Goal: Task Accomplishment & Management: Manage account settings

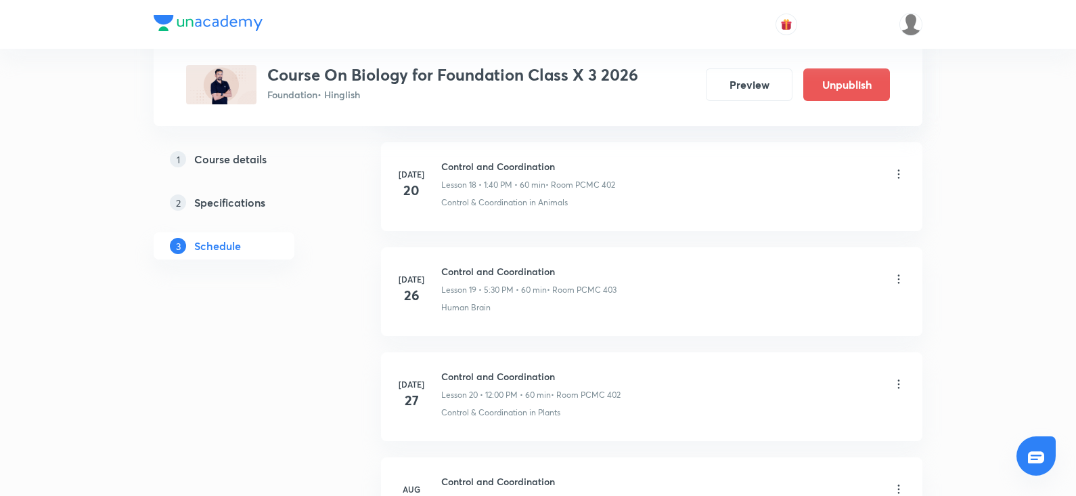
scroll to position [2583, 0]
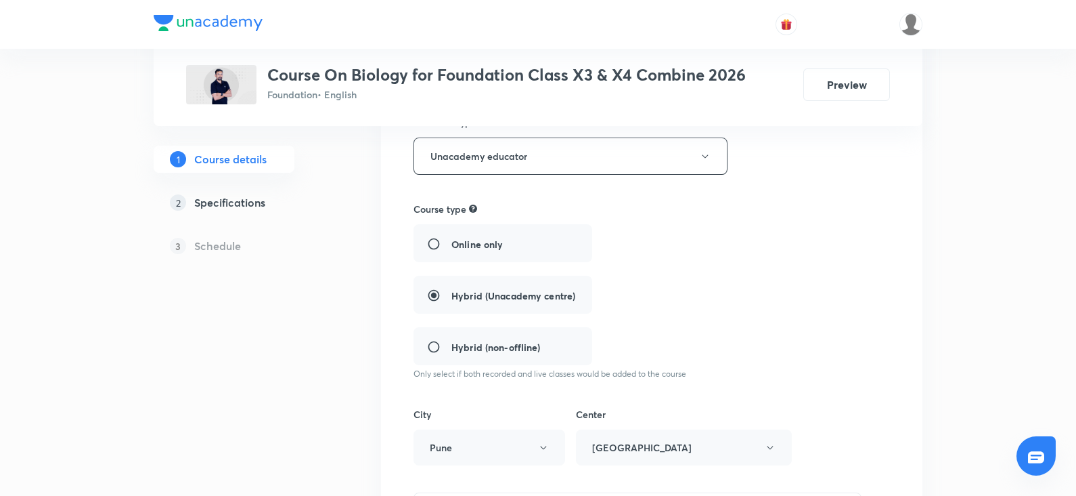
scroll to position [221, 0]
click at [198, 241] on h5 "Schedule" at bounding box center [217, 246] width 47 height 16
click at [220, 165] on h5 "Course details" at bounding box center [230, 159] width 72 height 16
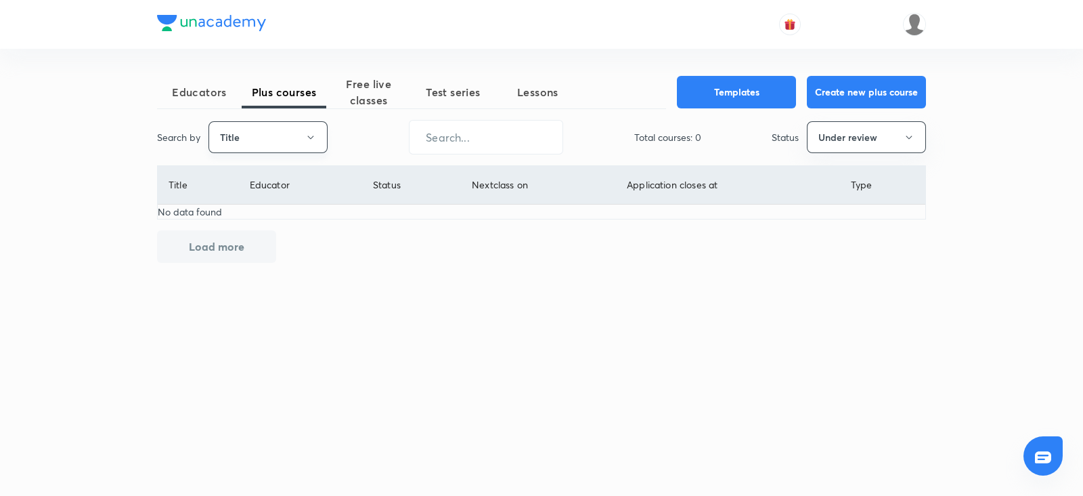
click at [304, 141] on button "Title" at bounding box center [268, 137] width 119 height 32
click at [254, 196] on span "Username" at bounding box center [268, 203] width 102 height 14
click at [844, 137] on button "Under review" at bounding box center [866, 137] width 119 height 32
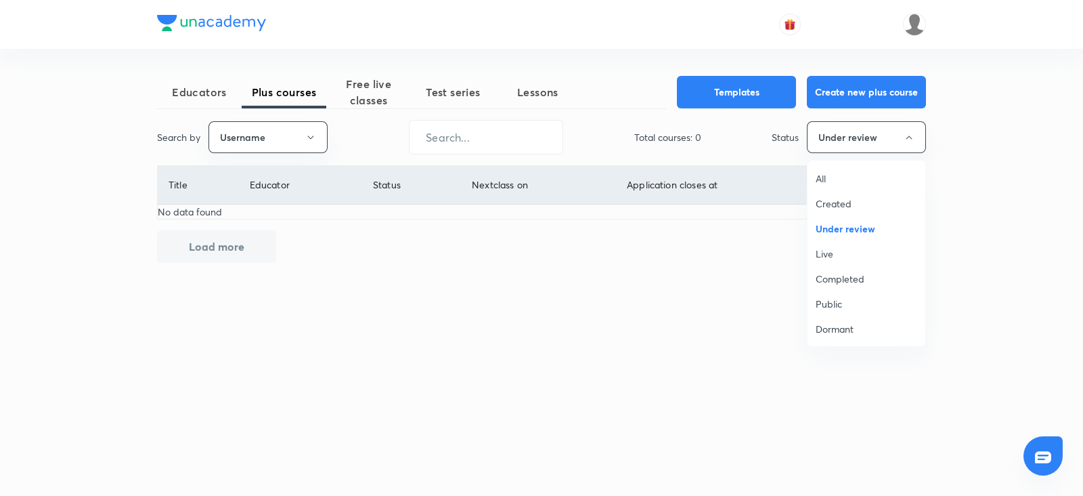
click at [824, 173] on span "All" at bounding box center [867, 178] width 102 height 14
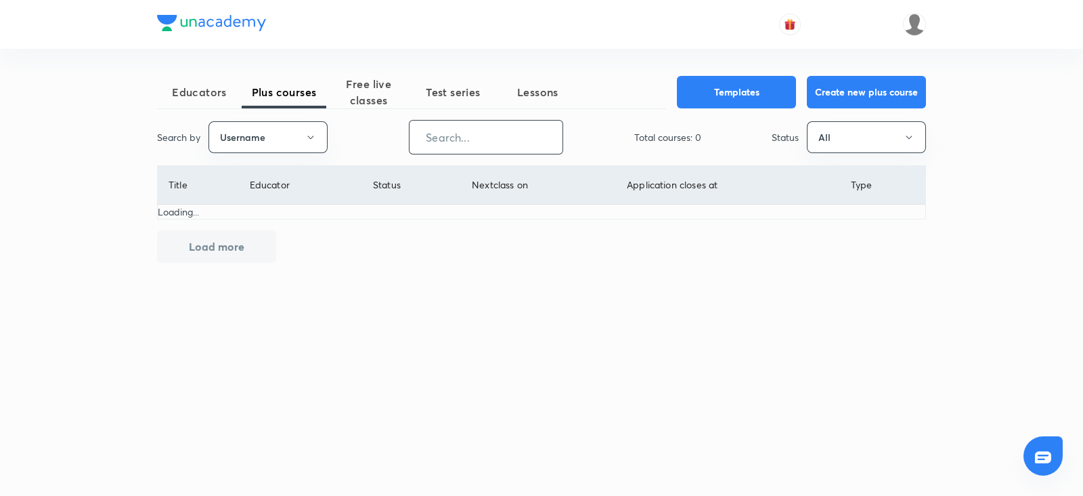
click at [500, 134] on input "text" at bounding box center [486, 137] width 153 height 35
paste input "unacademy-user-hxdjz0zqyzy5"
type input "unacademy-user-hxdjz0zqyzy5"
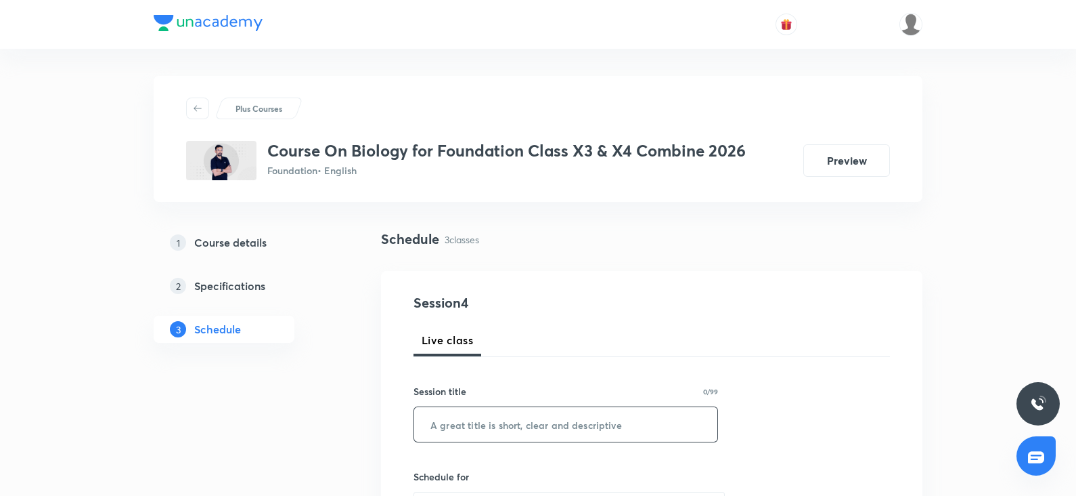
click at [464, 424] on input "text" at bounding box center [565, 424] width 303 height 35
paste input "How Do Organism's Reproduce ?"
type input "How Do Organism's Reproduce ?"
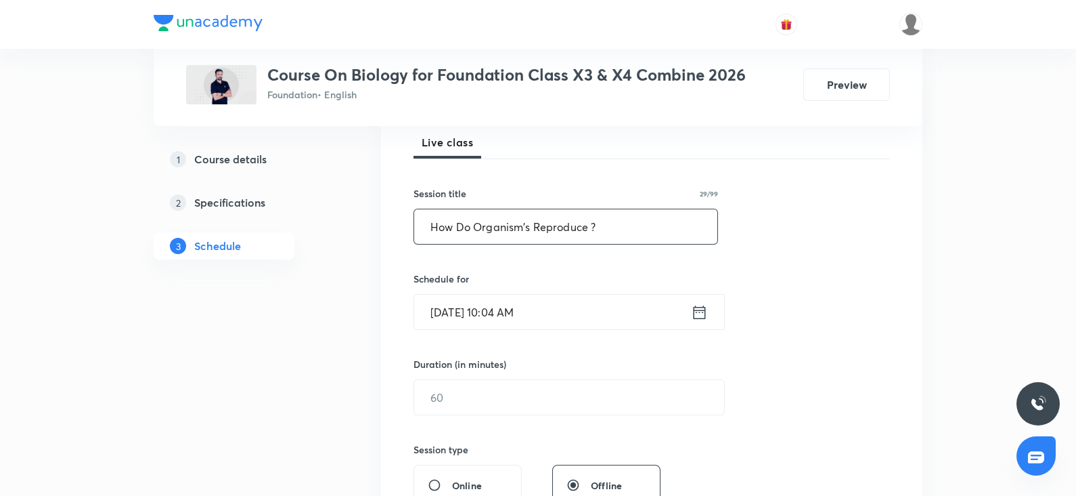
scroll to position [213, 0]
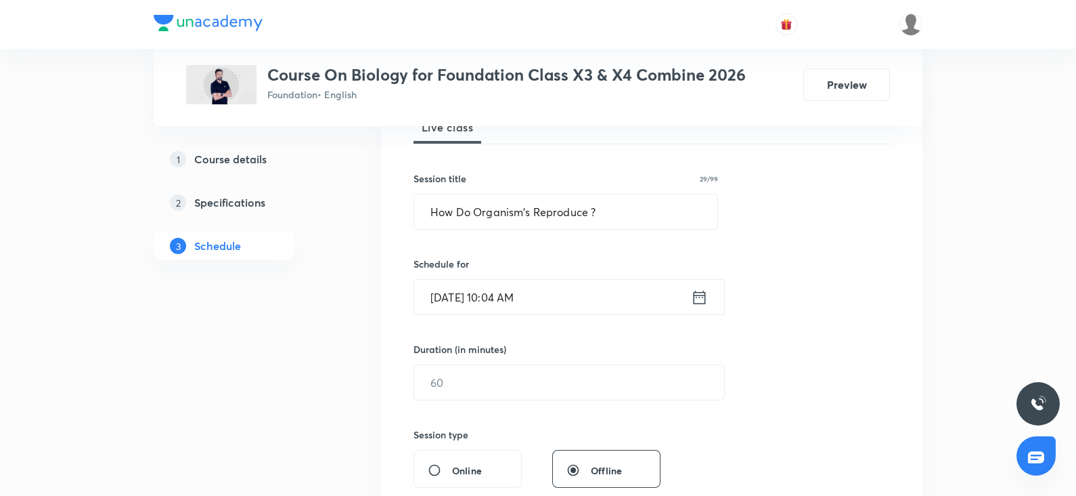
click at [515, 290] on input "Oct 4, 2025, 10:04 AM" at bounding box center [552, 297] width 277 height 35
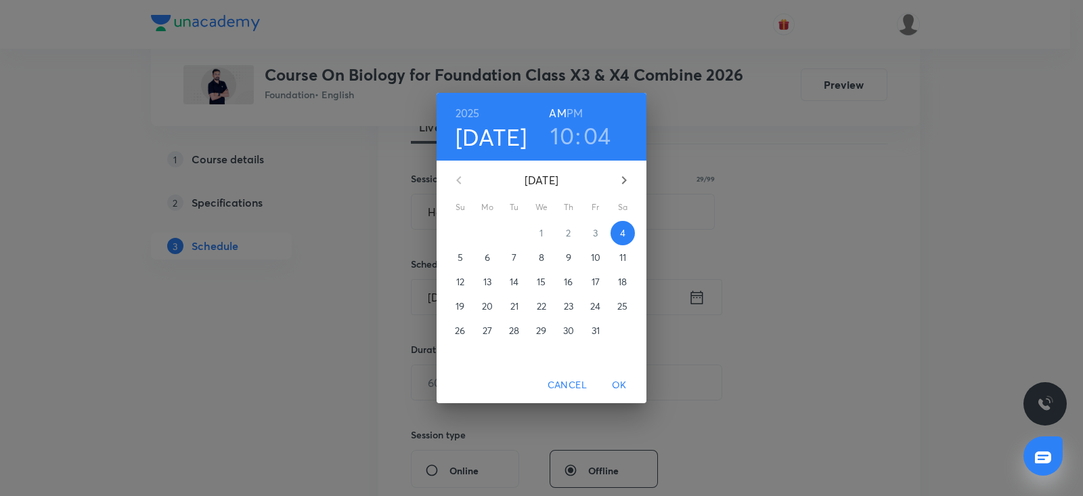
click at [562, 146] on h3 "10" at bounding box center [562, 135] width 24 height 28
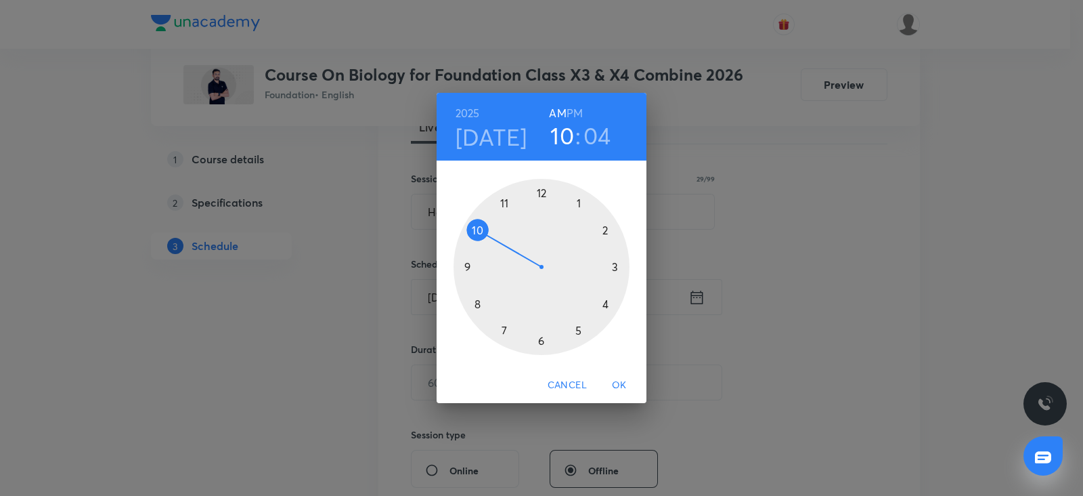
click at [581, 110] on h6 "PM" at bounding box center [575, 113] width 16 height 19
click at [542, 336] on div at bounding box center [542, 267] width 176 height 176
click at [465, 265] on div at bounding box center [542, 267] width 176 height 176
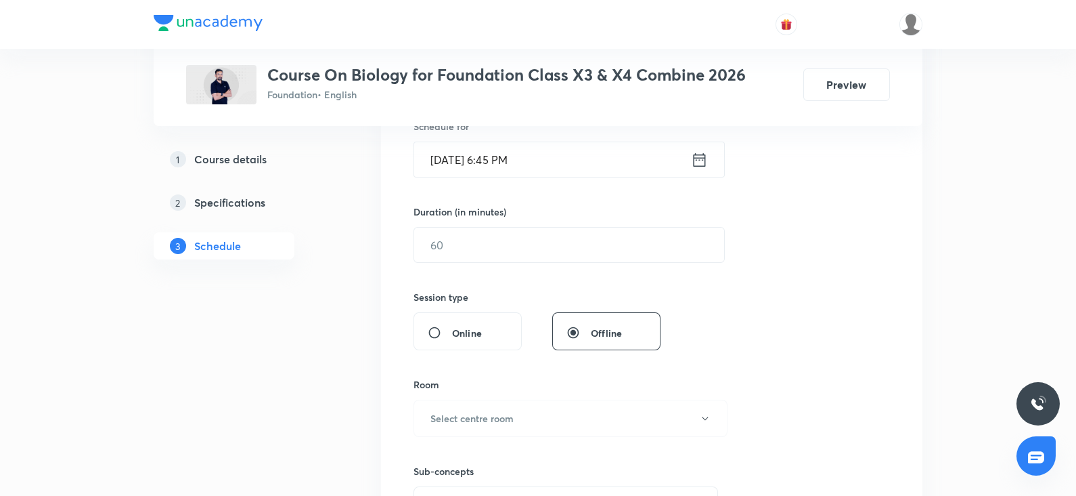
scroll to position [360, 0]
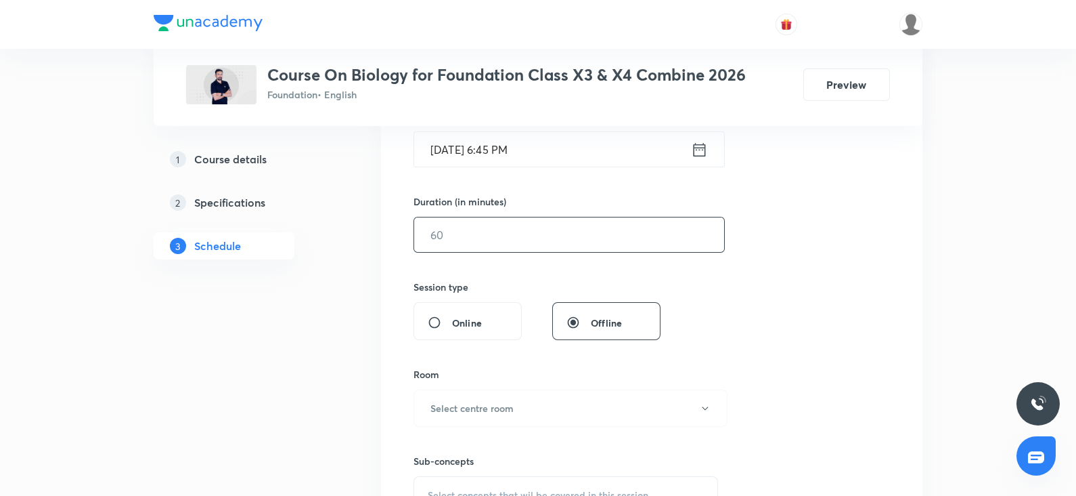
click at [424, 230] on input "text" at bounding box center [569, 234] width 310 height 35
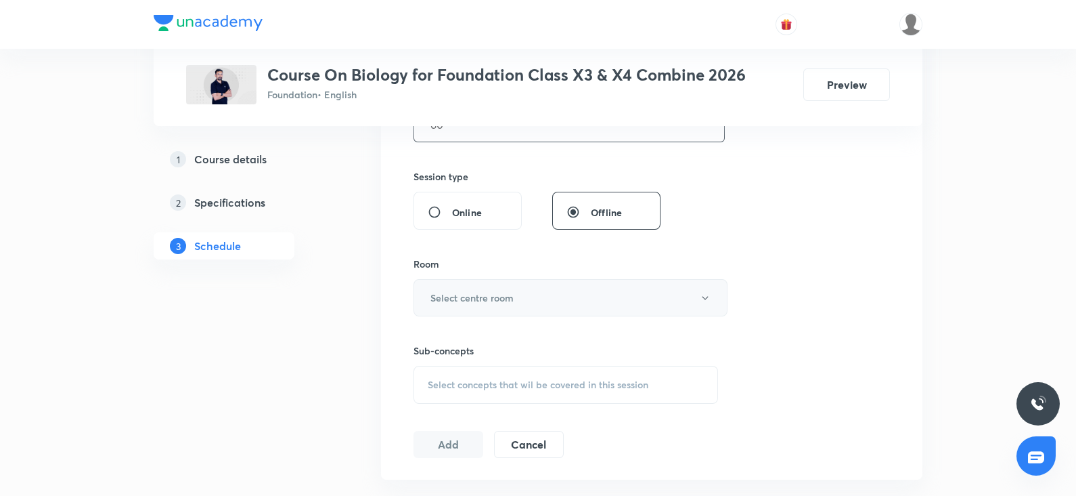
scroll to position [475, 0]
type input "60"
click at [456, 299] on h6 "Select centre room" at bounding box center [472, 293] width 83 height 14
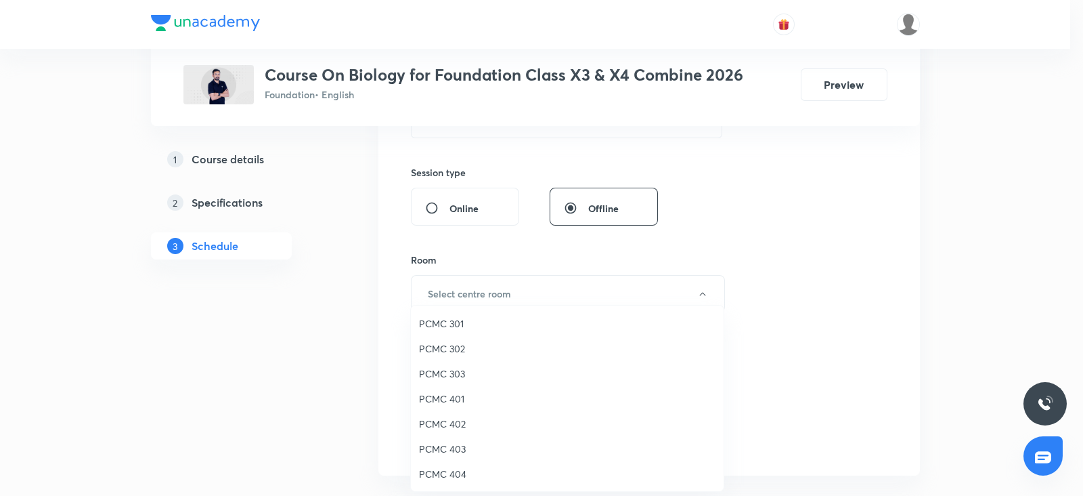
click at [456, 418] on span "PCMC 402" at bounding box center [567, 423] width 297 height 14
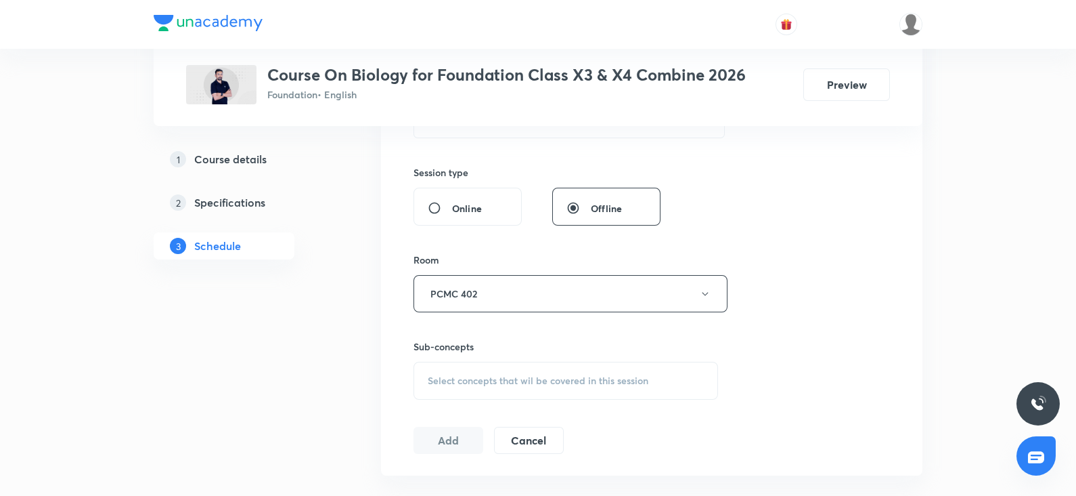
click at [499, 380] on span "Select concepts that wil be covered in this session" at bounding box center [538, 380] width 221 height 11
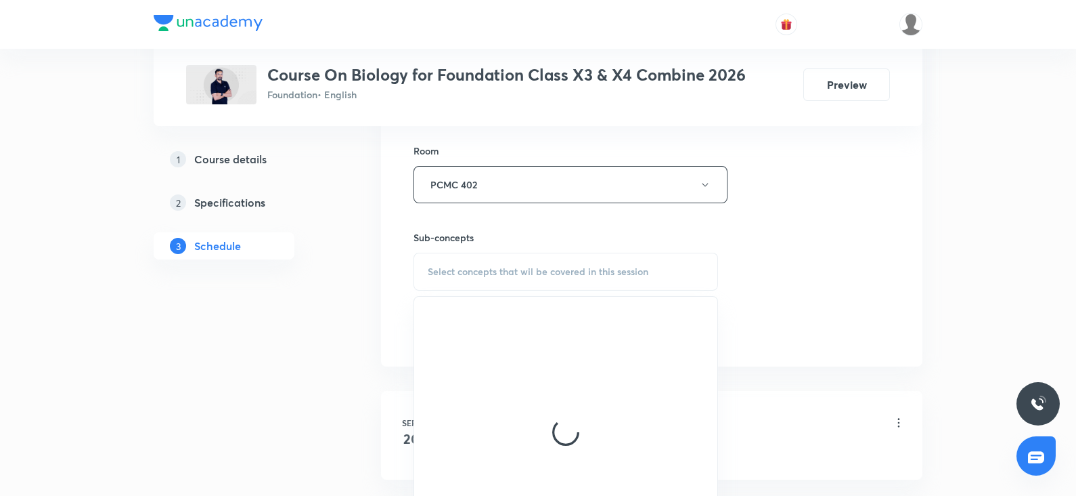
scroll to position [585, 0]
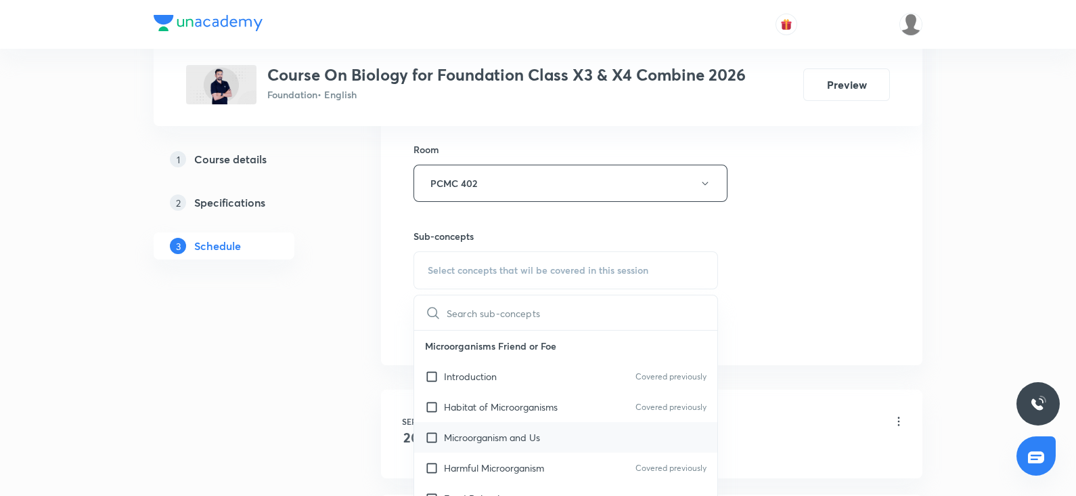
click at [464, 422] on div "Microorganism and Us" at bounding box center [565, 437] width 303 height 30
checkbox input "true"
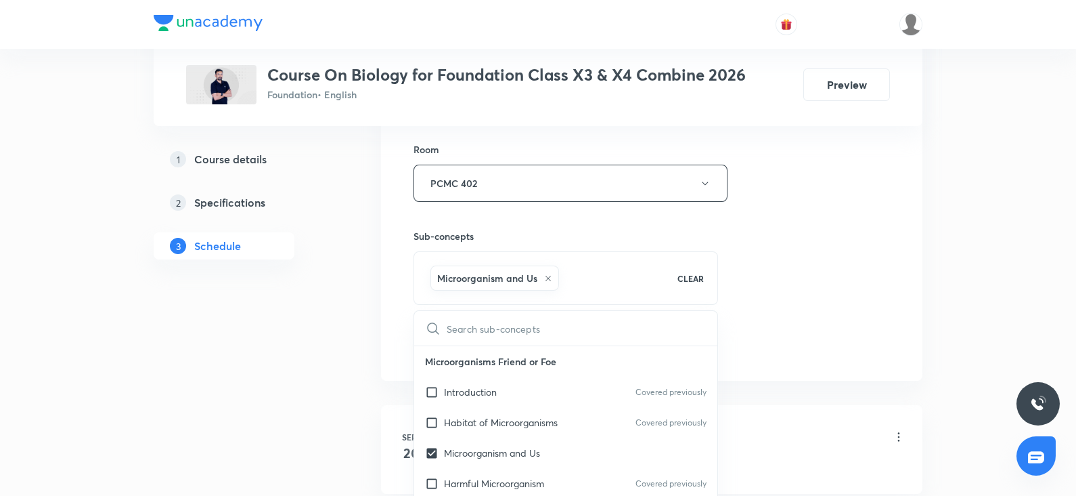
click at [799, 305] on div "Session 4 Live class Session title 29/99 How Do Organism's Reproduce ? ​ Schedu…" at bounding box center [652, 33] width 477 height 651
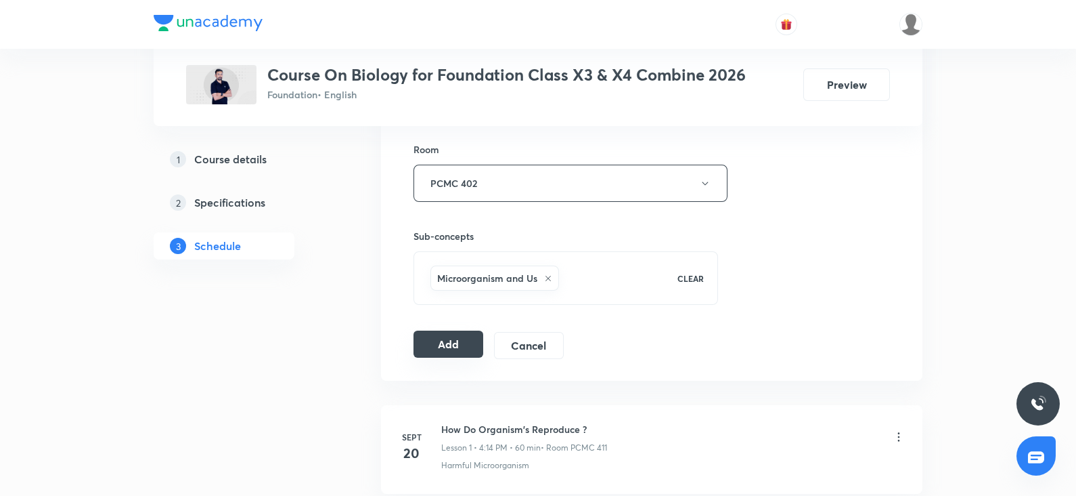
click at [456, 339] on button "Add" at bounding box center [449, 343] width 70 height 27
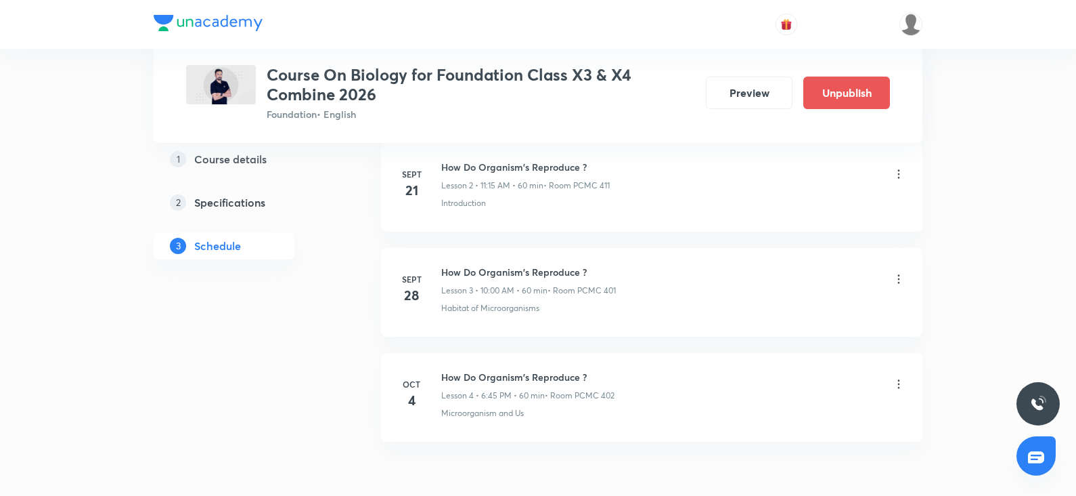
scroll to position [0, 0]
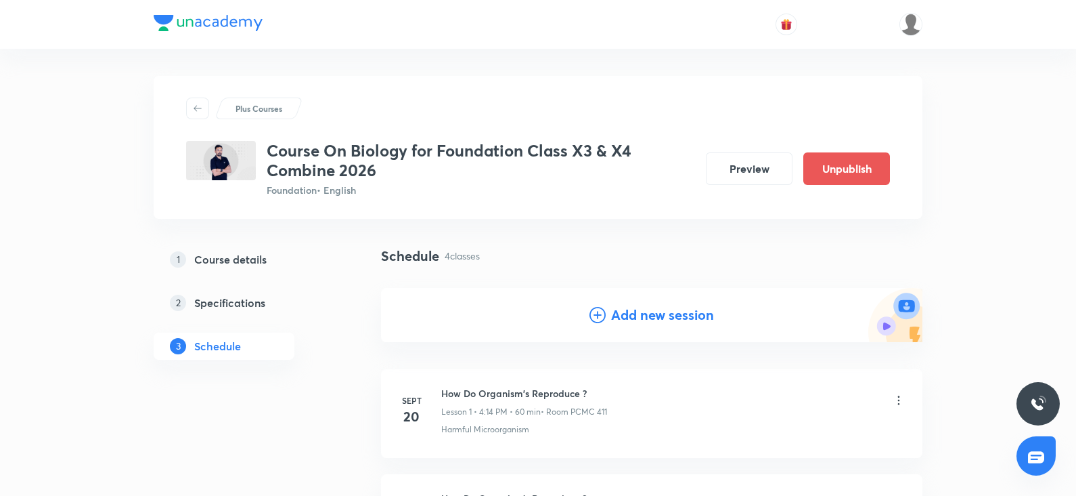
click at [644, 320] on h4 "Add new session" at bounding box center [662, 315] width 103 height 20
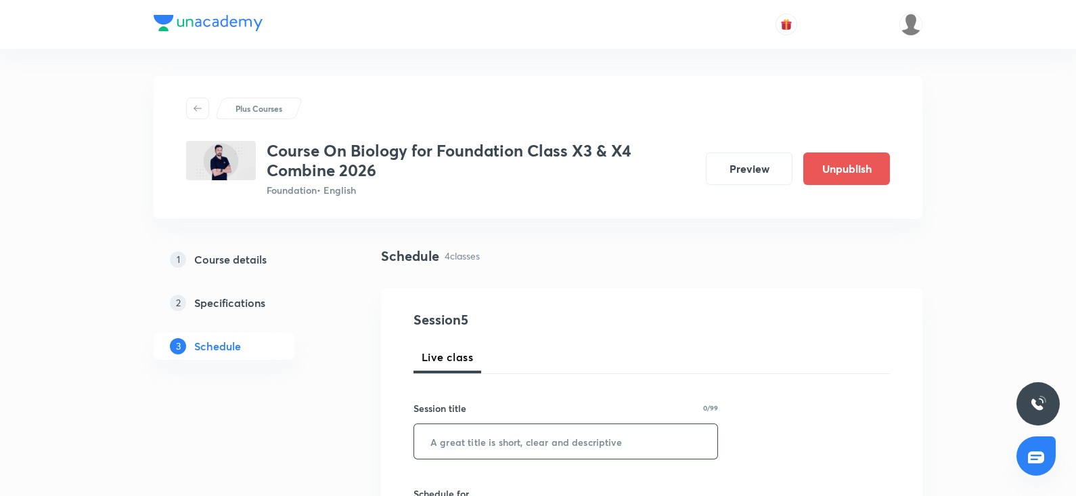
click at [468, 445] on input "text" at bounding box center [565, 441] width 303 height 35
paste input "How Do Organism's Reproduce ?"
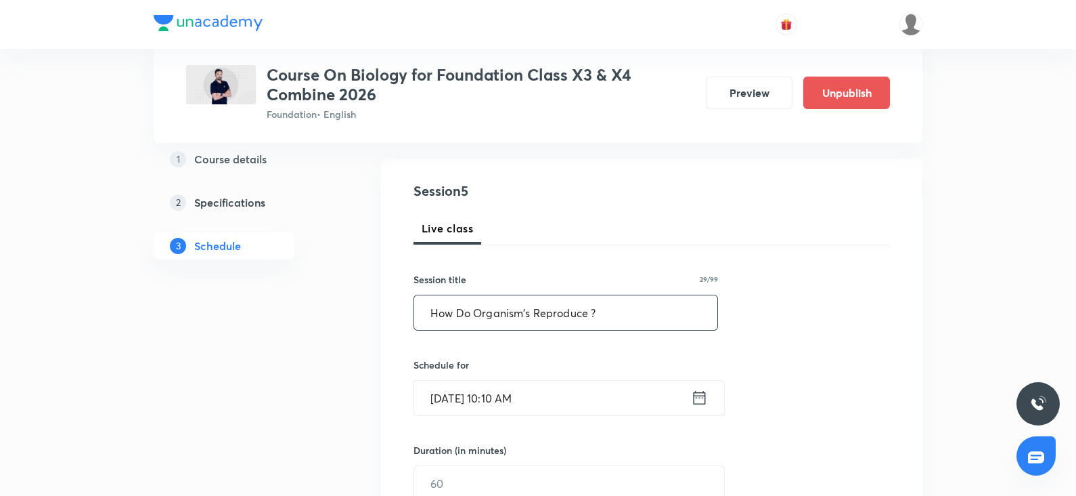
scroll to position [129, 0]
type input "How Do Organism's Reproduce ?"
click at [506, 397] on input "Oct 4, 2025, 10:10 AM" at bounding box center [552, 397] width 277 height 35
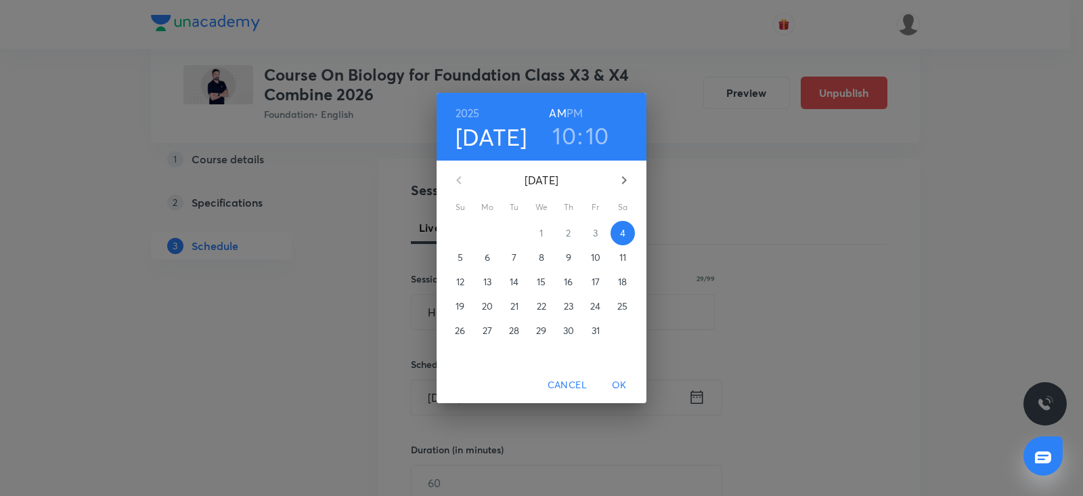
click at [463, 256] on span "5" at bounding box center [460, 257] width 24 height 14
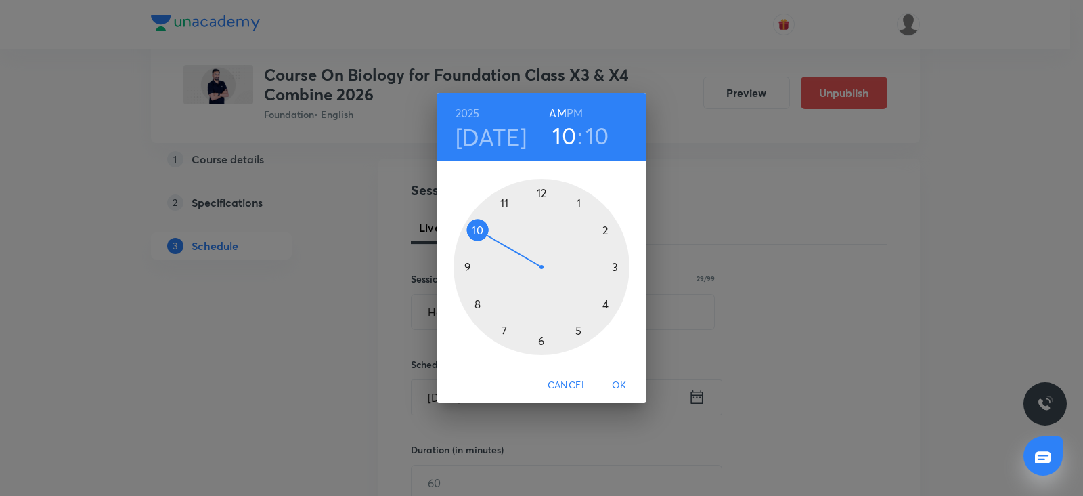
click at [538, 198] on div at bounding box center [542, 267] width 176 height 176
click at [577, 114] on h6 "PM" at bounding box center [575, 113] width 16 height 19
click at [541, 191] on div at bounding box center [542, 267] width 176 height 176
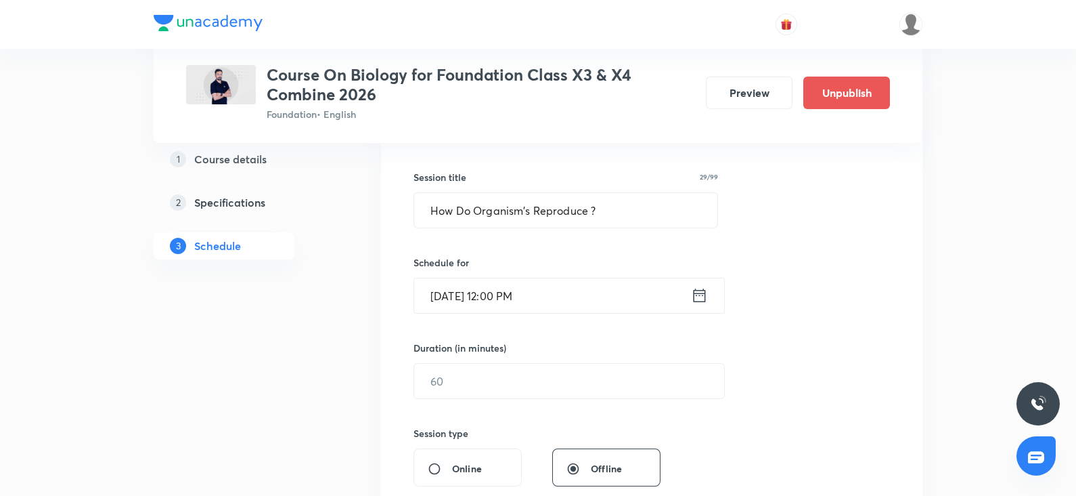
scroll to position [259, 0]
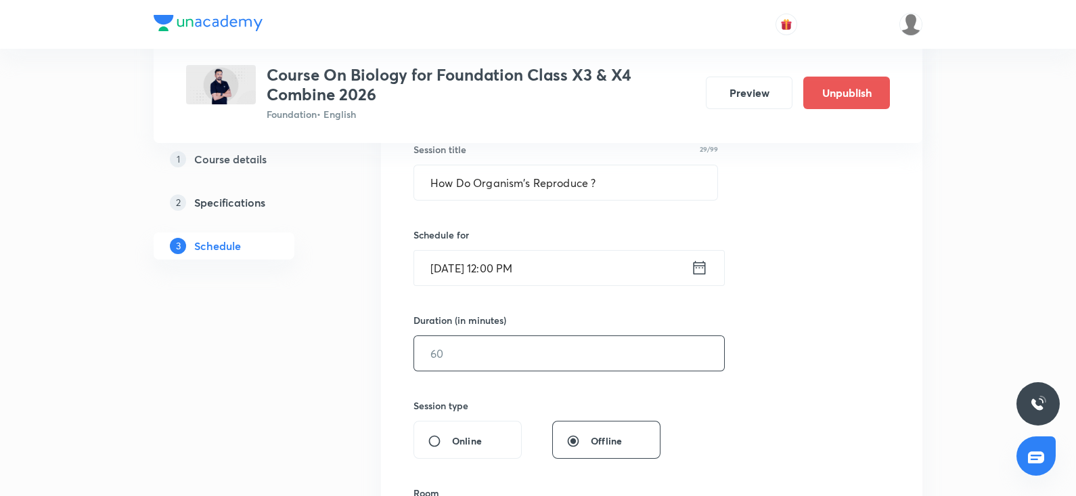
click at [497, 357] on input "text" at bounding box center [569, 353] width 310 height 35
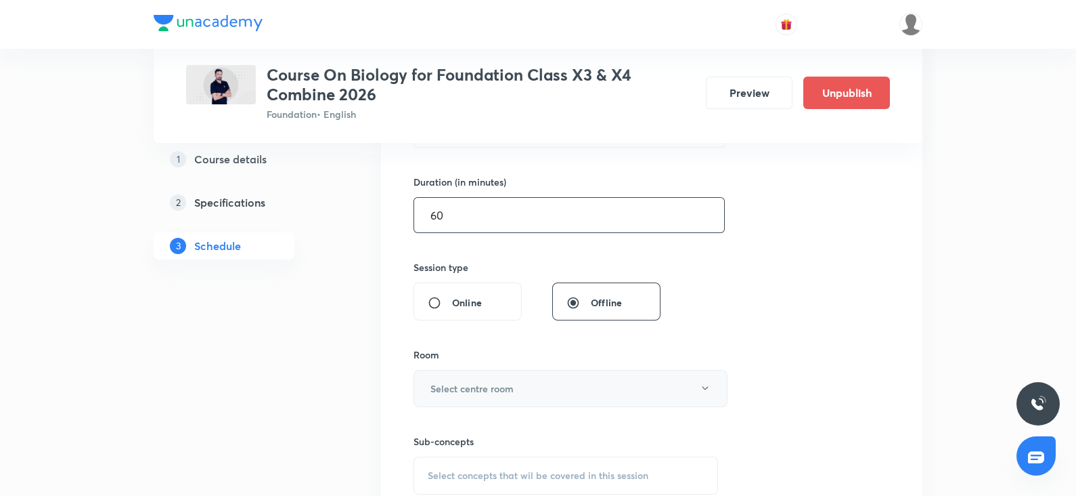
type input "60"
click at [443, 387] on h6 "Select centre room" at bounding box center [472, 388] width 83 height 14
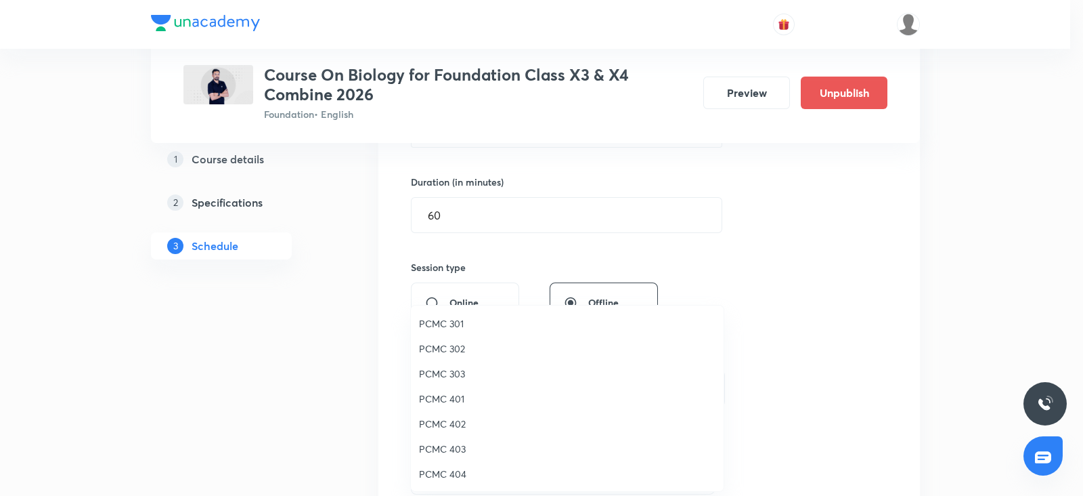
click at [451, 416] on span "PCMC 402" at bounding box center [567, 423] width 297 height 14
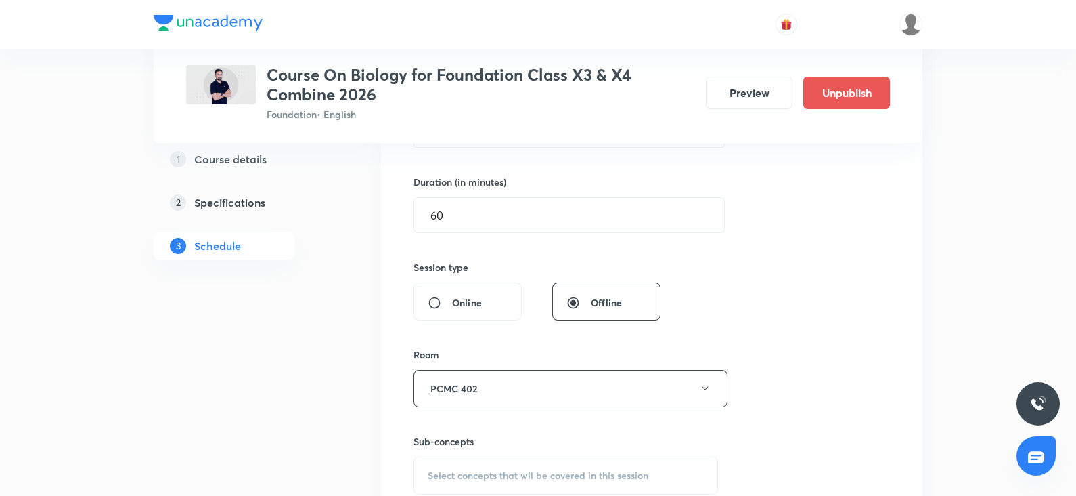
click at [454, 462] on div "Select concepts that wil be covered in this session" at bounding box center [566, 475] width 305 height 38
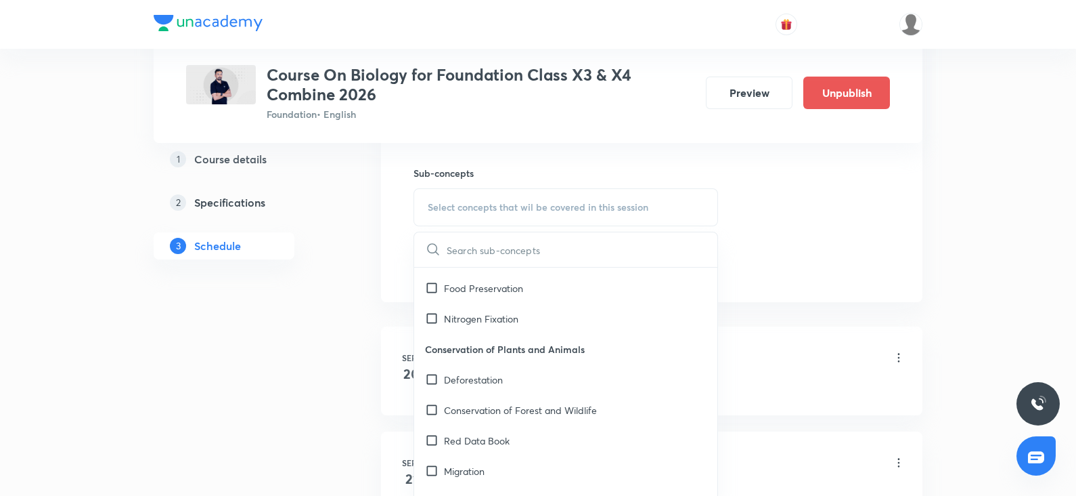
scroll to position [189, 0]
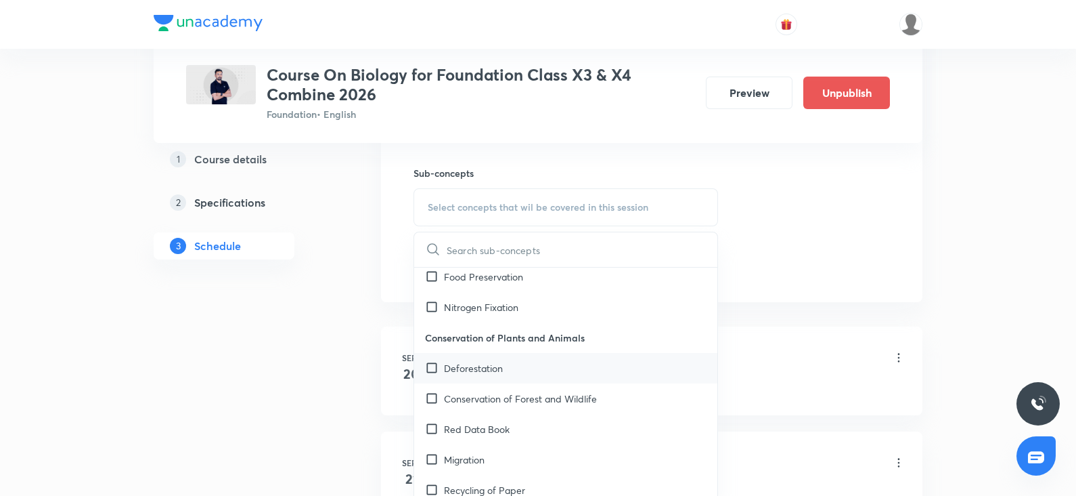
click at [472, 370] on p "Deforestation" at bounding box center [473, 368] width 59 height 14
checkbox input "true"
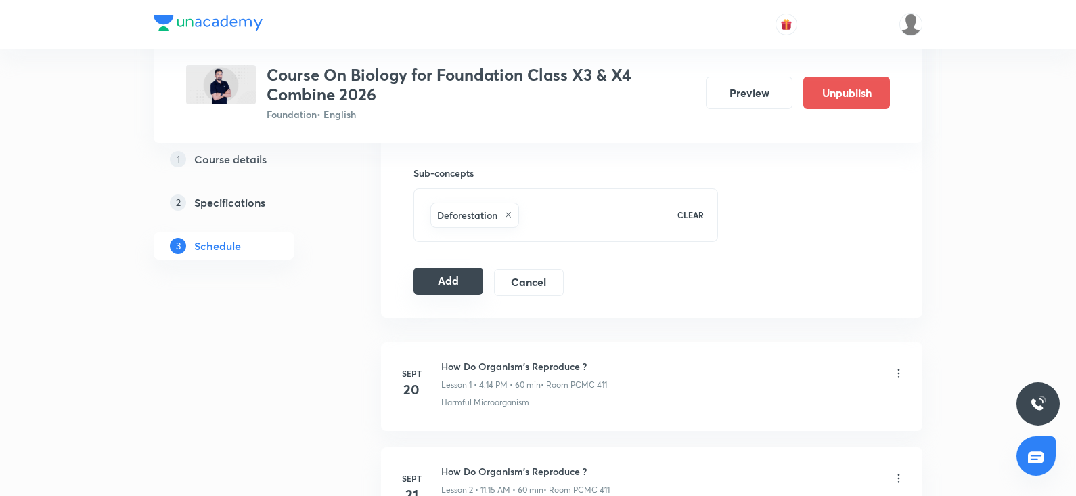
click at [451, 275] on button "Add" at bounding box center [449, 280] width 70 height 27
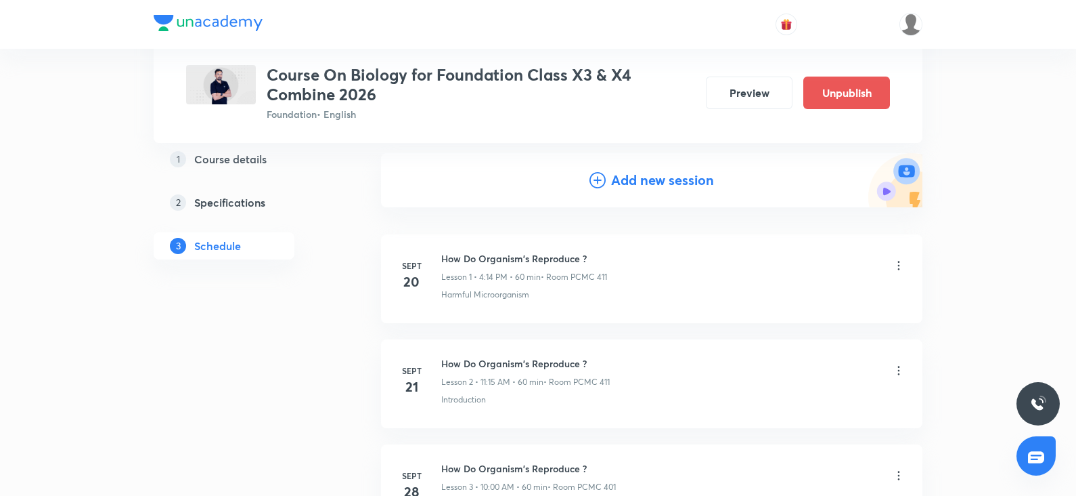
scroll to position [0, 0]
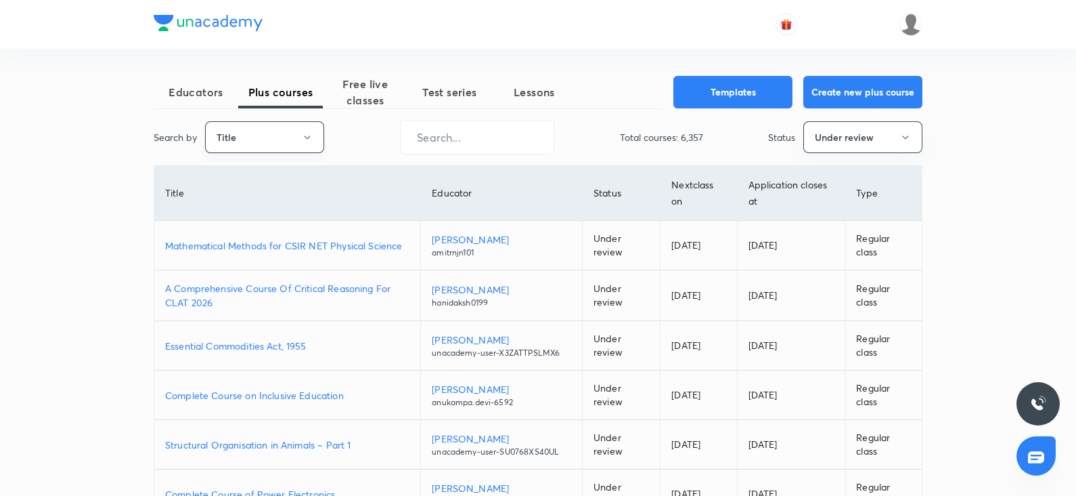
click at [304, 141] on icon "button" at bounding box center [307, 137] width 11 height 11
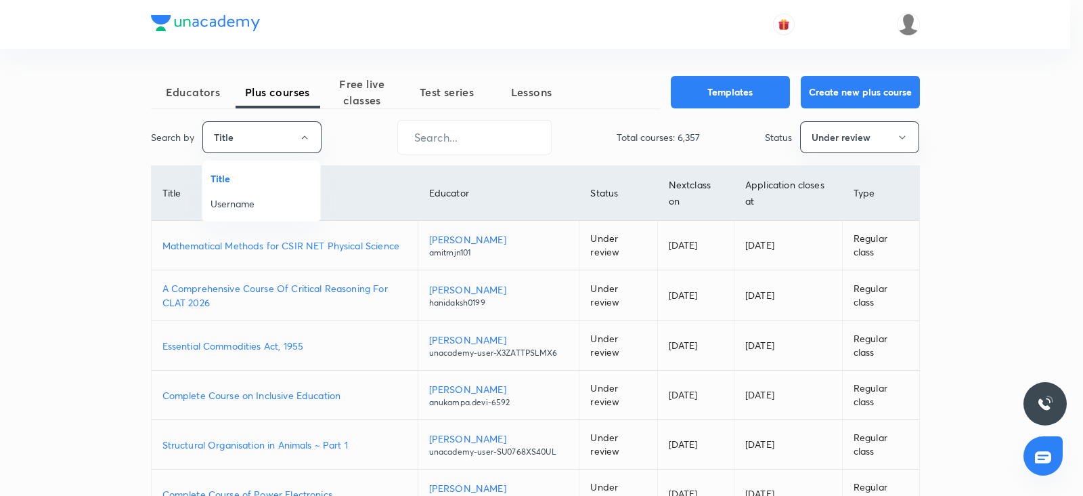
click at [283, 204] on span "Username" at bounding box center [262, 203] width 102 height 14
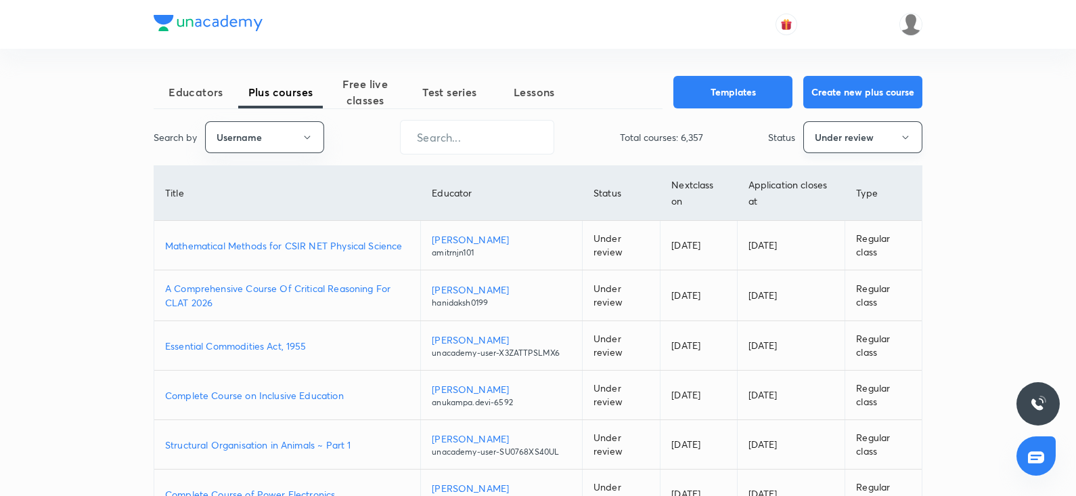
click at [815, 134] on button "Under review" at bounding box center [863, 137] width 119 height 32
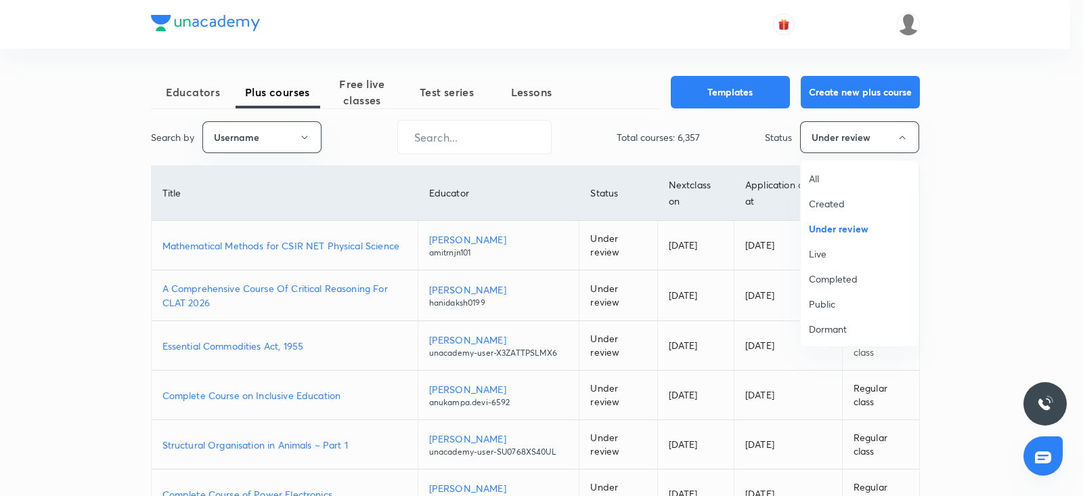
click at [814, 177] on span "All" at bounding box center [860, 178] width 102 height 14
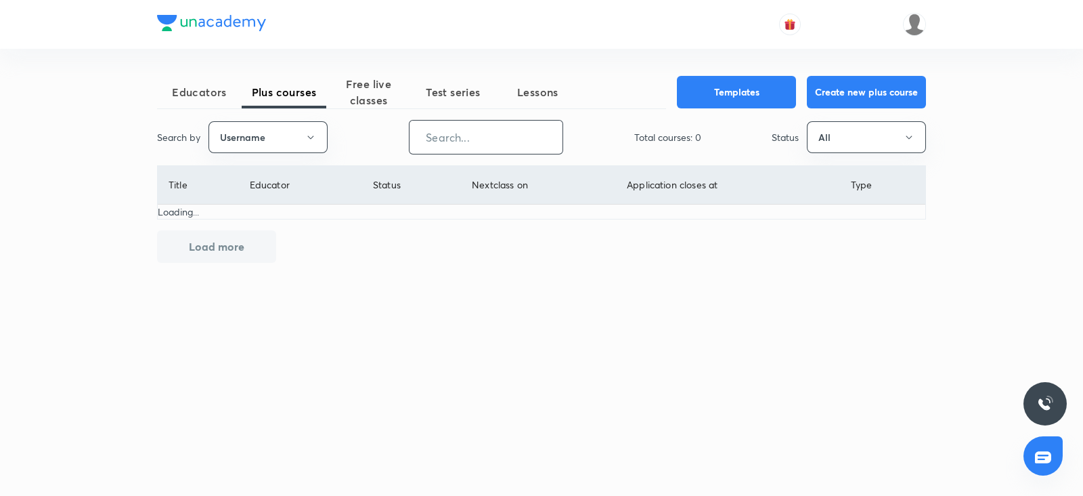
click at [467, 139] on input "text" at bounding box center [486, 137] width 153 height 35
paste input "unacademy-user-hxdjz0zqyzy5"
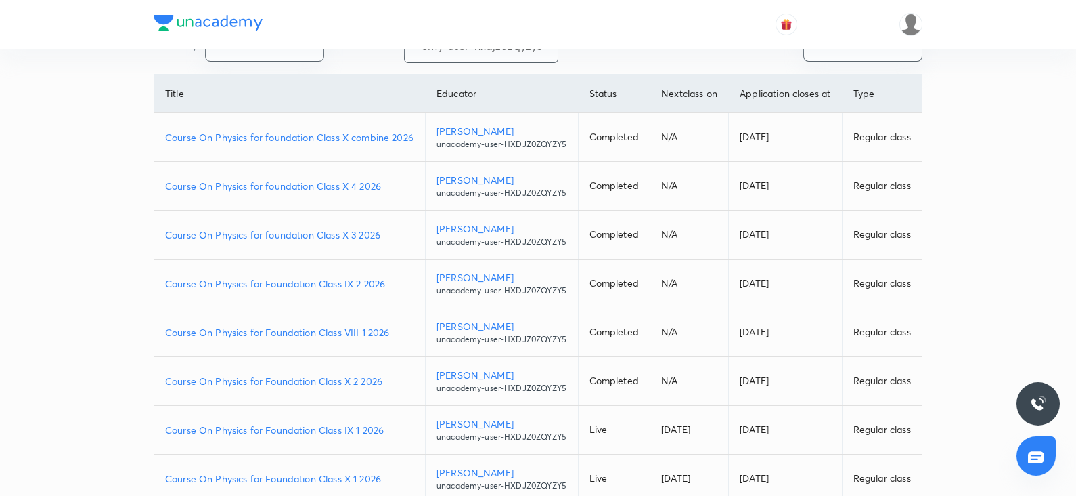
scroll to position [147, 0]
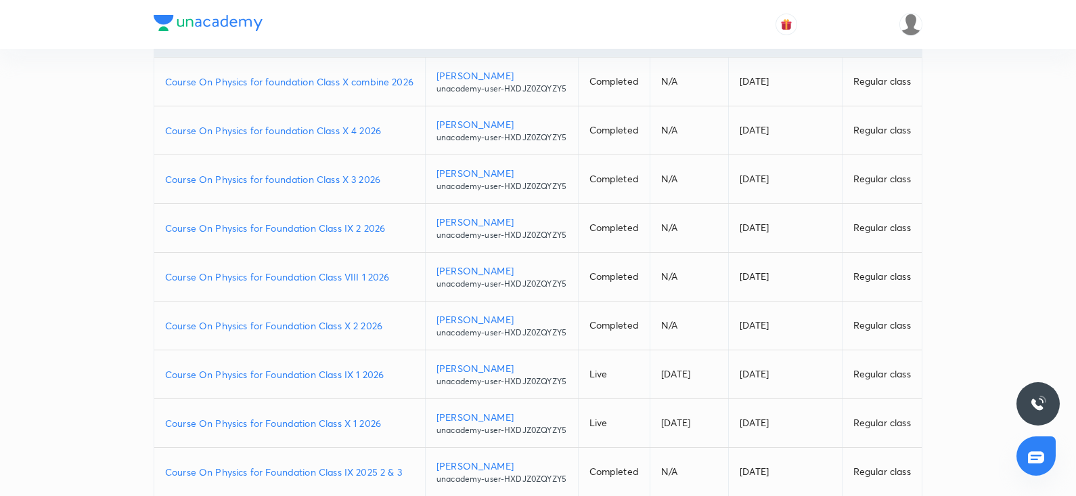
type input "unacademy-user-hxdjz0zqyzy5"
click at [345, 284] on p "Course On Physics for Foundation Class VIII 1 2026" at bounding box center [289, 276] width 249 height 14
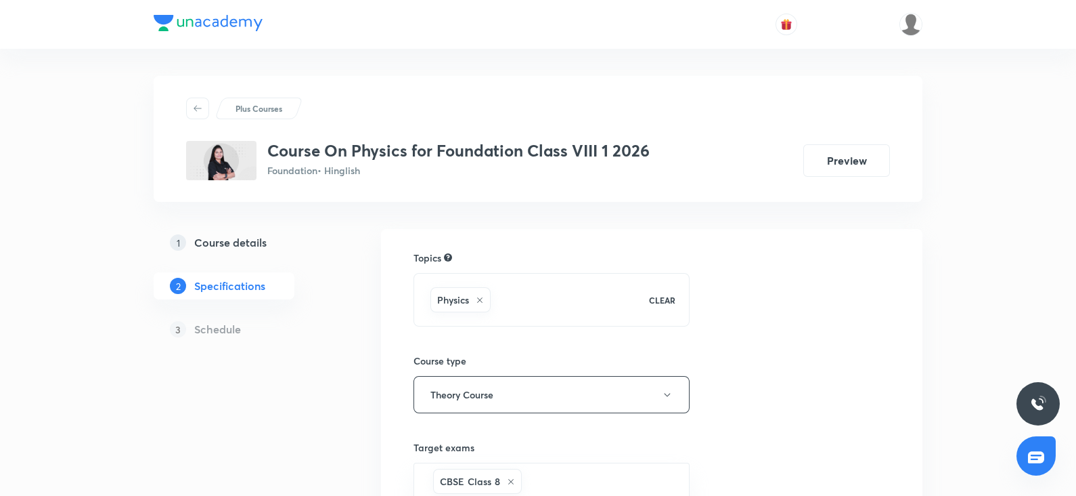
click at [236, 231] on link "1 Course details" at bounding box center [246, 242] width 184 height 27
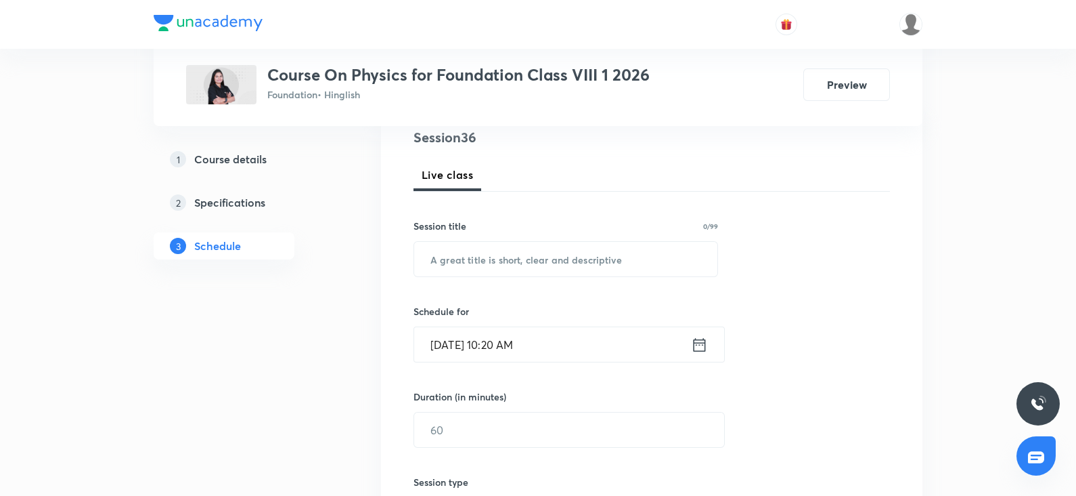
scroll to position [167, 0]
click at [498, 261] on input "text" at bounding box center [565, 257] width 303 height 35
paste input "Reproduction in Animals"
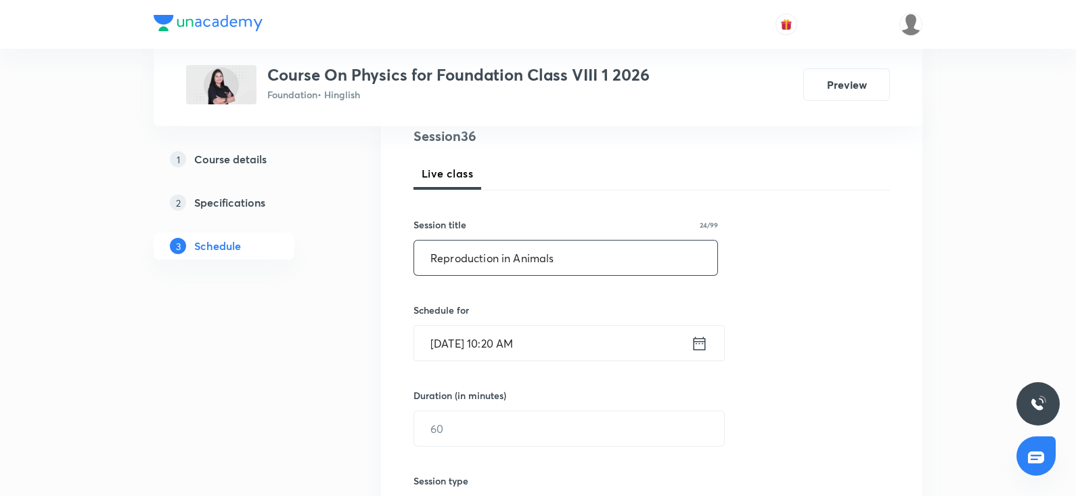
type input "Reproduction in Animals"
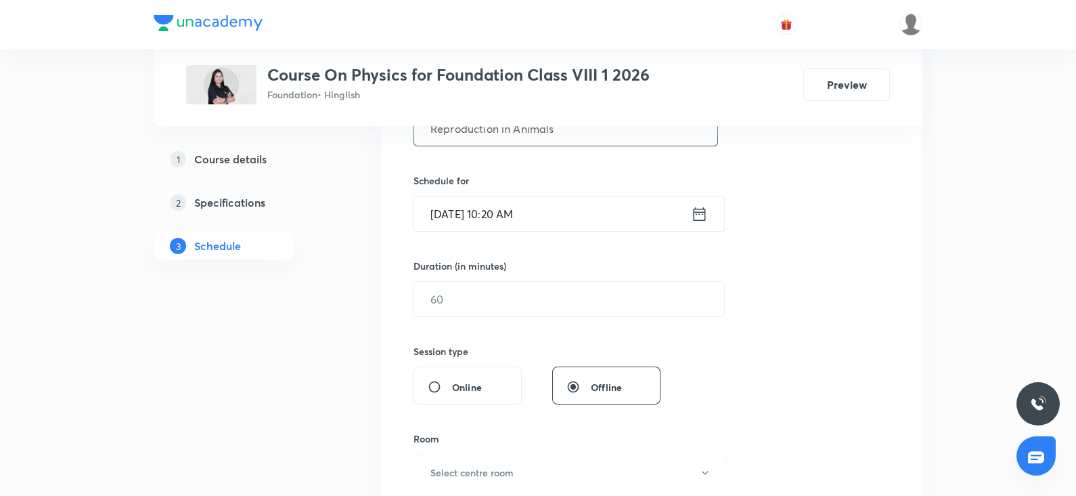
scroll to position [297, 0]
click at [506, 206] on input "Oct 4, 2025, 10:20 AM" at bounding box center [552, 212] width 277 height 35
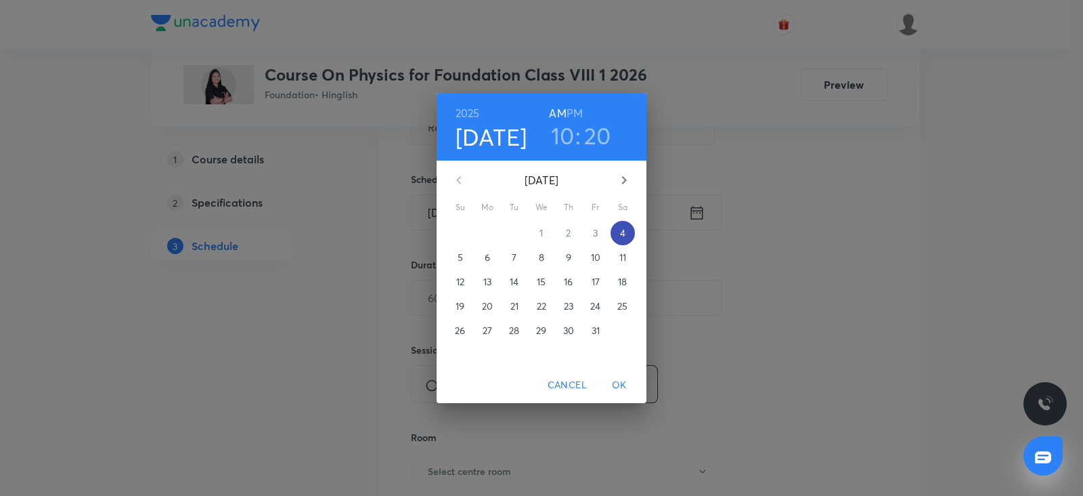
click at [621, 236] on p "4" at bounding box center [622, 233] width 5 height 14
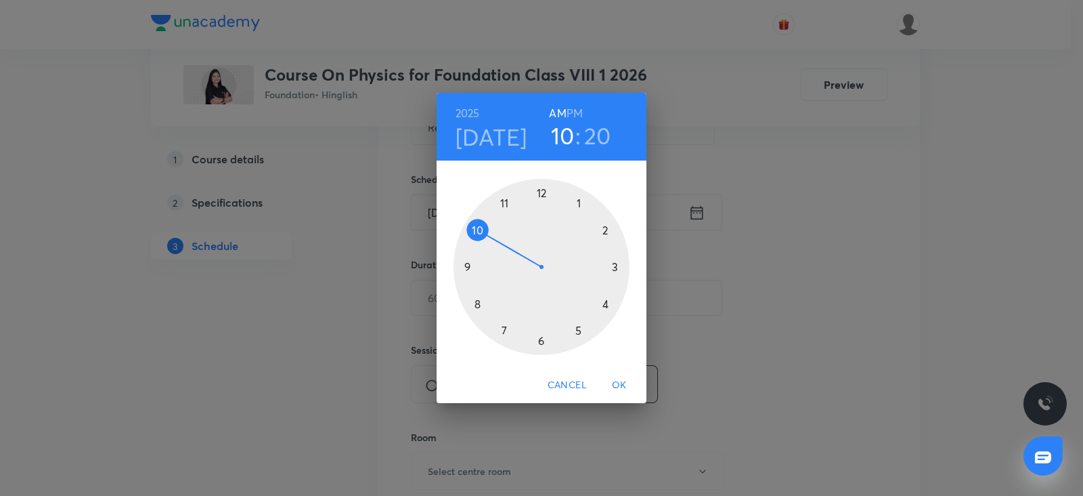
click at [576, 330] on div at bounding box center [542, 267] width 176 height 176
click at [575, 110] on h6 "PM" at bounding box center [575, 113] width 16 height 19
click at [538, 342] on div at bounding box center [542, 267] width 176 height 176
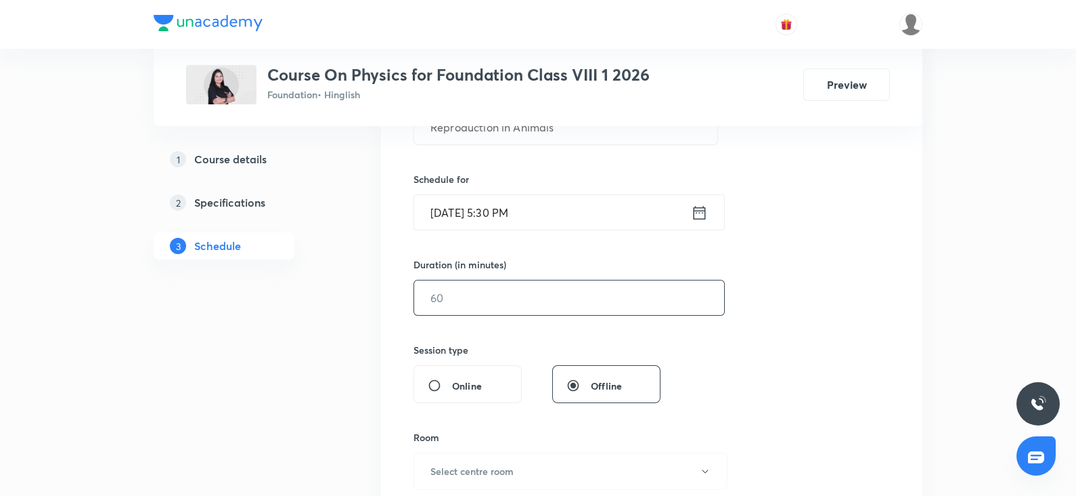
click at [452, 284] on input "text" at bounding box center [569, 297] width 310 height 35
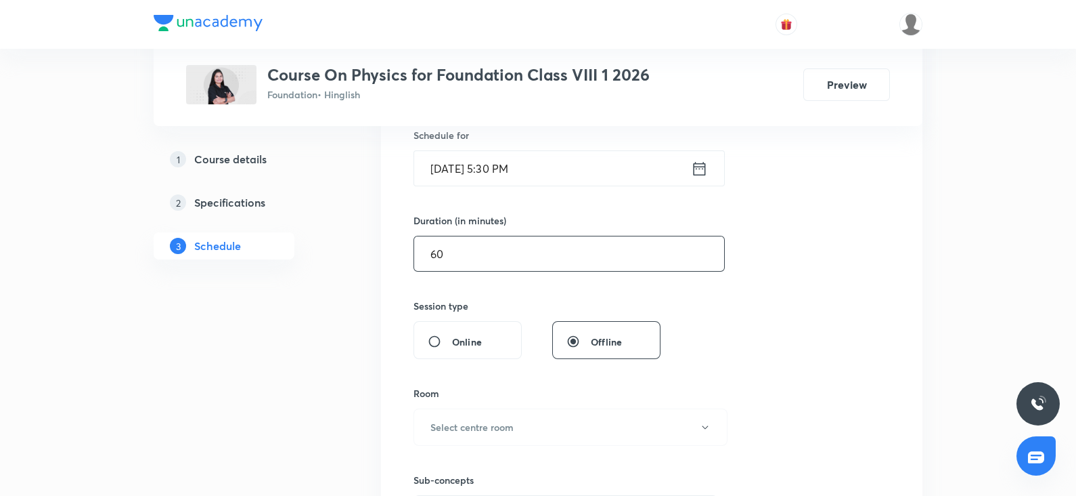
scroll to position [343, 0]
type input "60"
click at [429, 414] on button "Select centre room" at bounding box center [571, 424] width 314 height 37
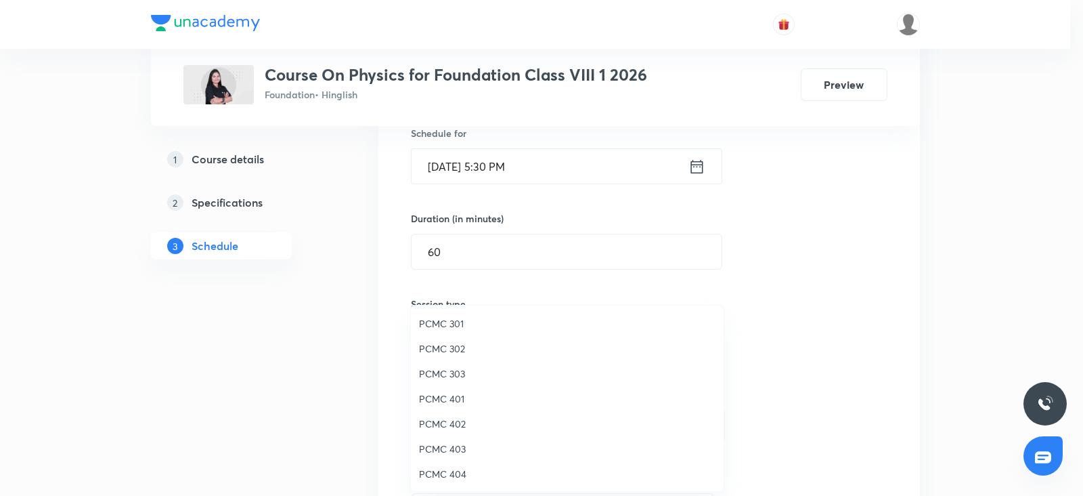
click at [449, 370] on span "PCMC 303" at bounding box center [567, 373] width 297 height 14
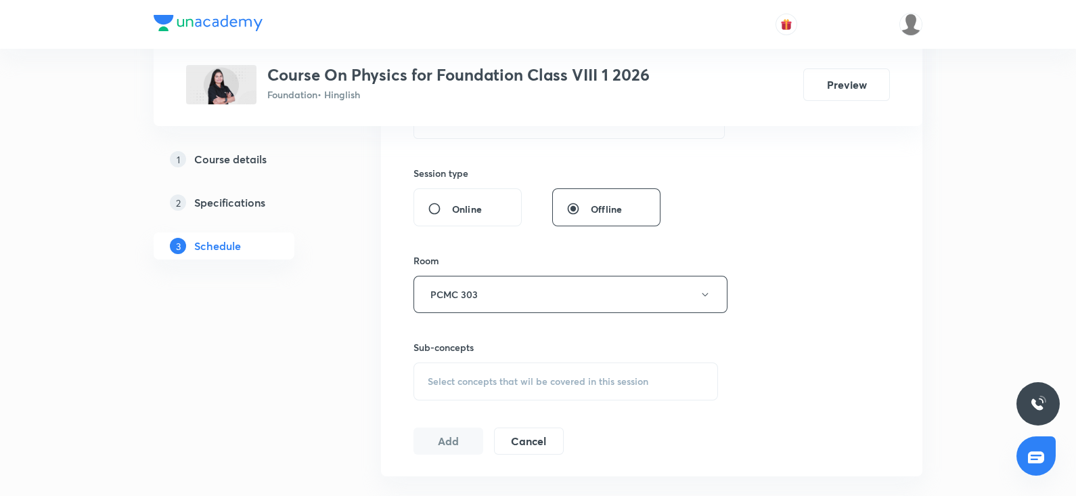
scroll to position [475, 0]
click at [479, 367] on div "Select concepts that wil be covered in this session" at bounding box center [566, 380] width 305 height 38
click at [464, 474] on p "Stars" at bounding box center [455, 476] width 22 height 14
checkbox input "true"
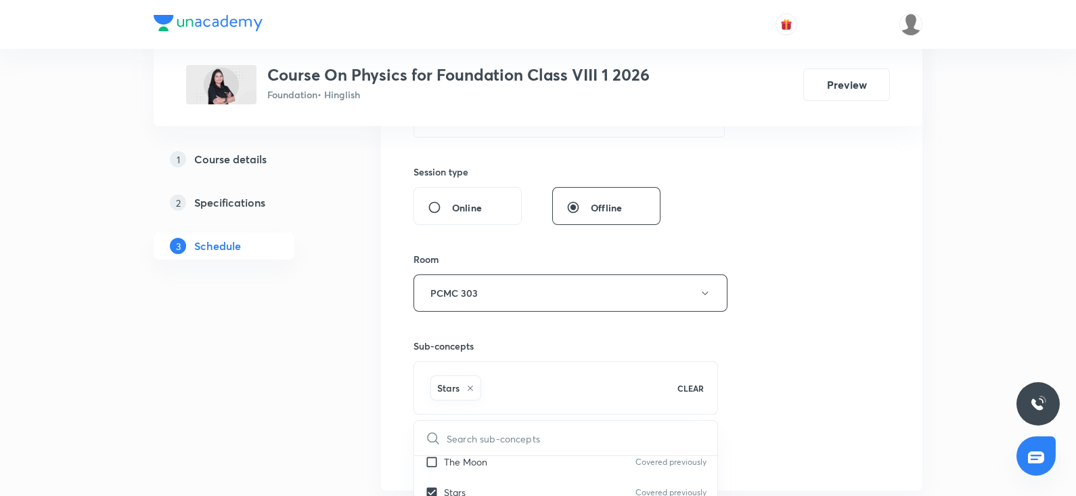
click at [917, 229] on div "Session 36 Live class Session title 24/99 Reproduction in Animals ​ Schedule fo…" at bounding box center [652, 143] width 542 height 695
click at [460, 455] on button "Add" at bounding box center [449, 453] width 70 height 27
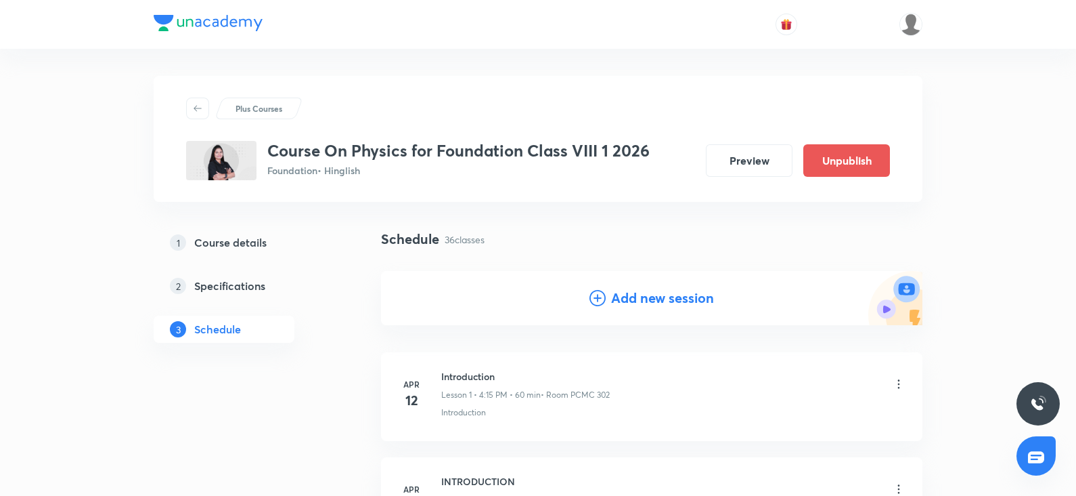
scroll to position [1, 0]
click at [699, 307] on div "Add new session" at bounding box center [652, 297] width 542 height 54
click at [651, 304] on h4 "Add new session" at bounding box center [662, 297] width 103 height 20
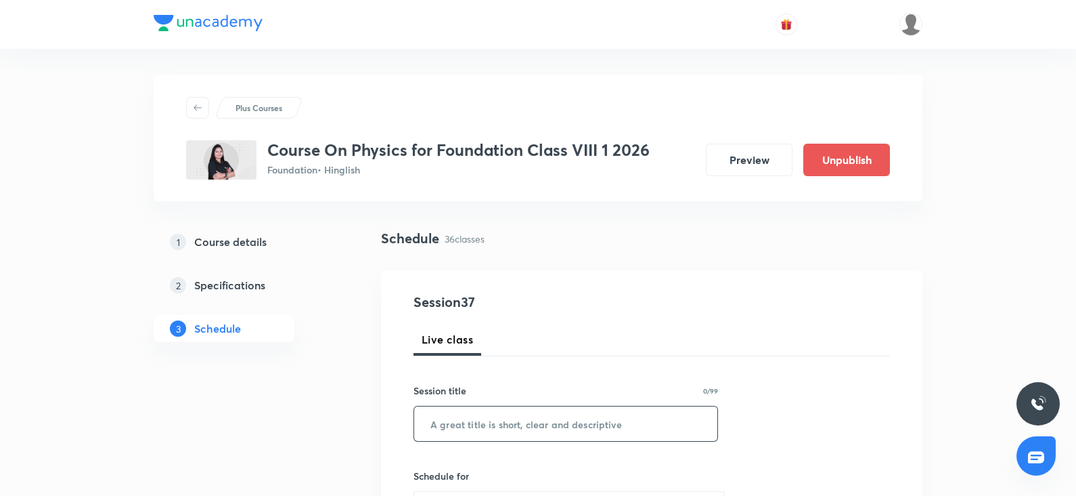
click at [447, 432] on input "text" at bounding box center [565, 423] width 303 height 35
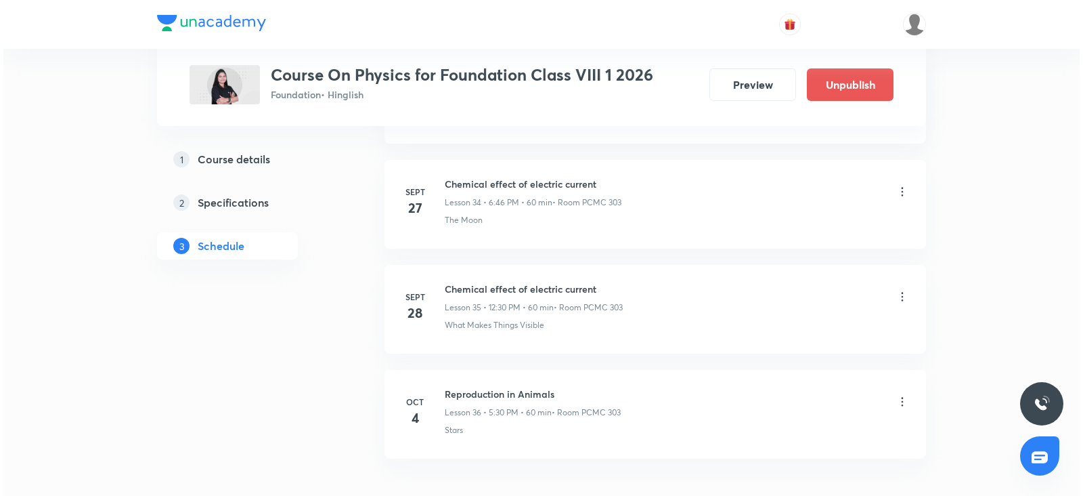
scroll to position [4271, 0]
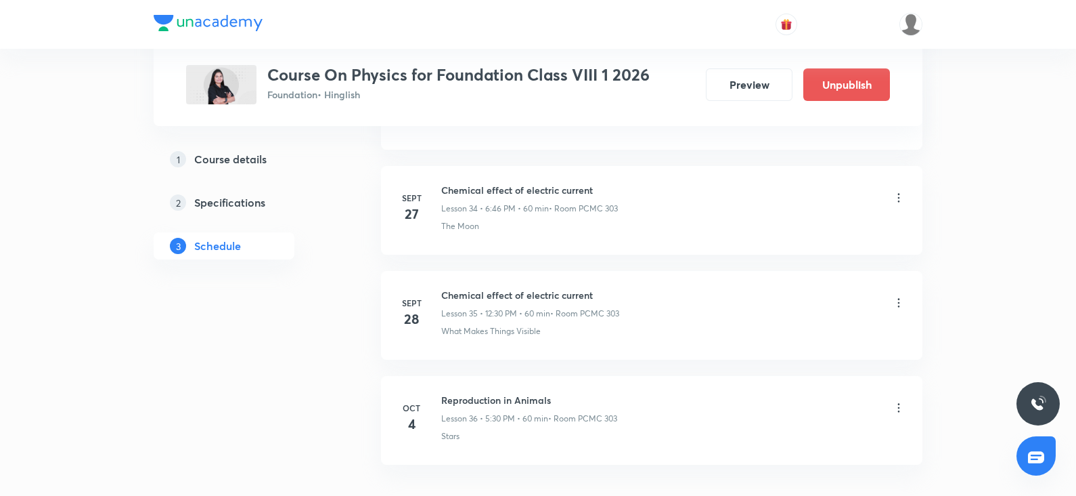
click at [898, 403] on icon at bounding box center [899, 407] width 2 height 9
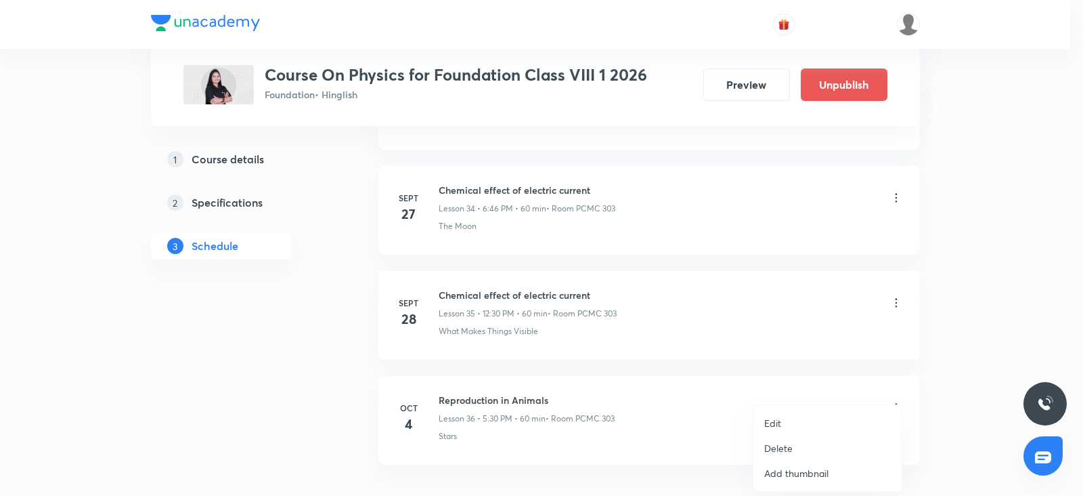
click at [785, 418] on li "Edit" at bounding box center [828, 422] width 148 height 25
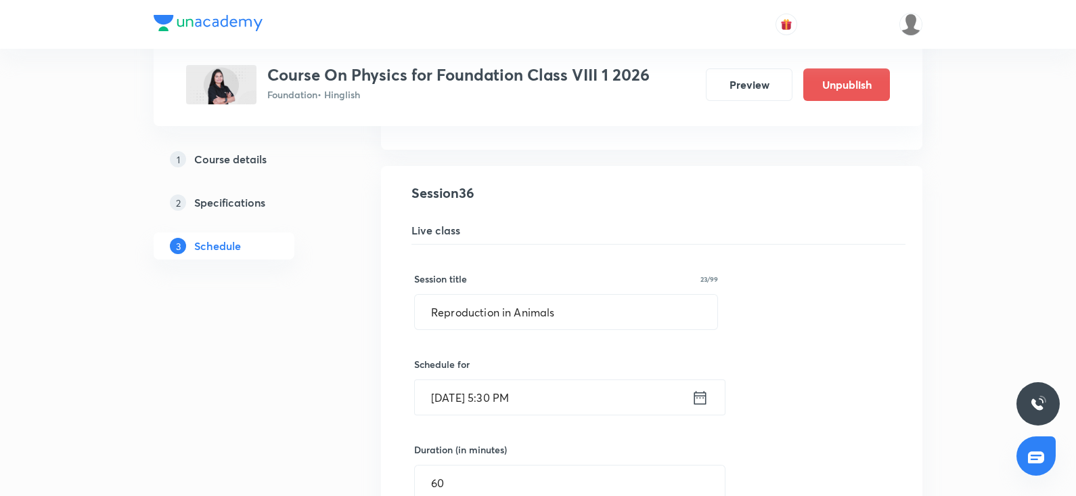
scroll to position [3784, 0]
drag, startPoint x: 572, startPoint y: 306, endPoint x: 312, endPoint y: 283, distance: 261.0
paste input "Some Natural phenomenon"
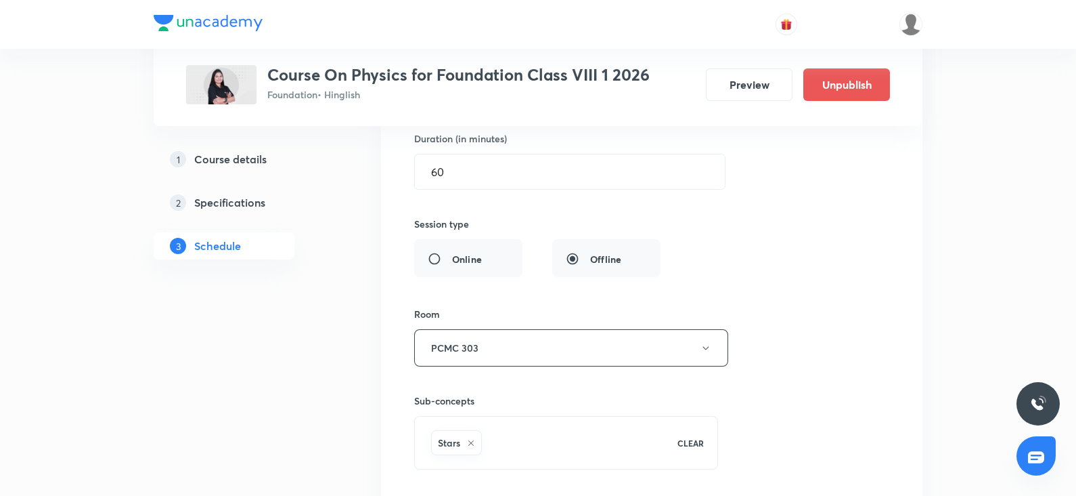
scroll to position [4149, 0]
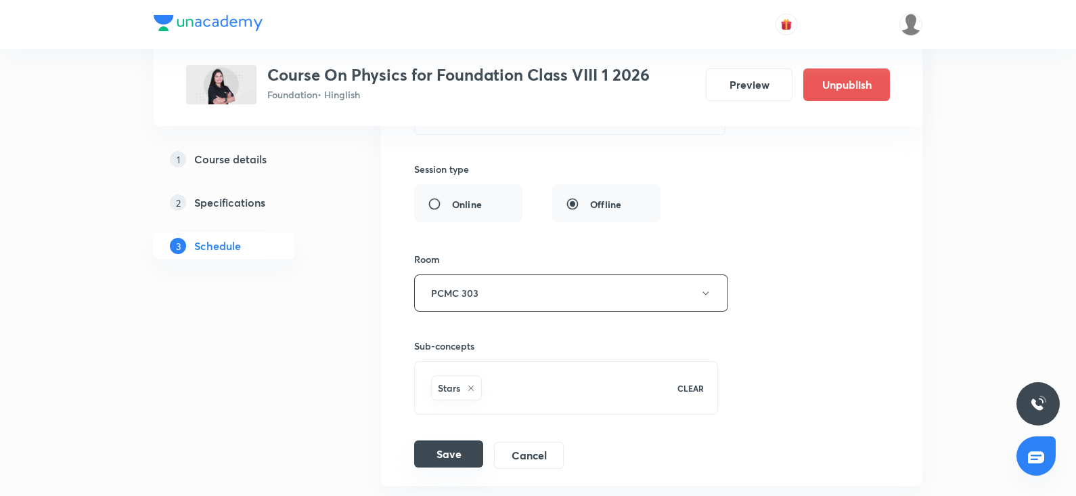
type input "Some Natural phenomenon"
click at [439, 451] on button "Save" at bounding box center [448, 453] width 69 height 27
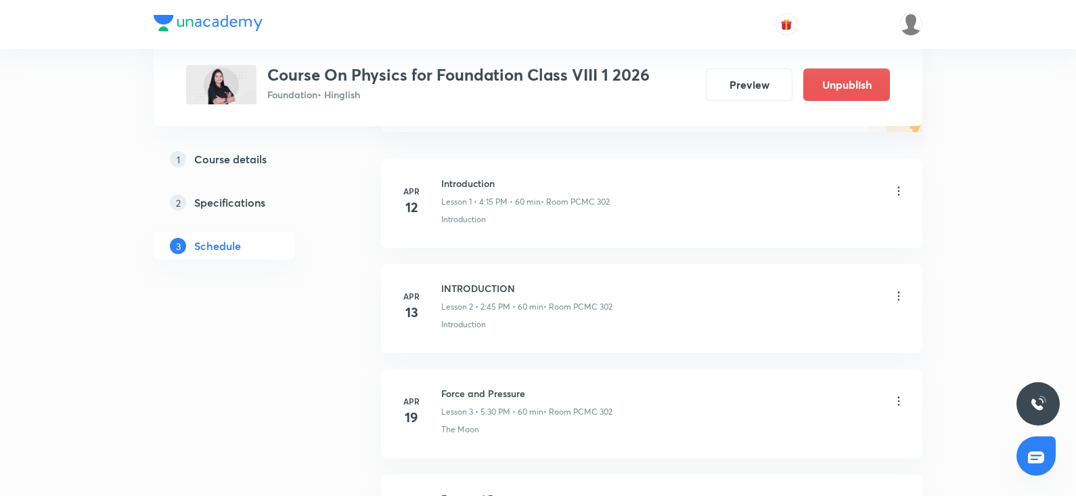
scroll to position [0, 0]
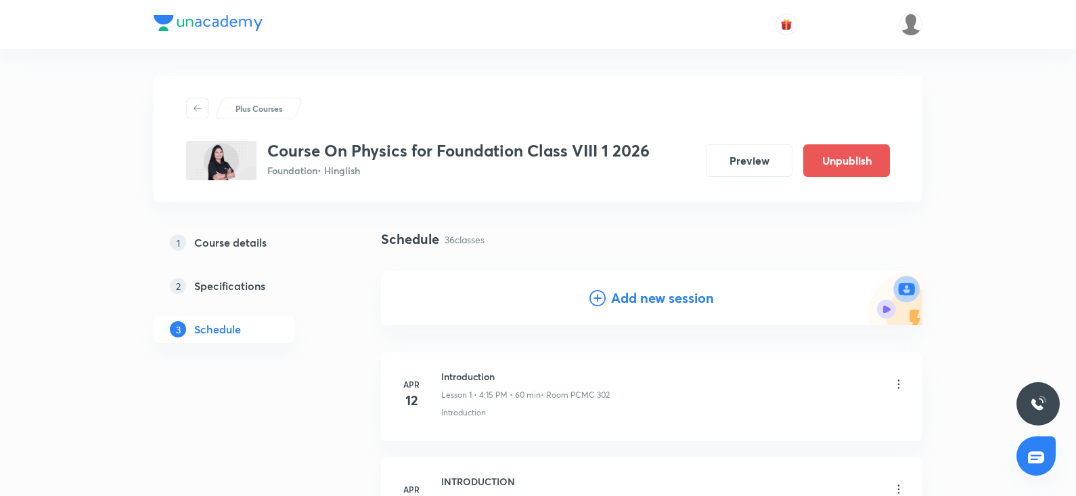
click at [607, 294] on div "Add new session" at bounding box center [652, 298] width 125 height 20
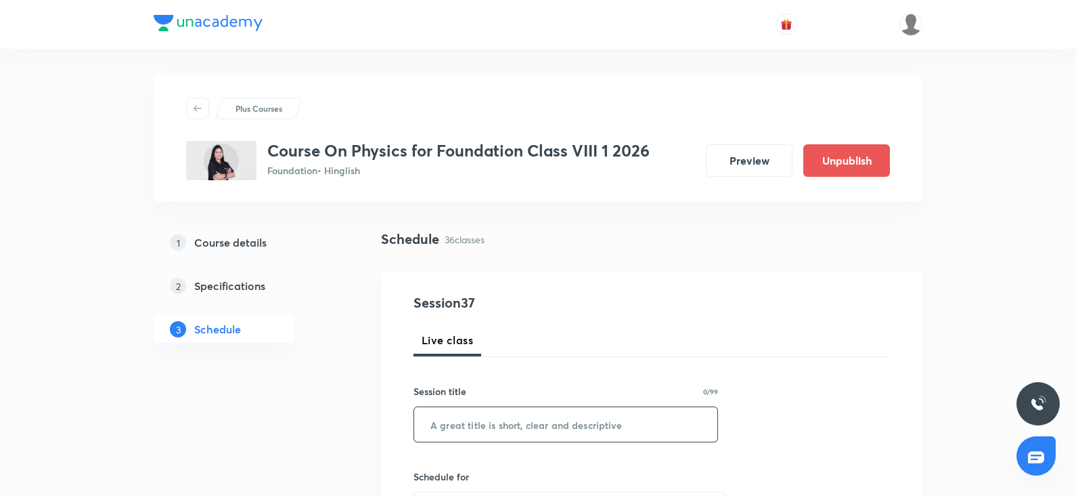
click at [429, 427] on input "text" at bounding box center [565, 424] width 303 height 35
paste input "Some Natural phenomenon"
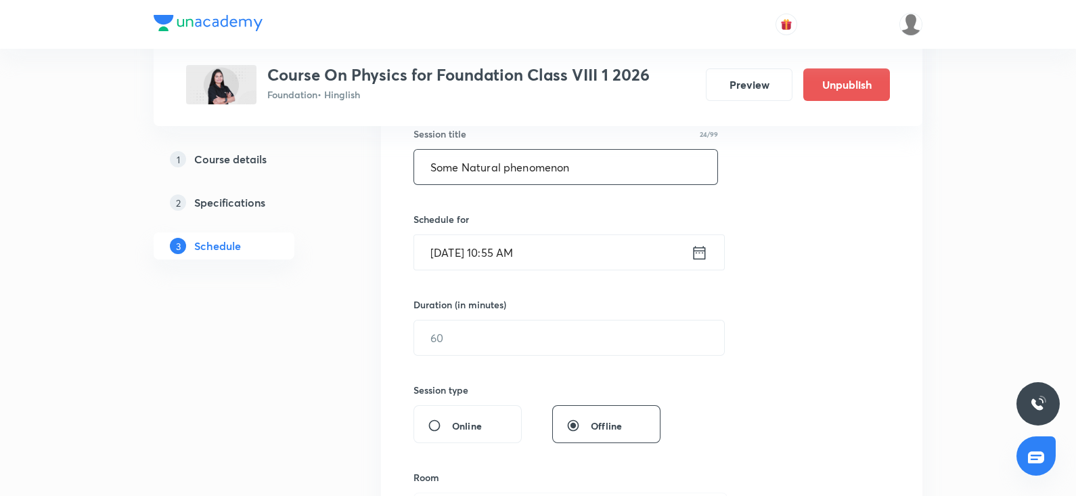
scroll to position [262, 0]
type input "Some Natural phenomenon"
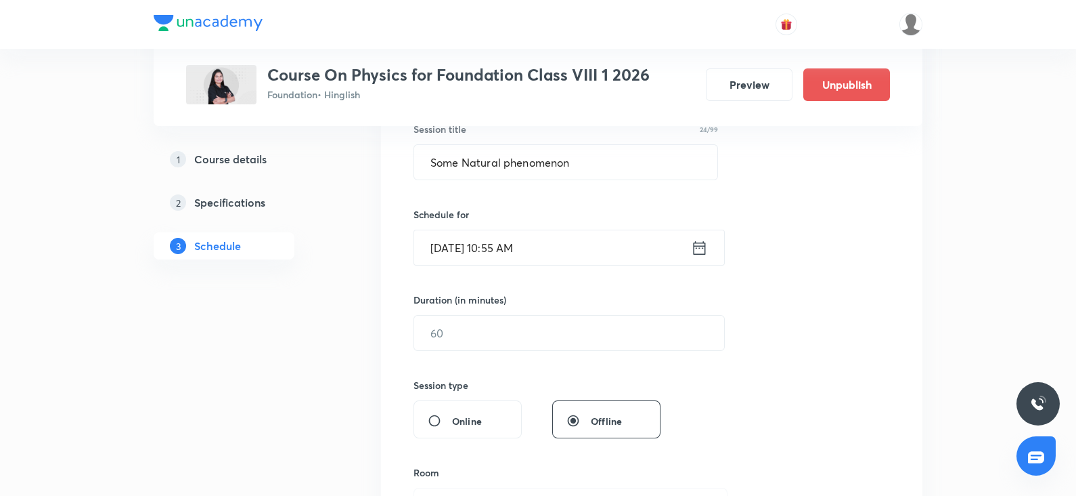
click at [472, 253] on input "Oct 4, 2025, 10:55 AM" at bounding box center [552, 247] width 277 height 35
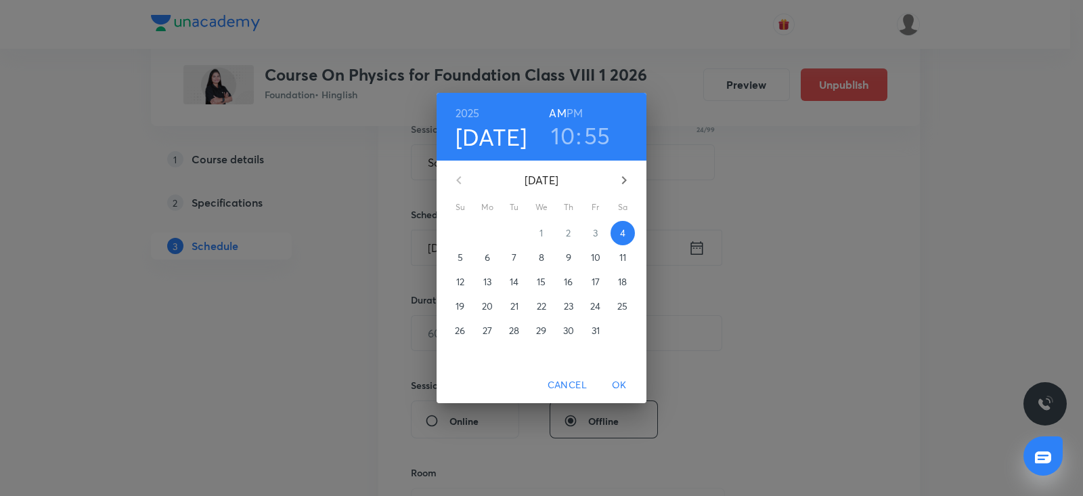
click at [460, 259] on p "5" at bounding box center [460, 257] width 5 height 14
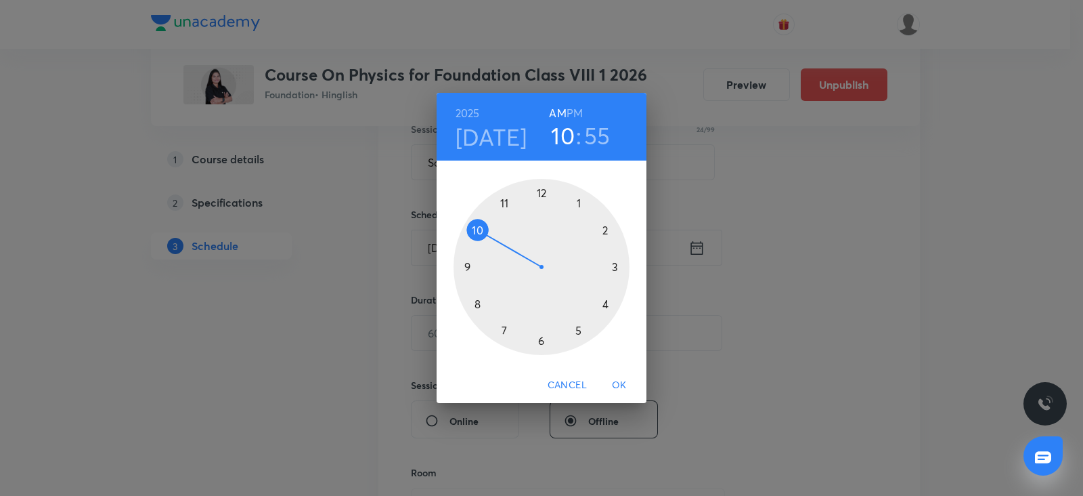
click at [542, 197] on div at bounding box center [542, 267] width 176 height 176
click at [576, 112] on h6 "PM" at bounding box center [575, 113] width 16 height 19
click at [540, 191] on div at bounding box center [542, 267] width 176 height 176
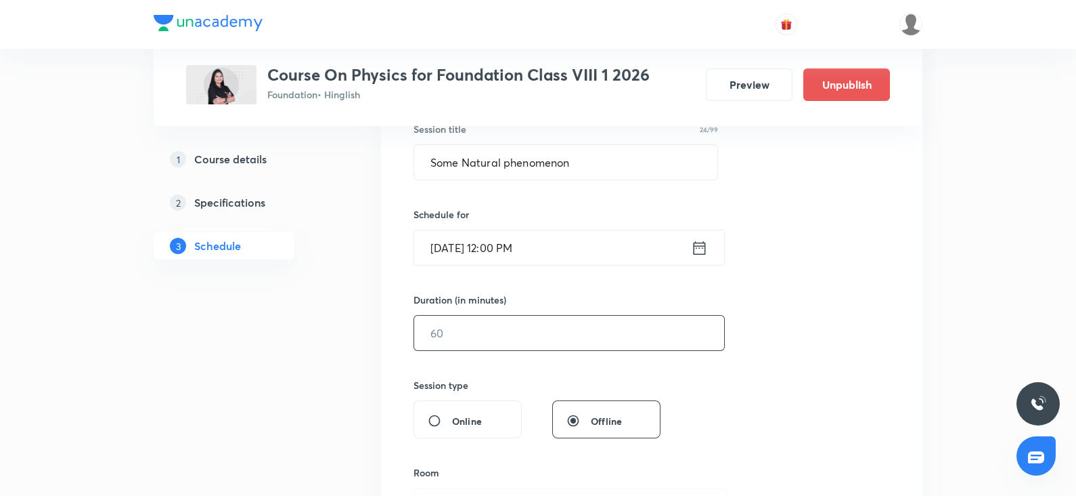
click at [454, 334] on input "text" at bounding box center [569, 332] width 310 height 35
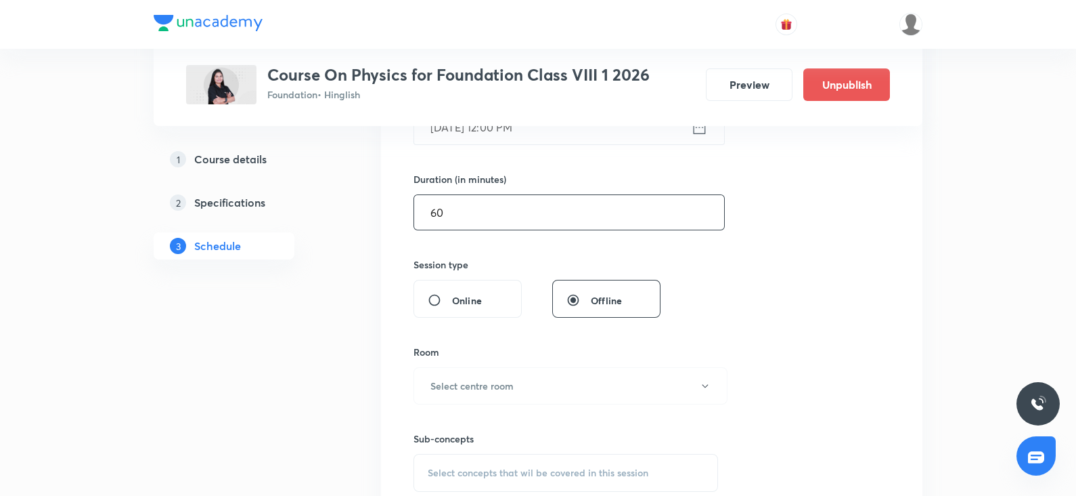
scroll to position [387, 0]
type input "60"
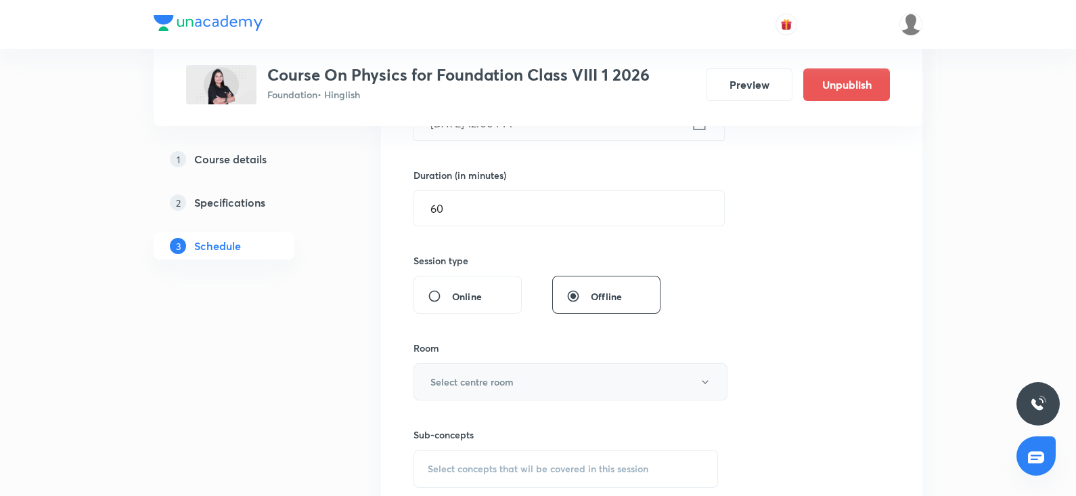
click at [450, 368] on button "Select centre room" at bounding box center [571, 381] width 314 height 37
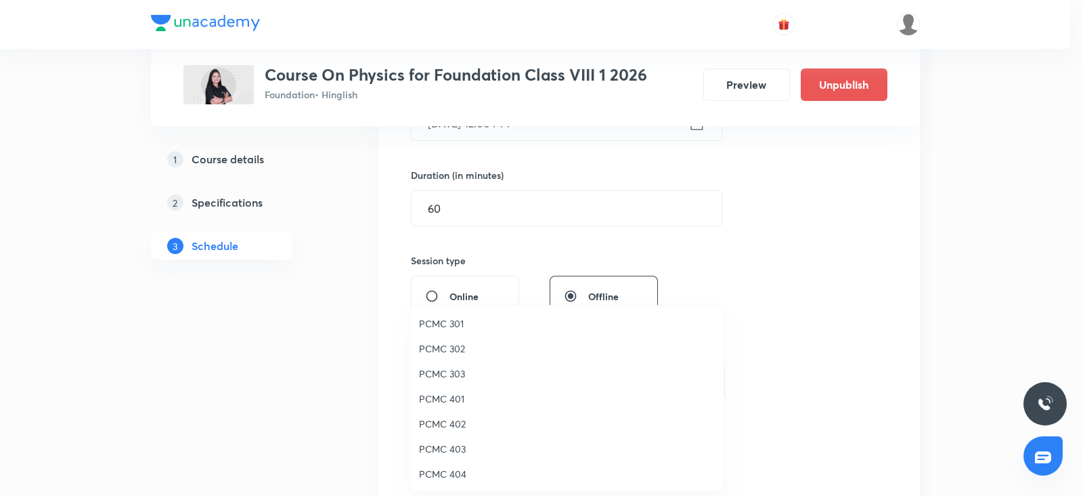
click at [456, 372] on span "PCMC 303" at bounding box center [567, 373] width 297 height 14
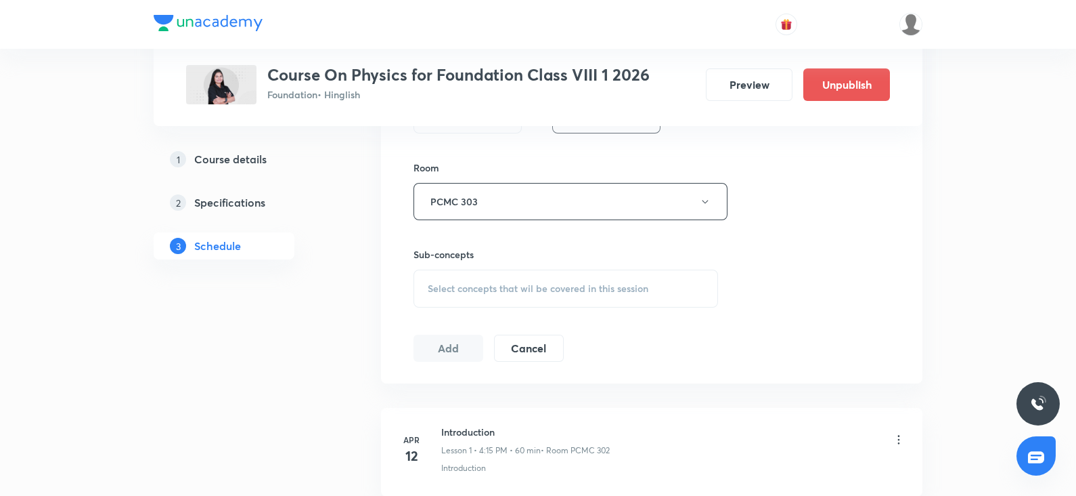
scroll to position [573, 0]
click at [447, 294] on div "Select concepts that wil be covered in this session" at bounding box center [566, 282] width 305 height 38
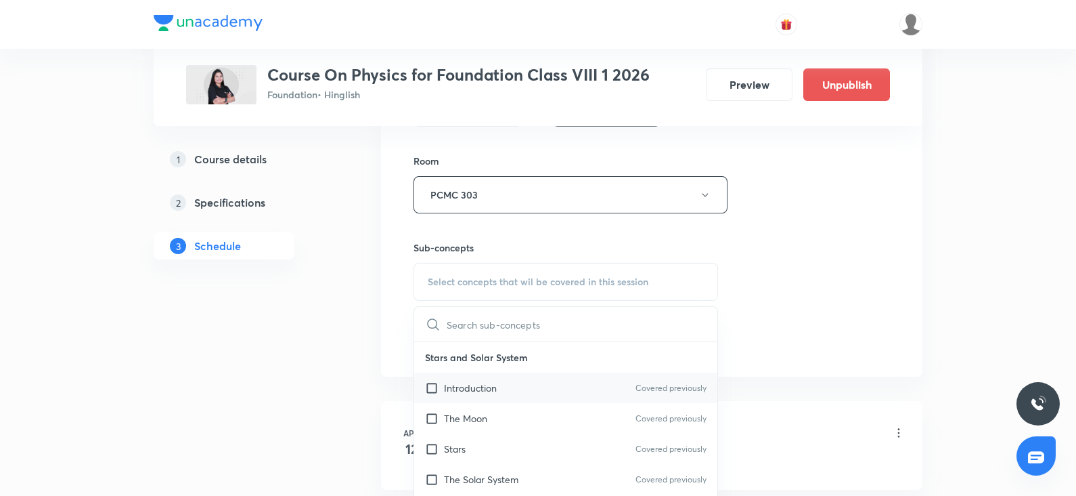
click at [450, 387] on p "Introduction" at bounding box center [470, 387] width 53 height 14
checkbox input "true"
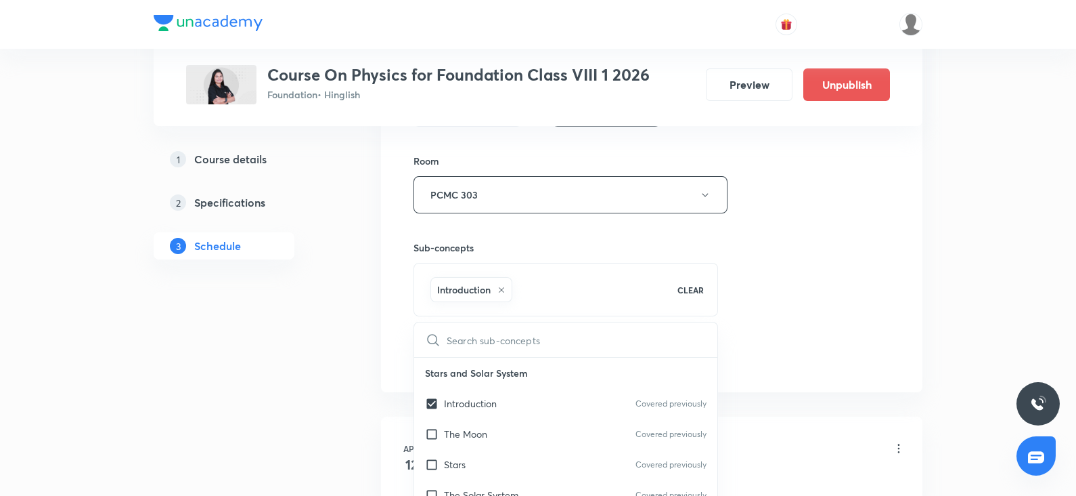
click at [911, 231] on div "Session 37 Live class Session title 24/99 Some Natural phenomenon ​ Schedule fo…" at bounding box center [652, 44] width 542 height 695
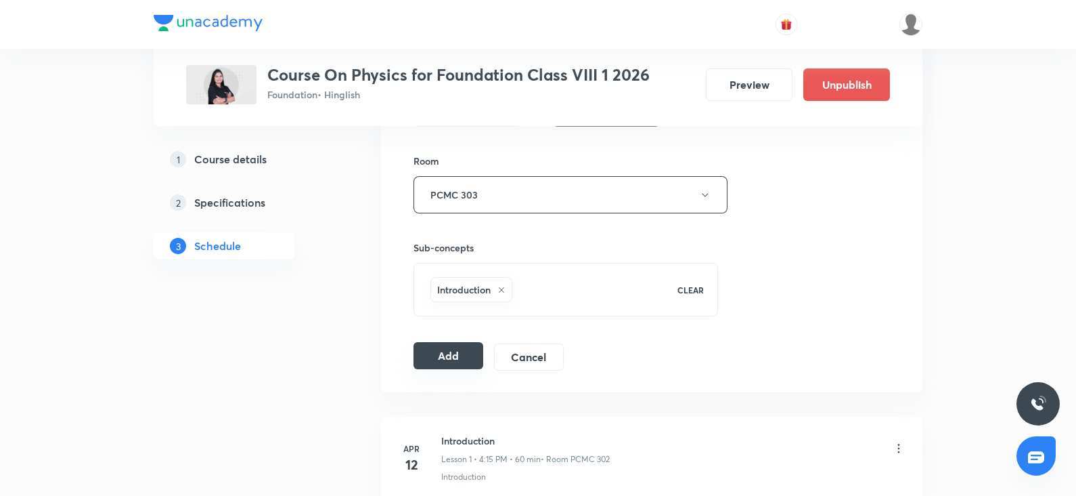
click at [437, 344] on button "Add" at bounding box center [449, 355] width 70 height 27
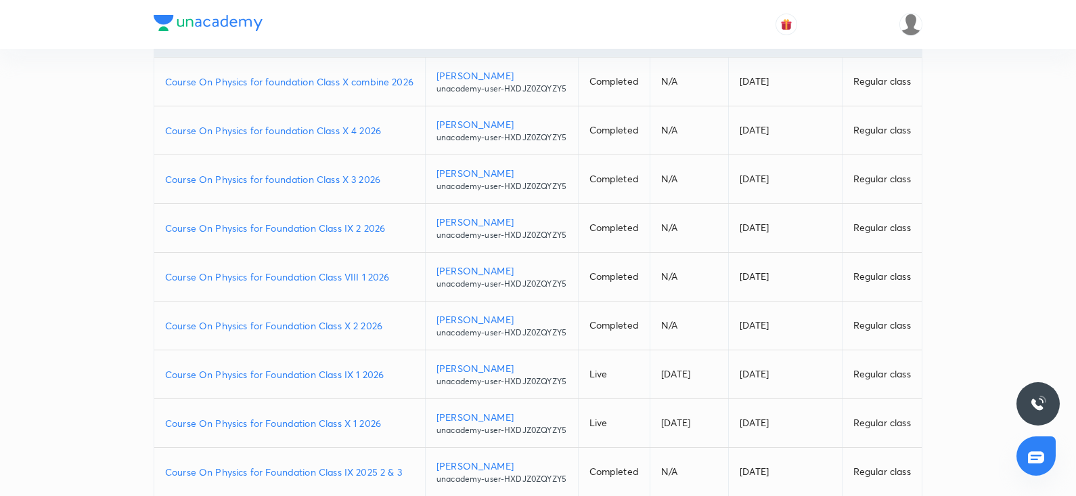
click at [302, 235] on p "Course On Physics for Foundation Class IX 2 2026" at bounding box center [289, 228] width 249 height 14
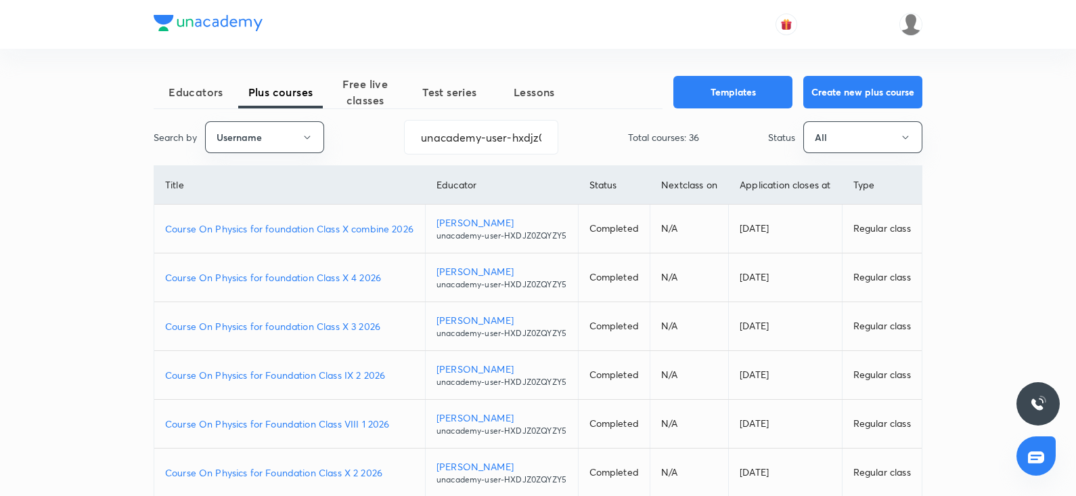
click at [328, 236] on p "Course On Physics for foundation Class X combine 2026" at bounding box center [289, 228] width 249 height 14
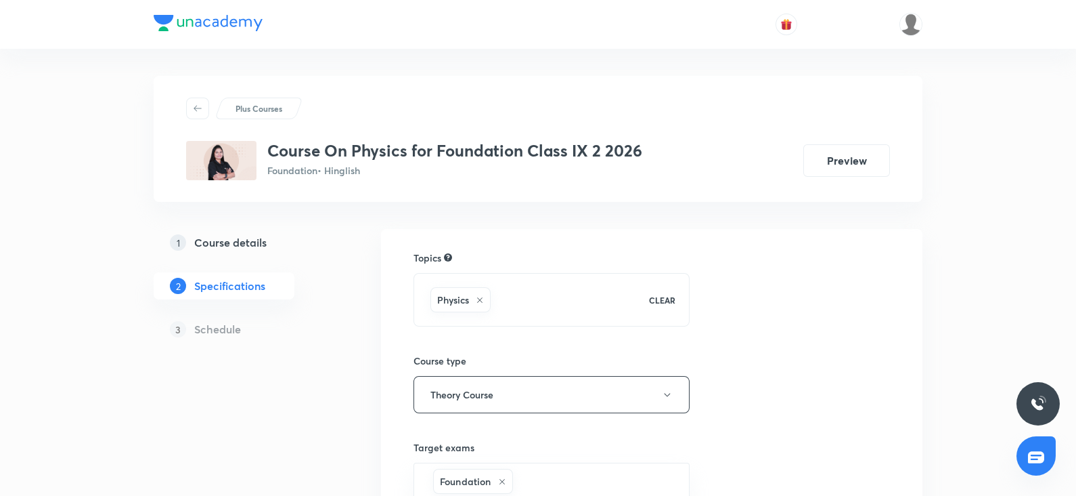
click at [221, 245] on h5 "Course details" at bounding box center [230, 242] width 72 height 16
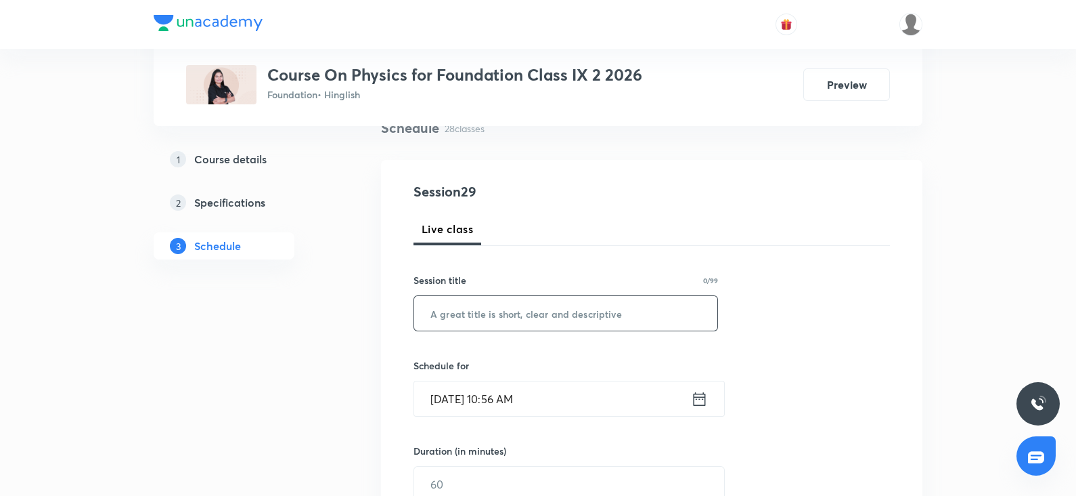
scroll to position [112, 0]
click at [460, 311] on input "text" at bounding box center [565, 312] width 303 height 35
paste input "Work Energy and Power"
type input "Work Energy and Power"
click at [492, 401] on input "[DATE] 10:56 AM" at bounding box center [552, 397] width 277 height 35
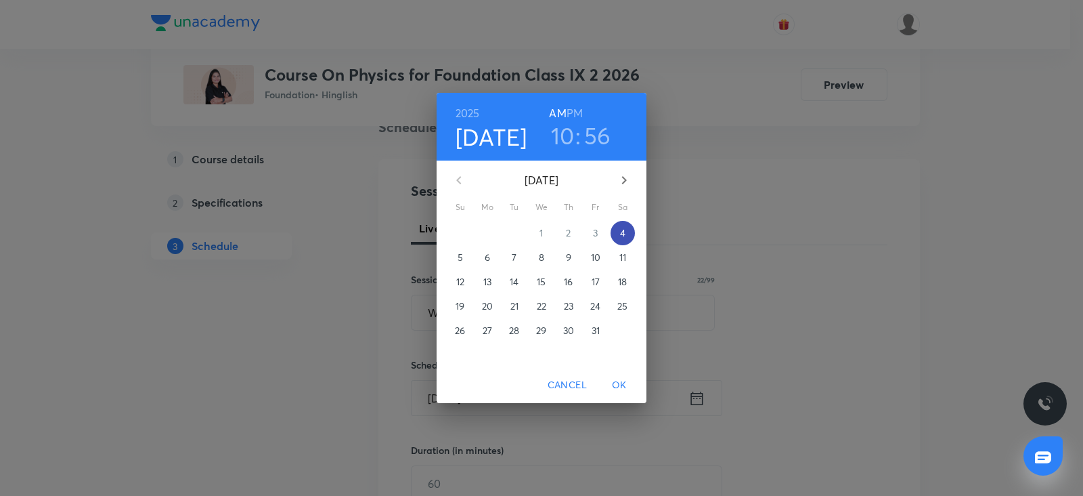
click at [619, 228] on span "4" at bounding box center [623, 233] width 24 height 14
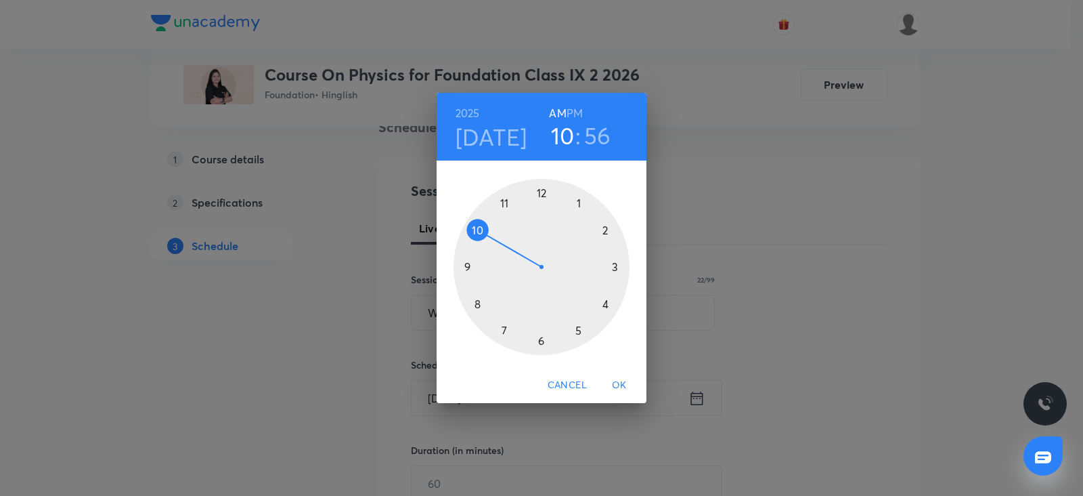
click at [534, 340] on div at bounding box center [542, 267] width 176 height 176
click at [578, 116] on h6 "PM" at bounding box center [575, 113] width 16 height 19
click at [462, 265] on div at bounding box center [542, 267] width 176 height 176
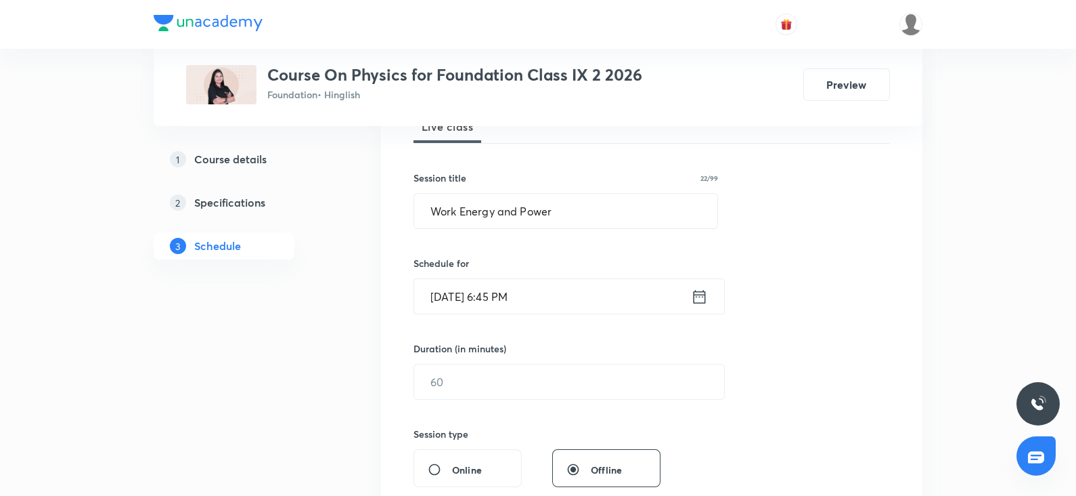
scroll to position [217, 0]
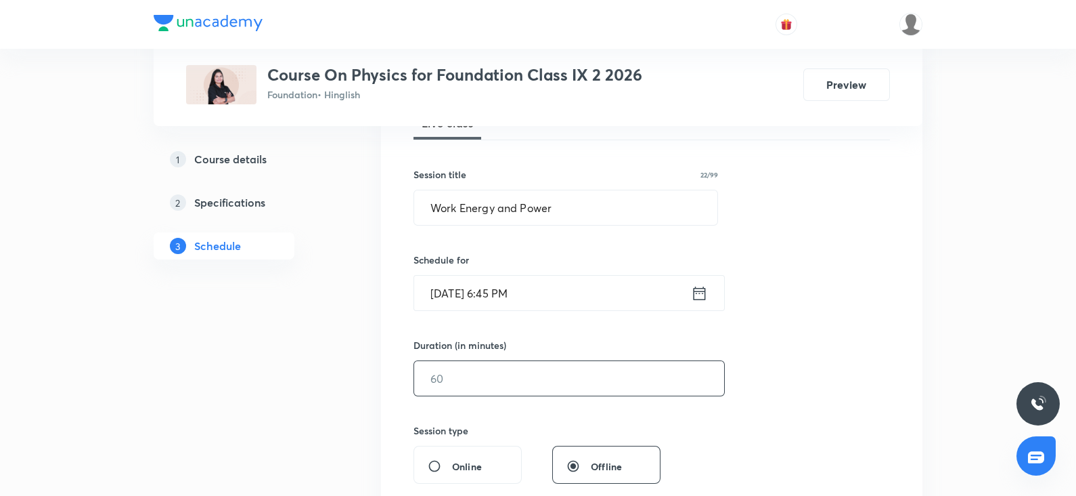
click at [453, 374] on input "text" at bounding box center [569, 378] width 310 height 35
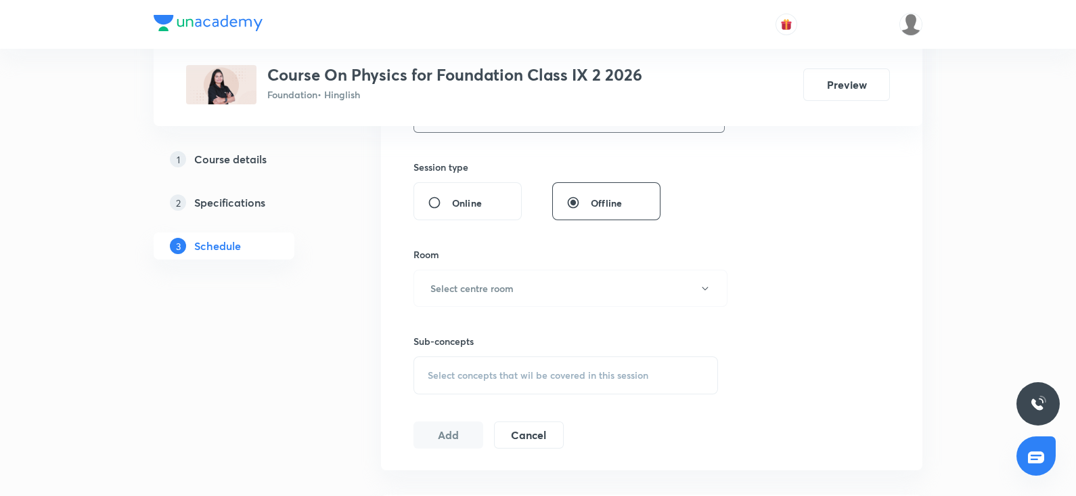
scroll to position [482, 0]
type input "60"
click at [459, 292] on button "Select centre room" at bounding box center [571, 285] width 314 height 37
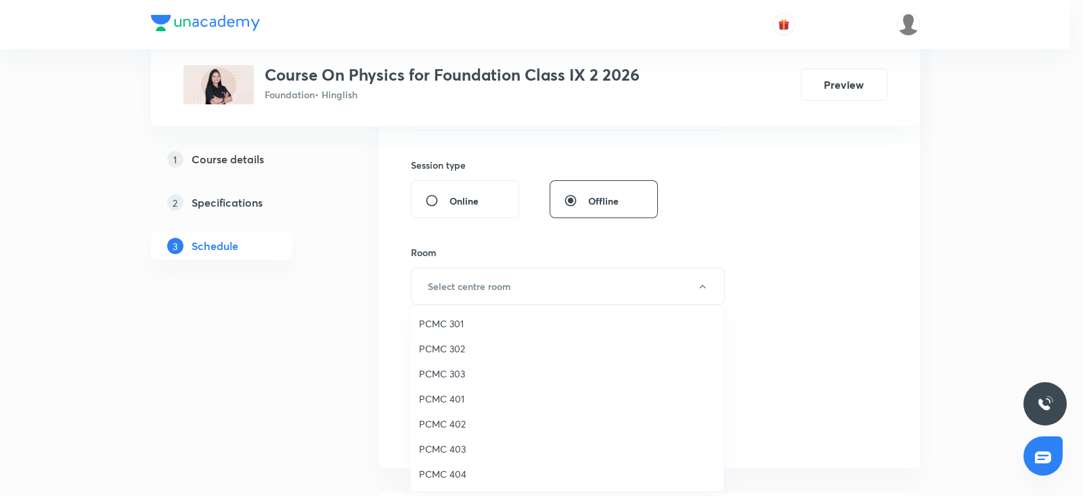
click at [448, 328] on span "PCMC 301" at bounding box center [567, 323] width 297 height 14
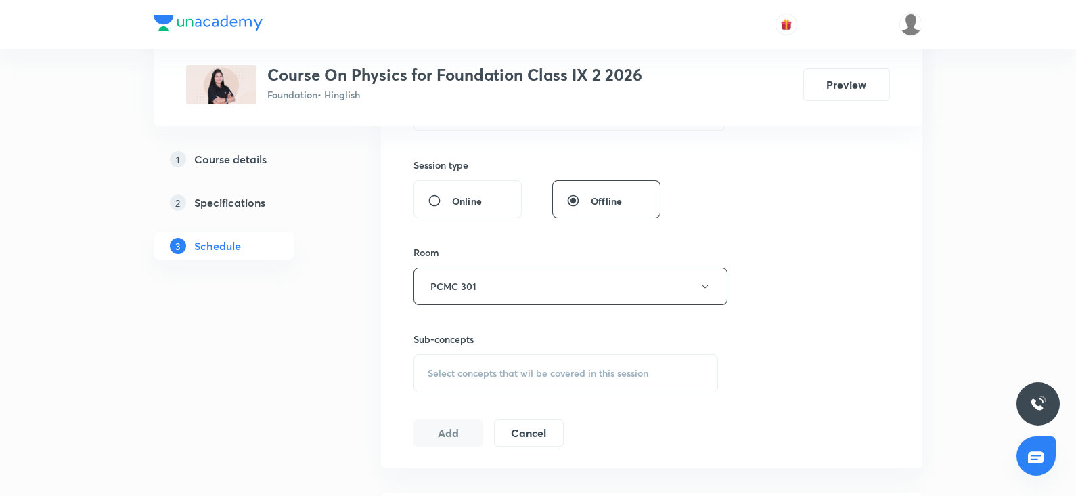
click at [467, 372] on span "Select concepts that wil be covered in this session" at bounding box center [538, 373] width 221 height 11
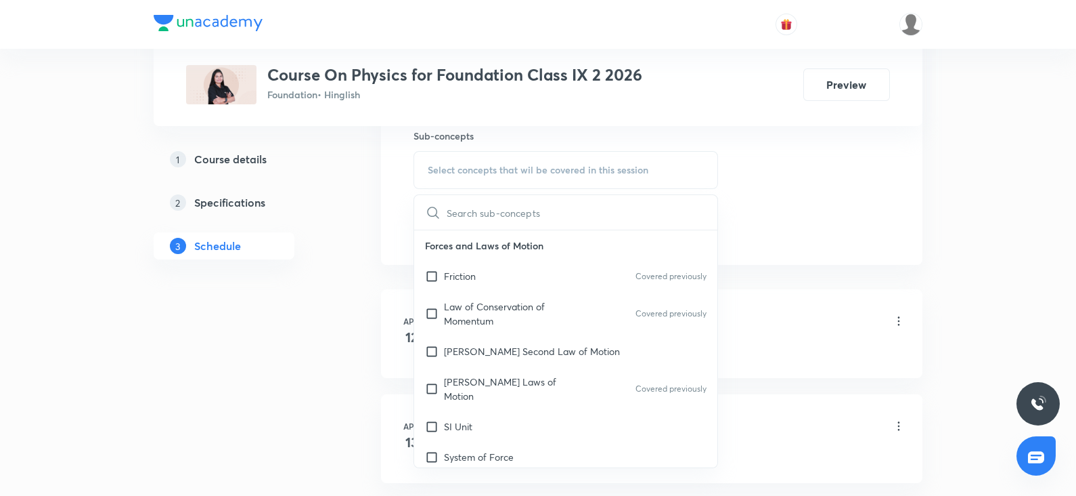
scroll to position [695, 0]
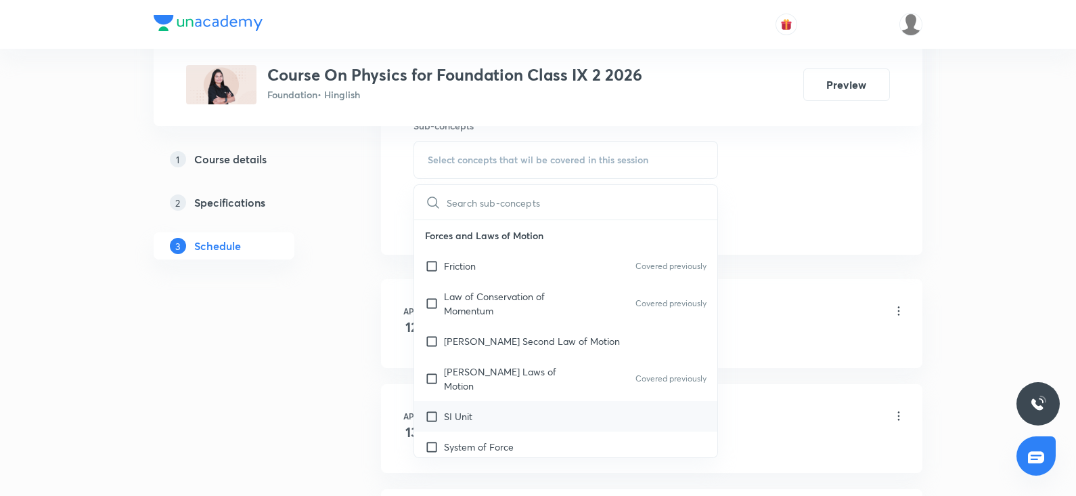
click at [480, 401] on div "SI Unit" at bounding box center [565, 416] width 303 height 30
checkbox input "true"
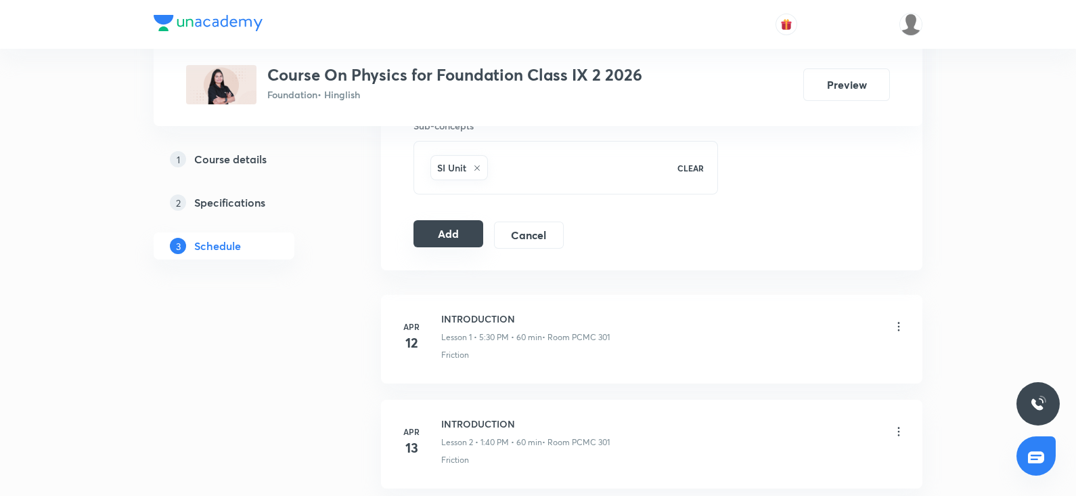
click at [443, 234] on button "Add" at bounding box center [449, 233] width 70 height 27
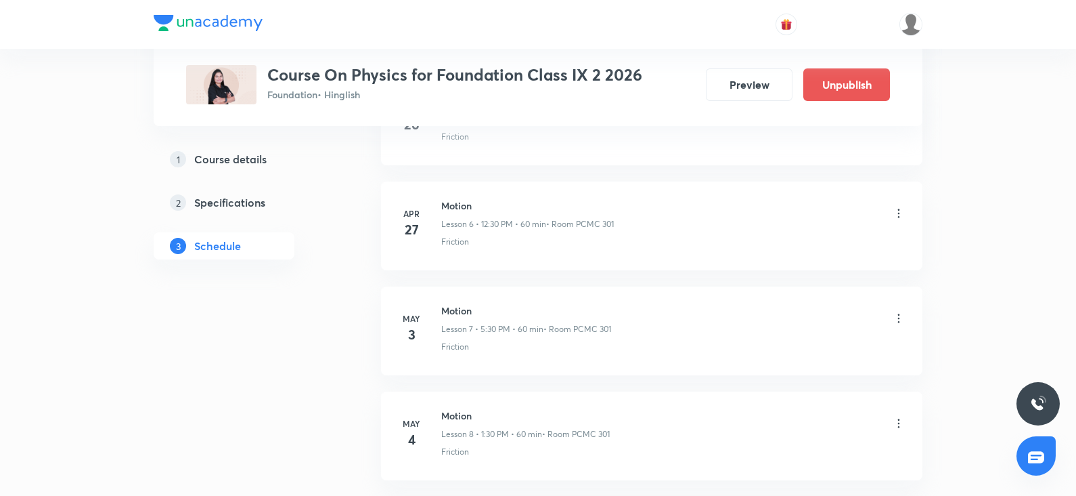
scroll to position [0, 0]
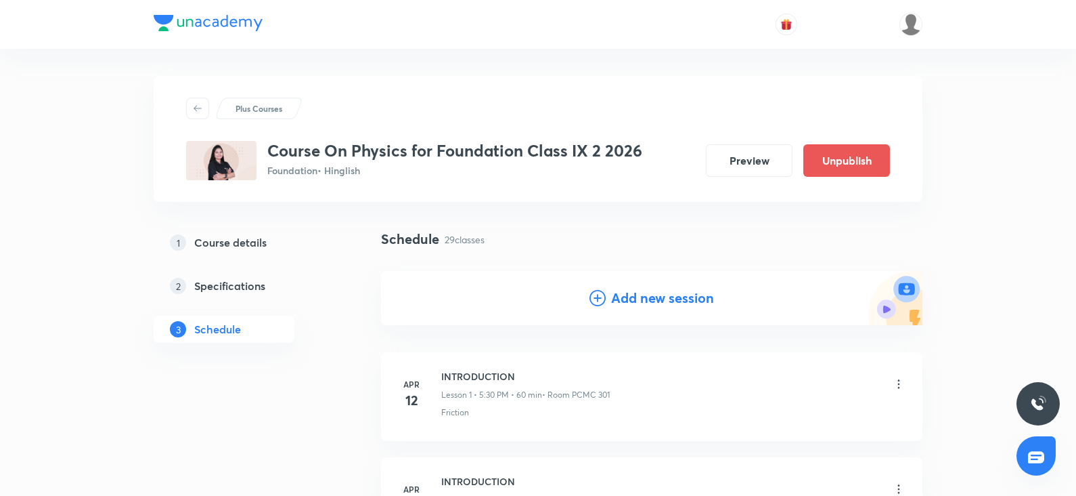
click at [620, 299] on h4 "Add new session" at bounding box center [662, 298] width 103 height 20
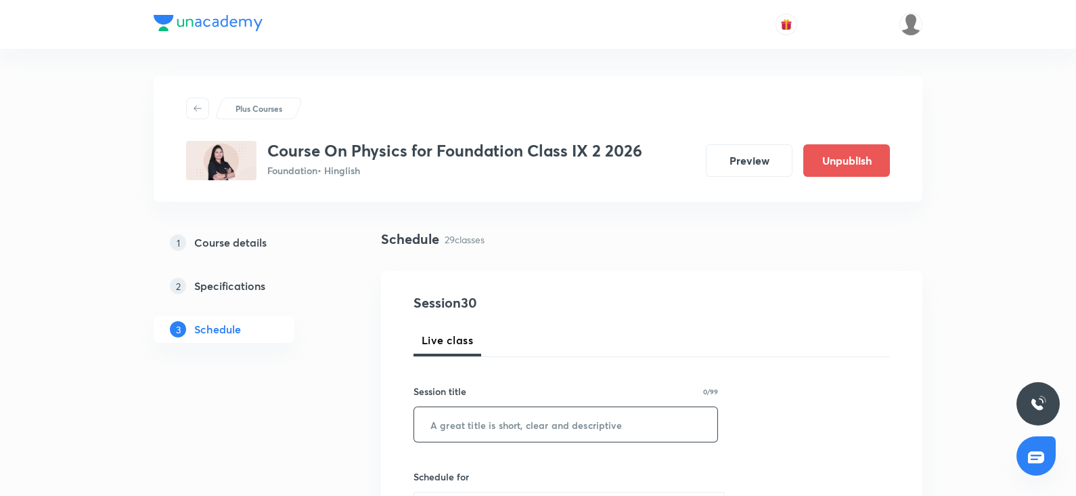
click at [497, 416] on input "text" at bounding box center [565, 424] width 303 height 35
paste input "Work Energy and Power"
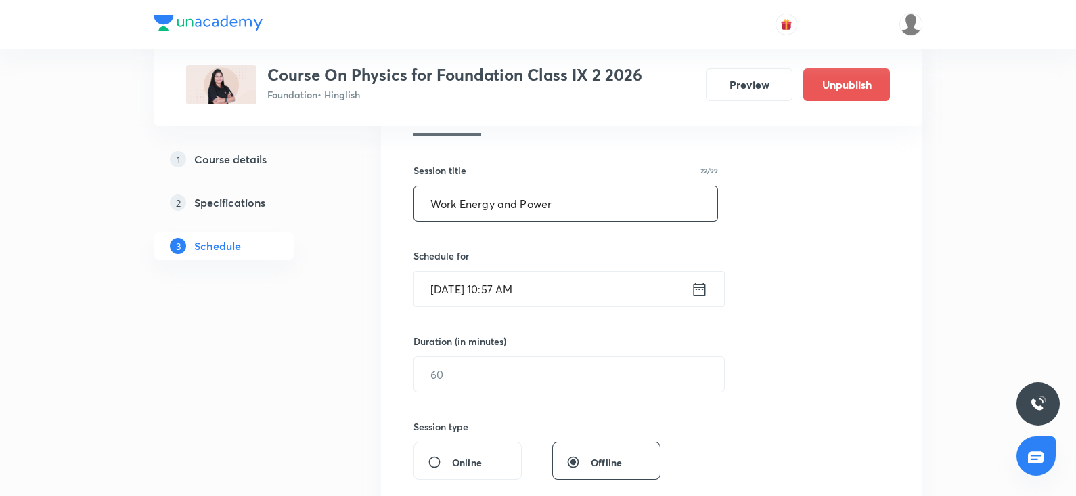
scroll to position [252, 0]
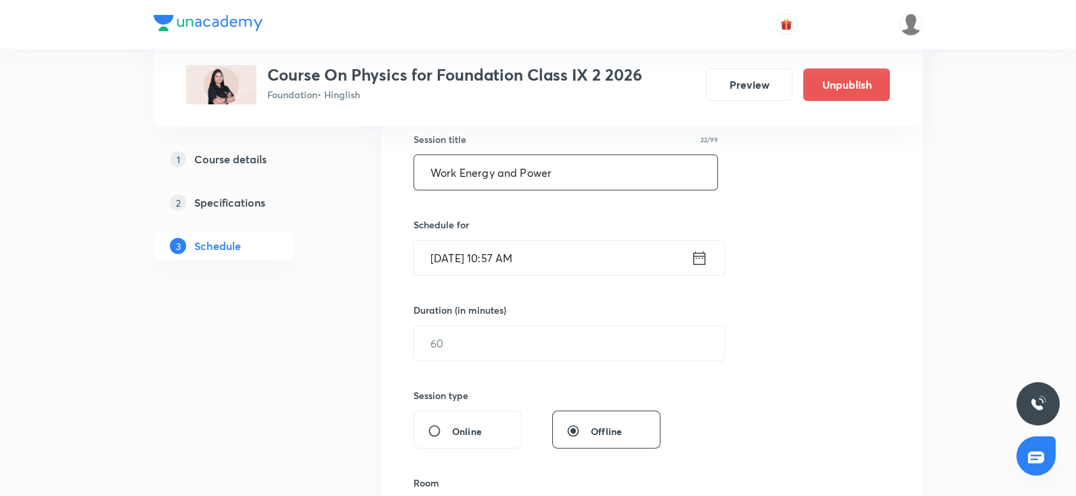
type input "Work Energy and Power"
click at [457, 247] on input "Oct 4, 2025, 10:57 AM" at bounding box center [552, 257] width 277 height 35
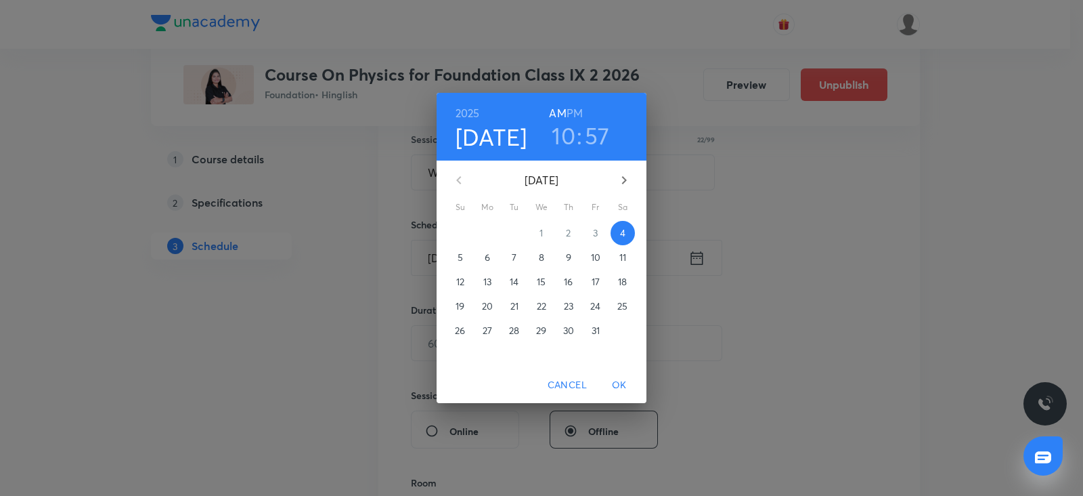
click at [462, 258] on p "5" at bounding box center [460, 257] width 5 height 14
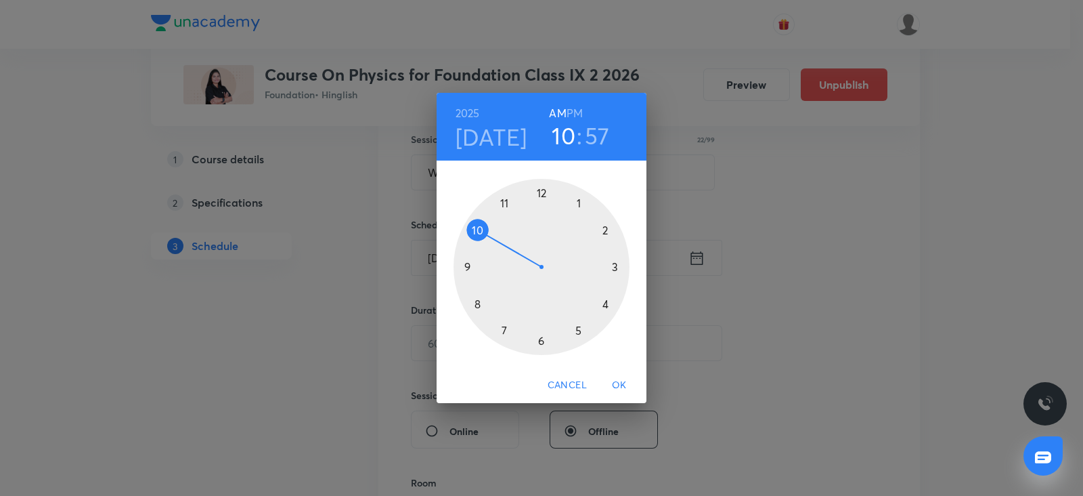
click at [575, 202] on div at bounding box center [542, 267] width 176 height 176
click at [575, 113] on h6 "PM" at bounding box center [575, 113] width 16 height 19
click at [615, 261] on div at bounding box center [542, 267] width 176 height 176
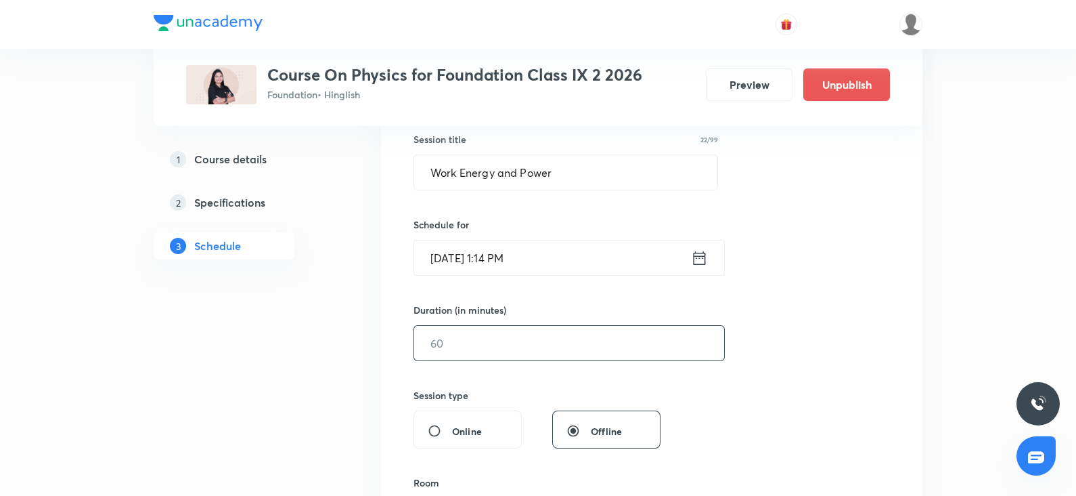
click at [520, 339] on input "text" at bounding box center [569, 343] width 310 height 35
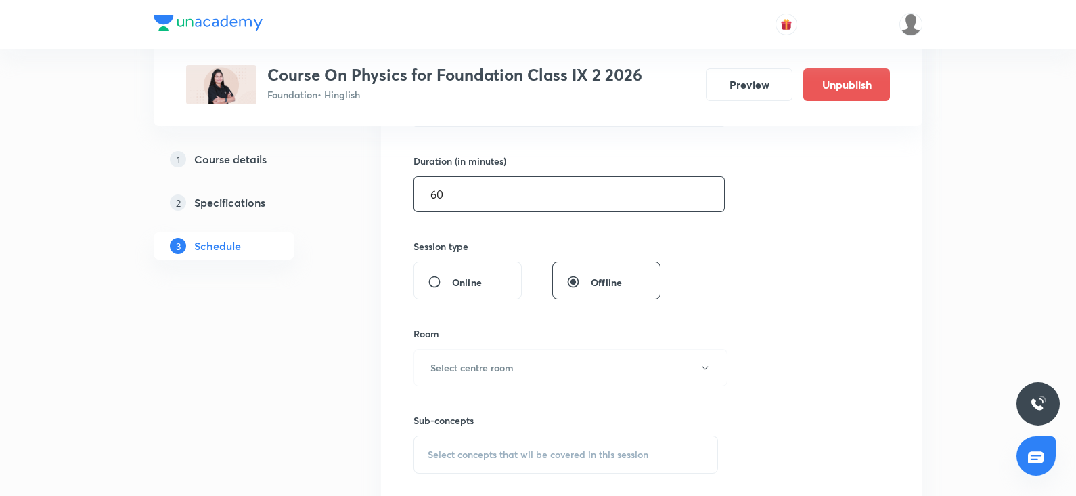
scroll to position [403, 0]
type input "60"
click at [467, 385] on div "Sub-concepts Select concepts that wil be covered in this session" at bounding box center [566, 427] width 305 height 87
click at [447, 352] on button "Select centre room" at bounding box center [571, 365] width 314 height 37
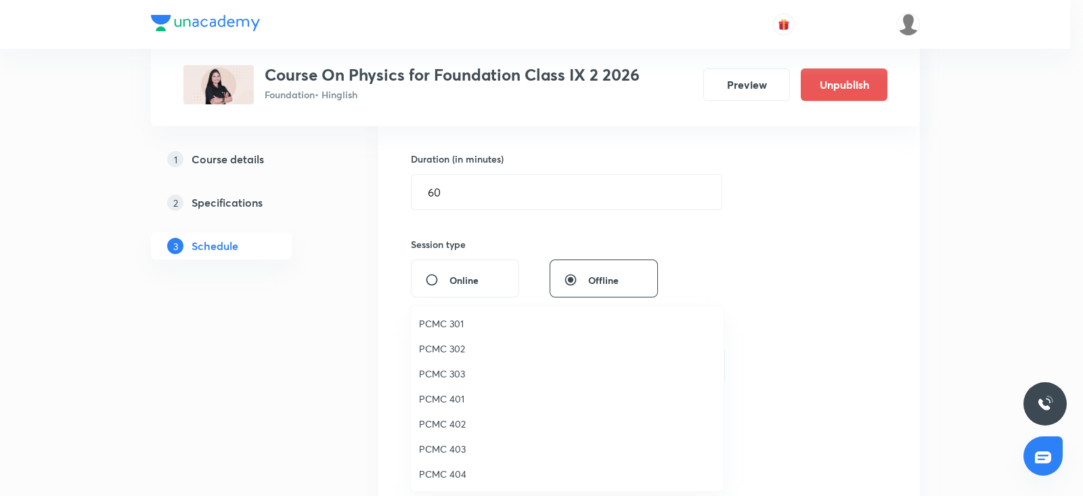
click at [456, 324] on span "PCMC 301" at bounding box center [567, 323] width 297 height 14
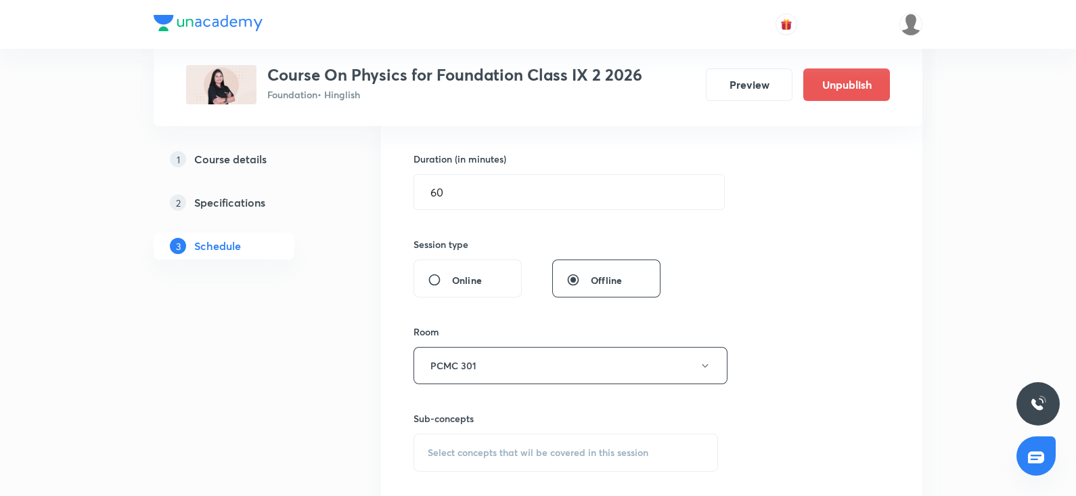
click at [468, 450] on span "Select concepts that wil be covered in this session" at bounding box center [538, 452] width 221 height 11
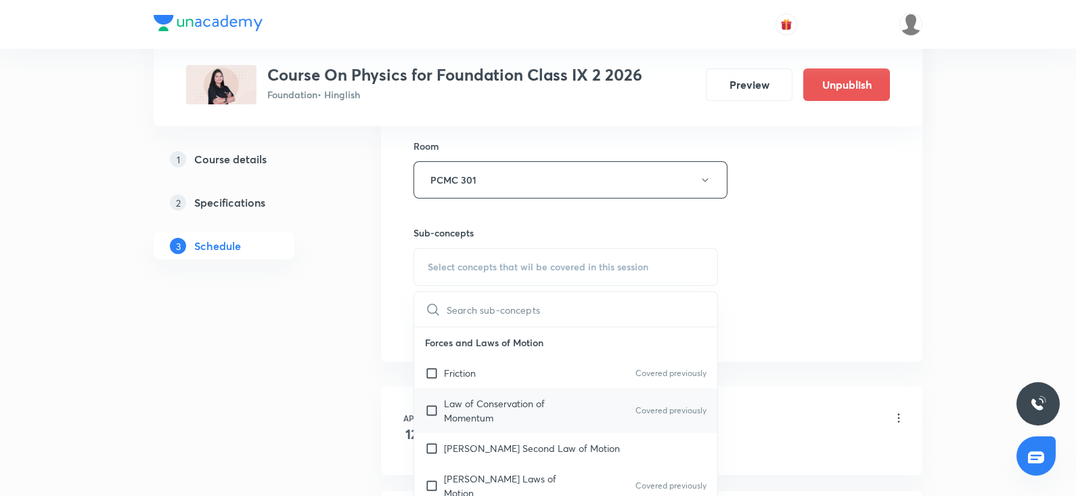
scroll to position [590, 0]
click at [458, 461] on div "Newton Laws of Motion Covered previously" at bounding box center [565, 483] width 303 height 45
checkbox input "true"
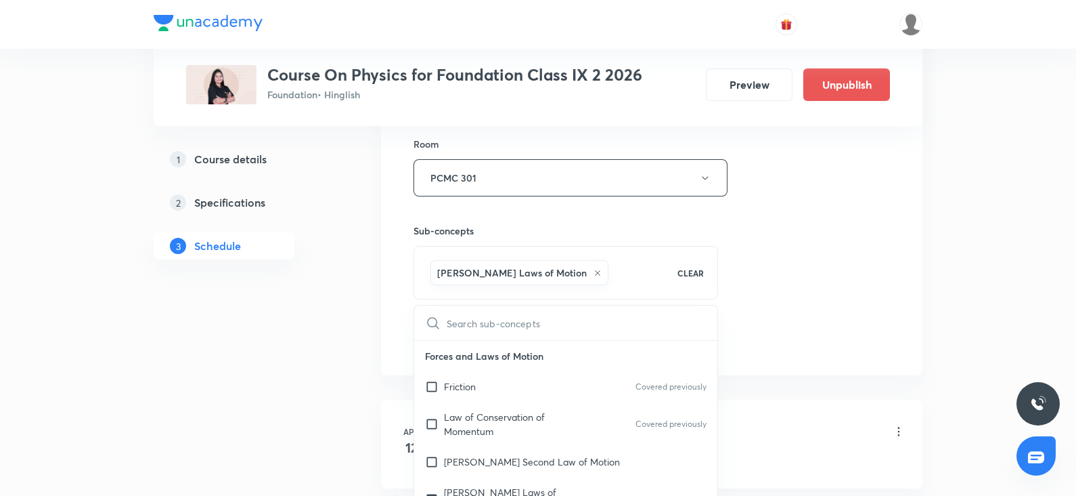
click at [699, 320] on input "text" at bounding box center [582, 322] width 271 height 35
click at [853, 253] on div "Session 30 Live class Session title 22/99 Work Energy and Power ​ Schedule for …" at bounding box center [652, 27] width 477 height 651
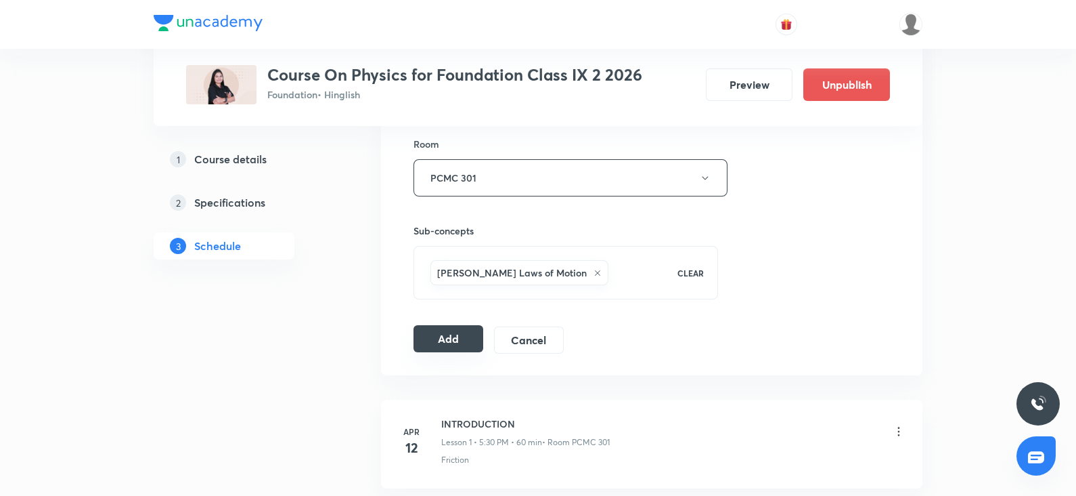
click at [445, 333] on button "Add" at bounding box center [449, 338] width 70 height 27
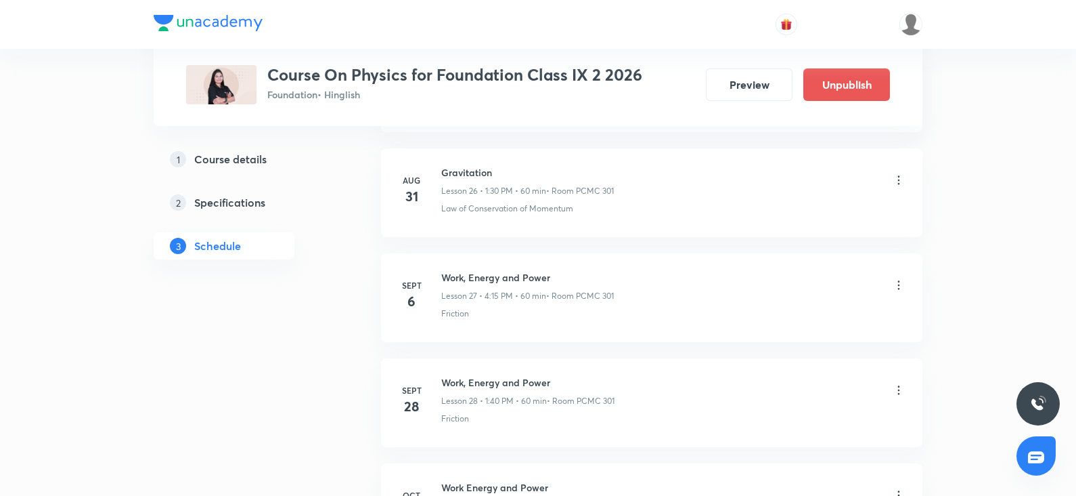
scroll to position [3108, 0]
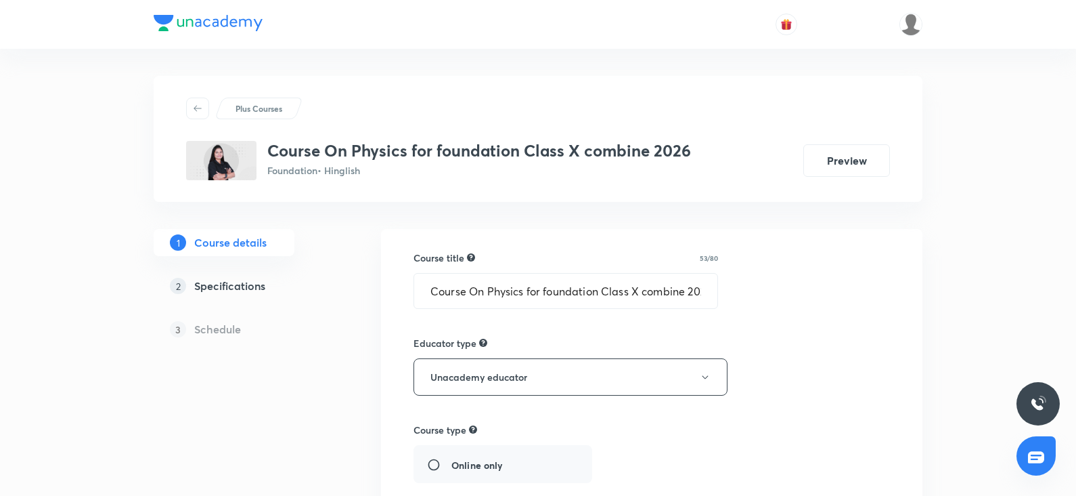
type input "Foundation"
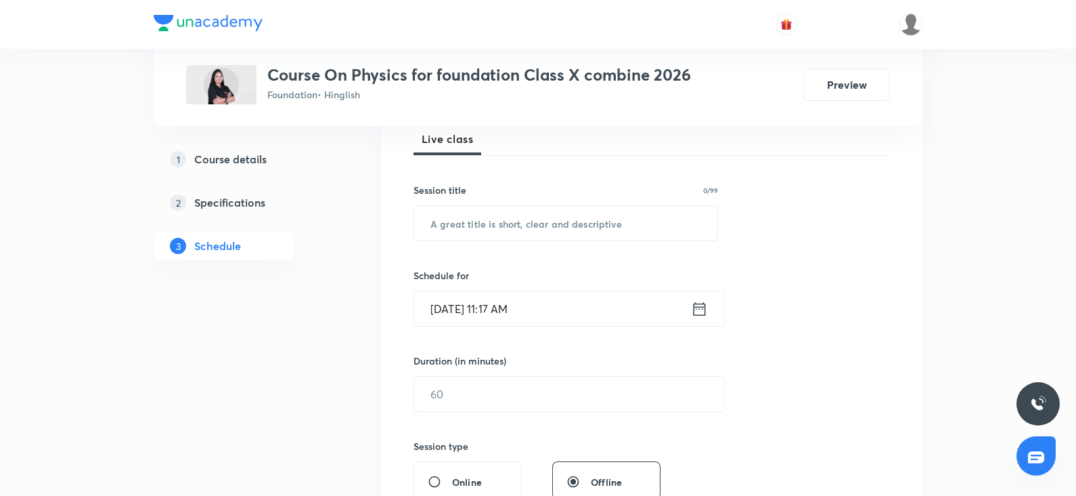
scroll to position [197, 0]
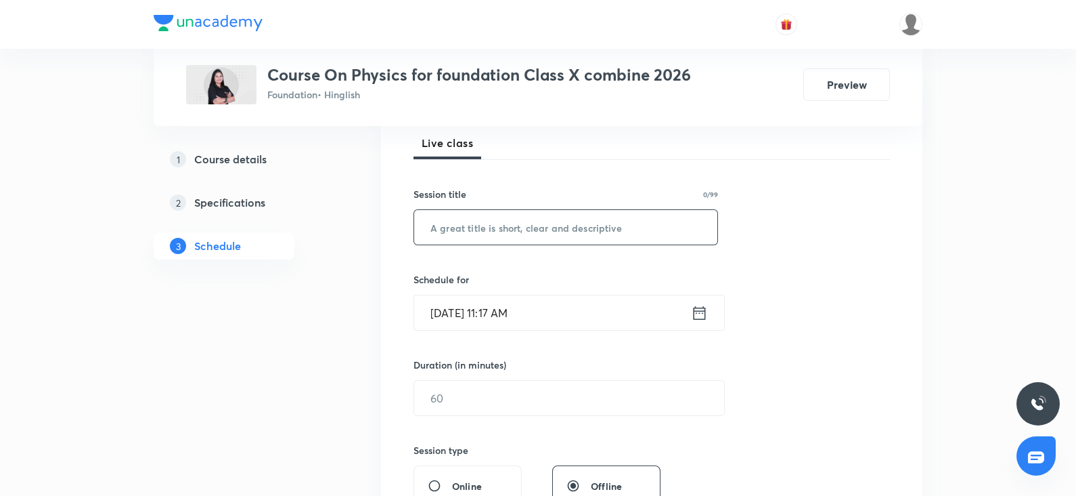
click at [481, 224] on input "text" at bounding box center [565, 227] width 303 height 35
paste input "Magnetic effect of electric current"
type input "Magnetic effect of electric current"
click at [529, 308] on input "[DATE] 11:17 AM" at bounding box center [552, 312] width 277 height 35
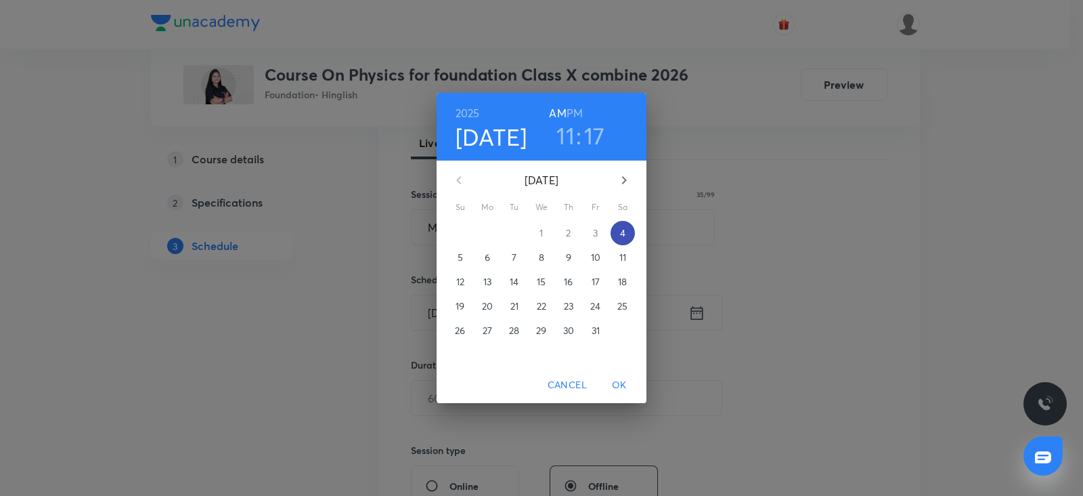
click at [626, 228] on span "4" at bounding box center [623, 233] width 24 height 14
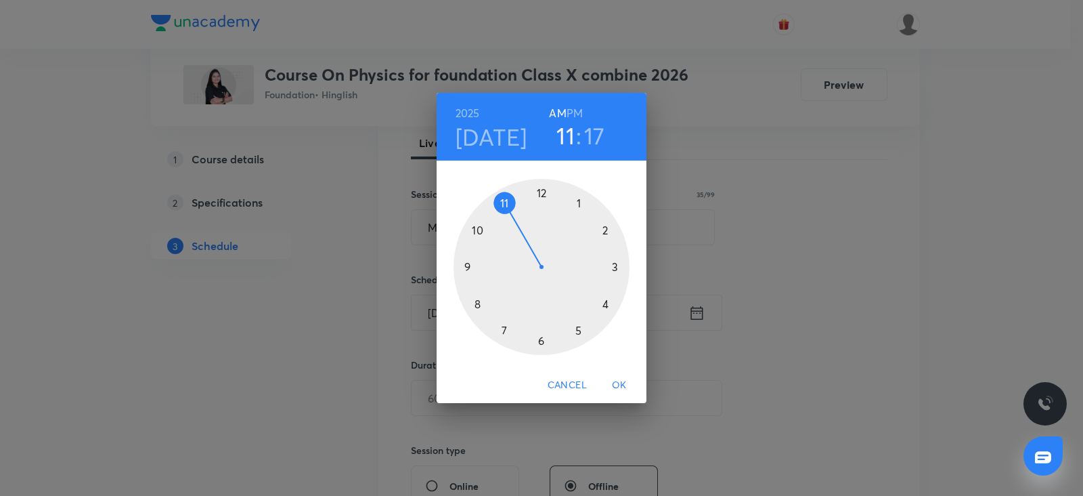
click at [603, 305] on div at bounding box center [542, 267] width 176 height 176
click at [573, 109] on h6 "PM" at bounding box center [575, 113] width 16 height 19
click at [614, 266] on div at bounding box center [542, 267] width 176 height 176
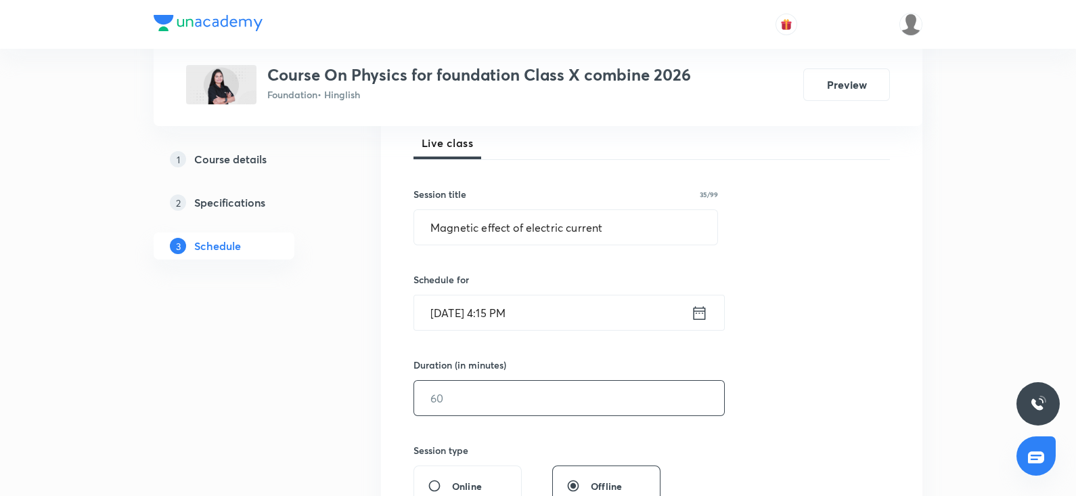
click at [471, 397] on input "text" at bounding box center [569, 397] width 310 height 35
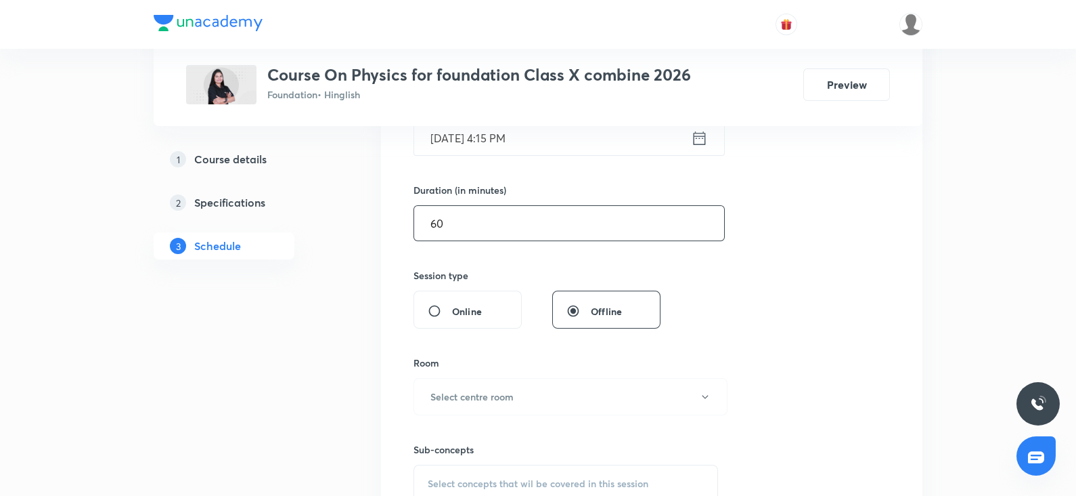
scroll to position [380, 0]
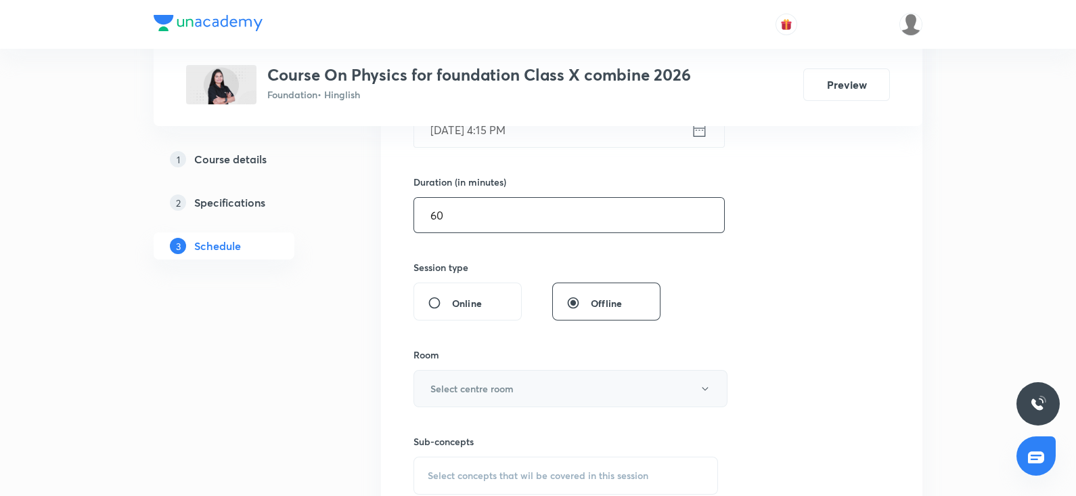
type input "60"
click at [461, 385] on h6 "Select centre room" at bounding box center [472, 388] width 83 height 14
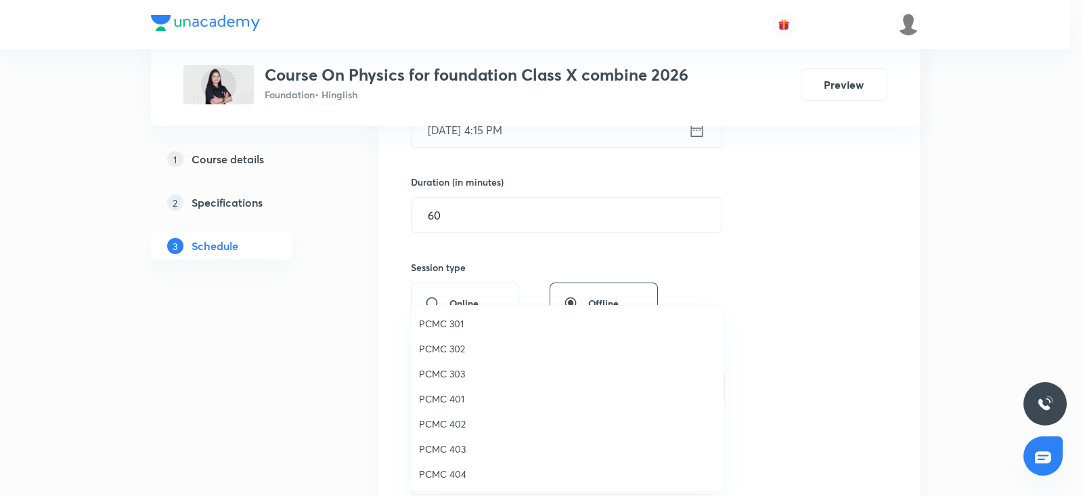
click at [454, 421] on span "PCMC 402" at bounding box center [567, 423] width 297 height 14
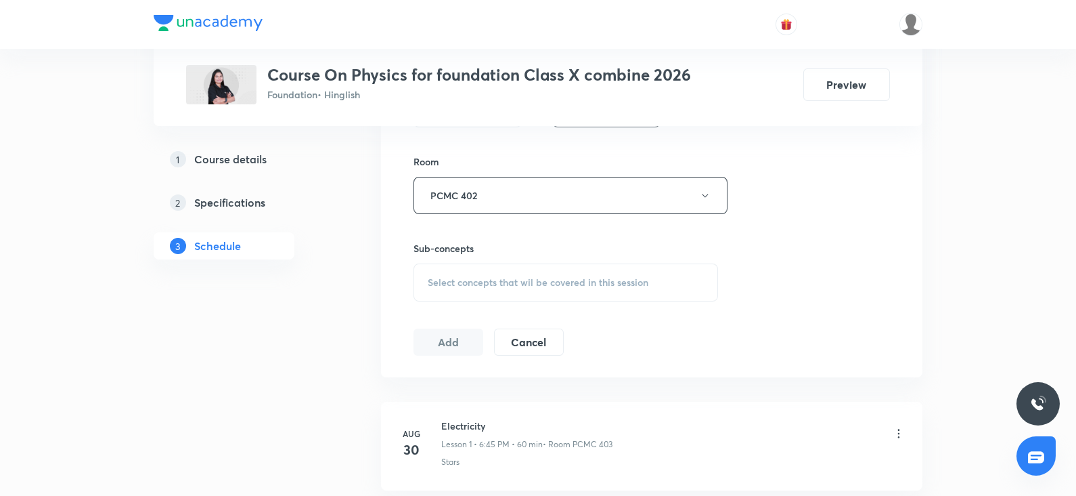
scroll to position [575, 0]
click at [502, 294] on div "Select concepts that wil be covered in this session" at bounding box center [566, 280] width 305 height 38
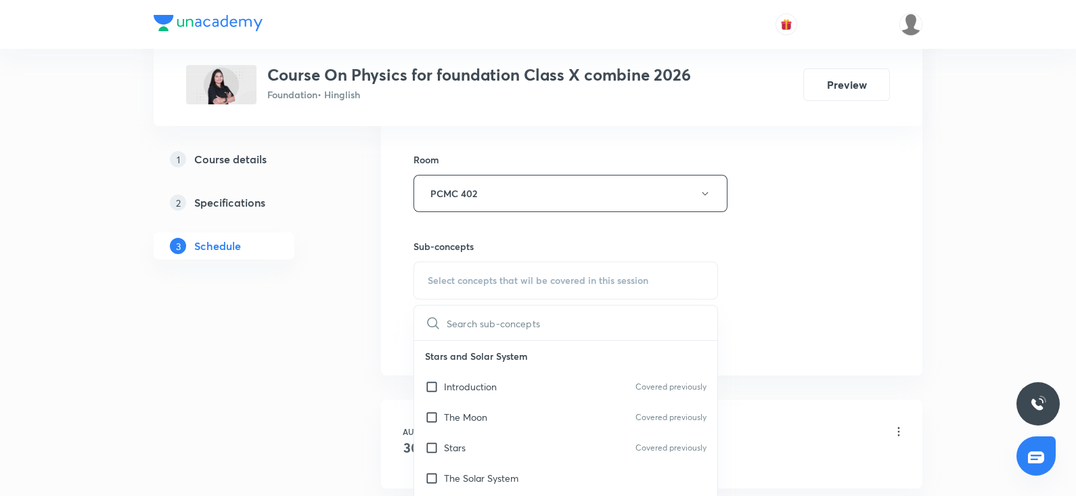
click at [475, 439] on div "Stars Covered previously" at bounding box center [565, 447] width 303 height 30
checkbox input "true"
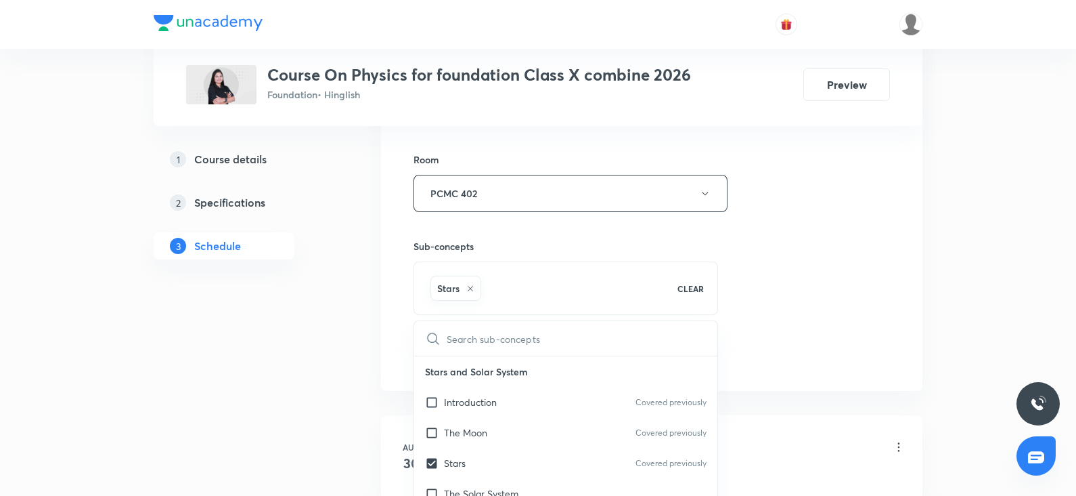
click at [890, 249] on div "Session 5 Live class Session title 35/99 Magnetic effect of electric current ​ …" at bounding box center [652, 43] width 542 height 695
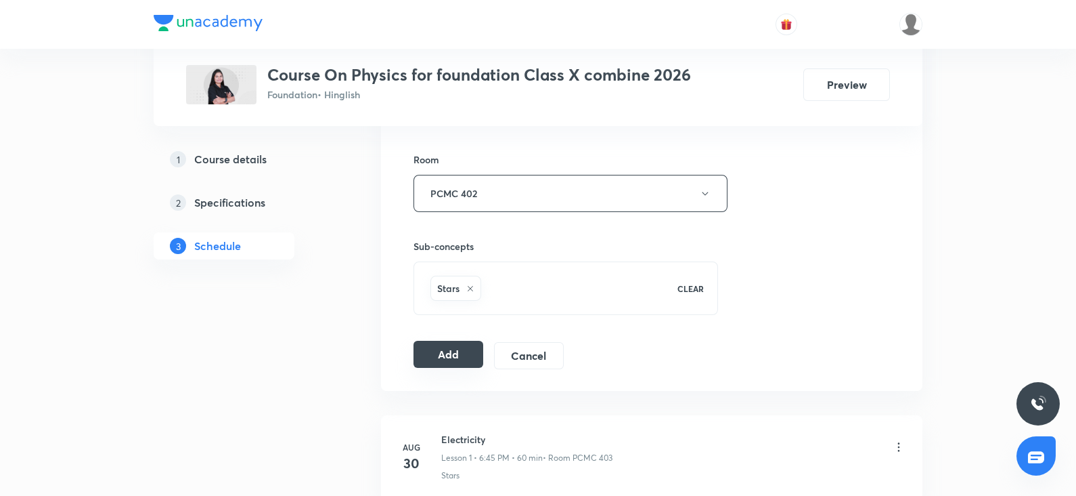
click at [437, 366] on div "Add Cancel" at bounding box center [494, 355] width 161 height 27
click at [456, 343] on button "Add" at bounding box center [449, 354] width 70 height 27
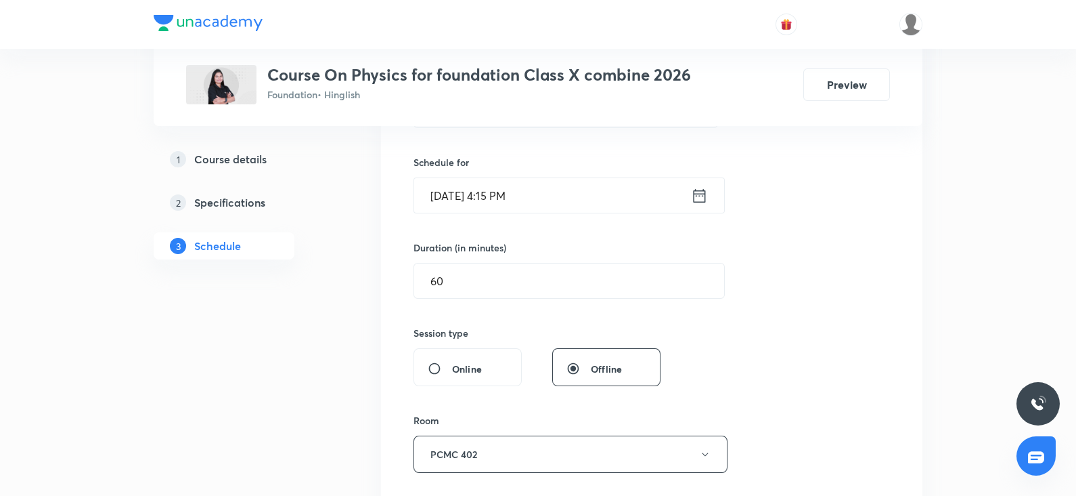
scroll to position [302, 0]
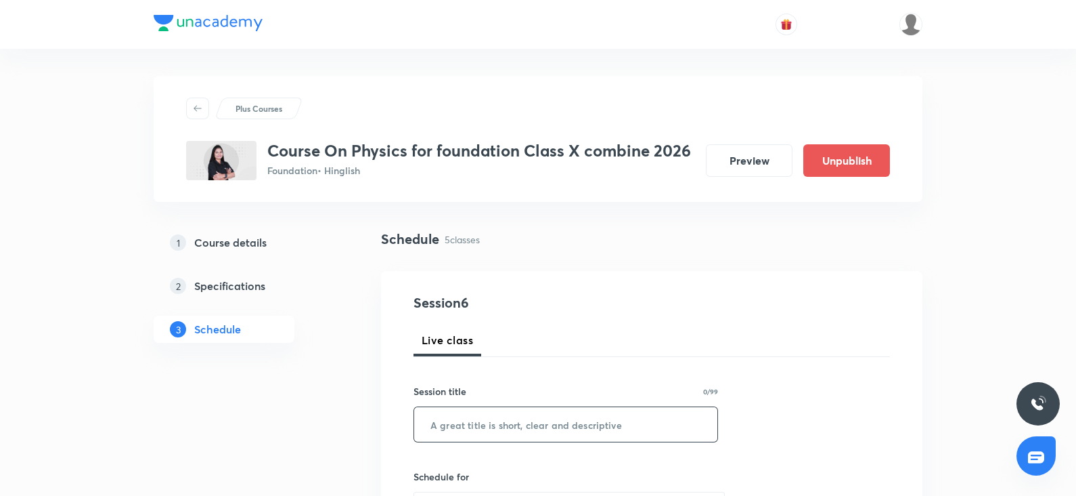
click at [506, 428] on input "text" at bounding box center [565, 424] width 303 height 35
paste input "Magnetic effect of electric current"
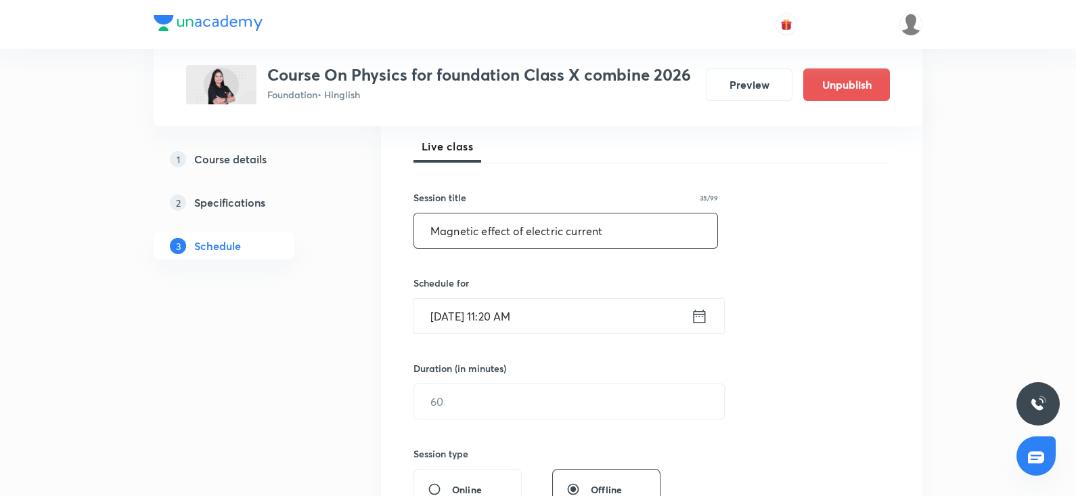
type input "Magnetic effect of electric current"
click at [462, 313] on input "[DATE] 11:20 AM" at bounding box center [552, 316] width 277 height 35
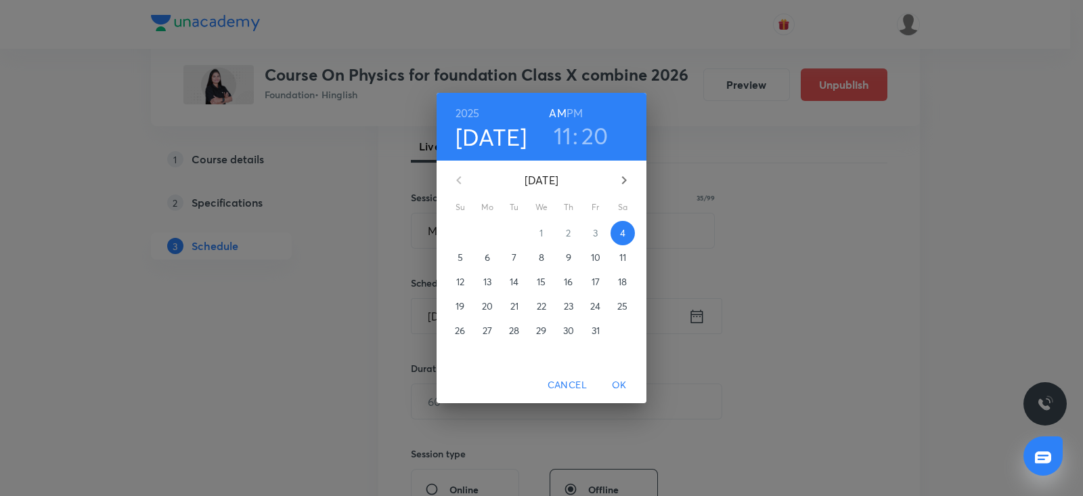
click at [463, 255] on span "5" at bounding box center [460, 257] width 24 height 14
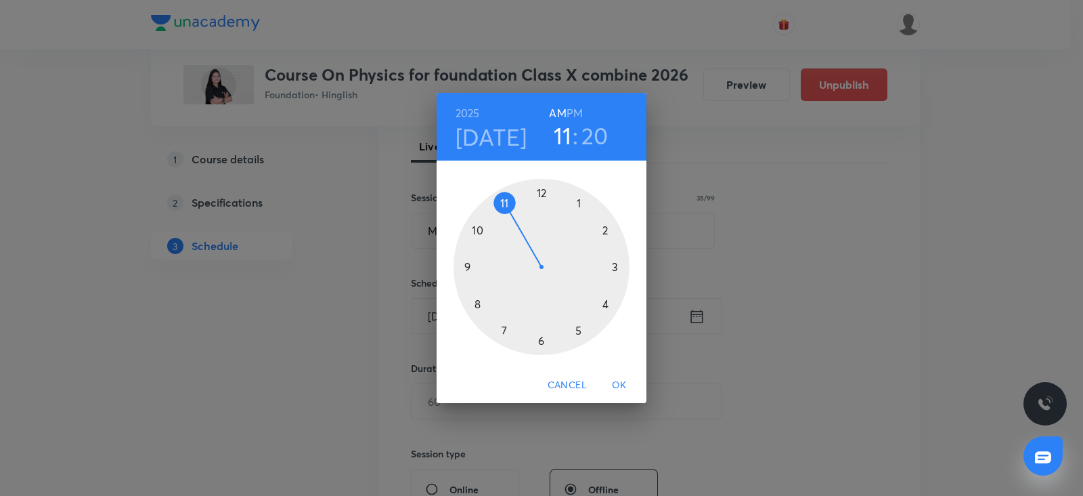
click at [607, 222] on div at bounding box center [542, 267] width 176 height 176
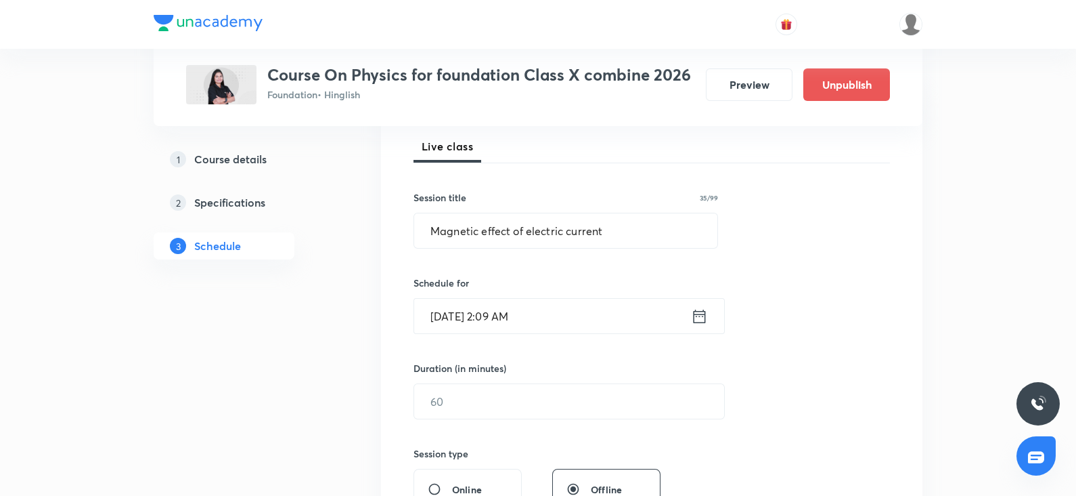
click at [512, 313] on input "[DATE] 2:09 AM" at bounding box center [552, 316] width 277 height 35
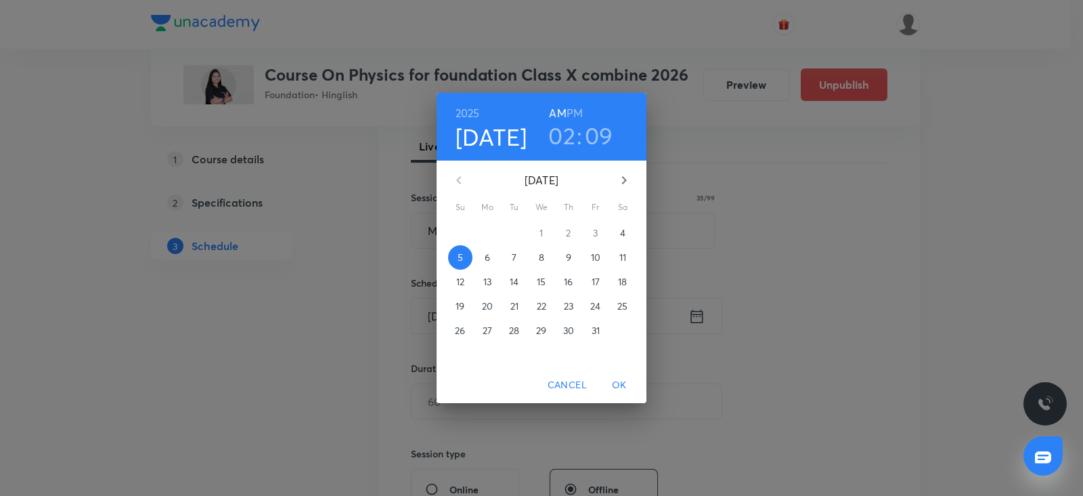
click at [570, 113] on h6 "PM" at bounding box center [575, 113] width 16 height 19
click at [571, 139] on h3 "02" at bounding box center [561, 135] width 27 height 28
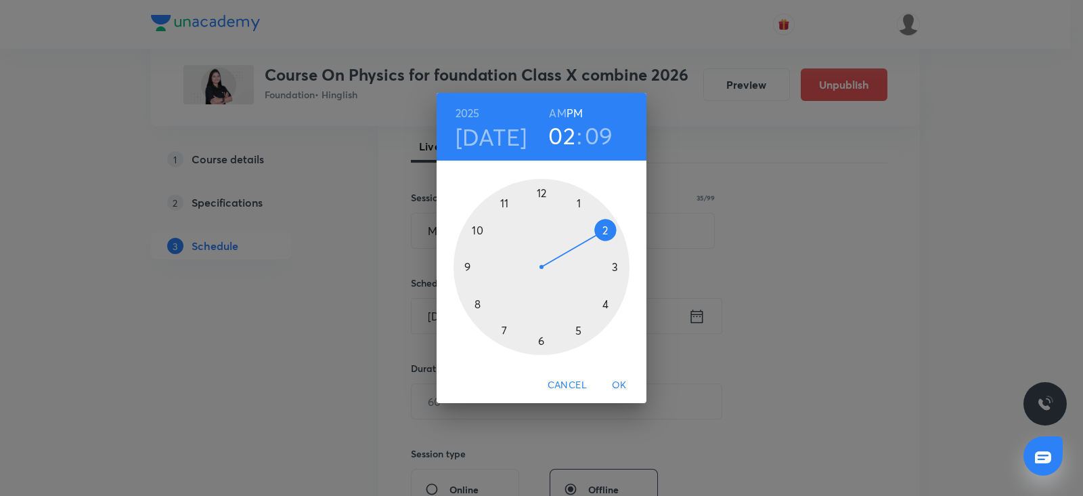
click at [606, 232] on div at bounding box center [542, 267] width 176 height 176
click at [542, 339] on div at bounding box center [542, 267] width 176 height 176
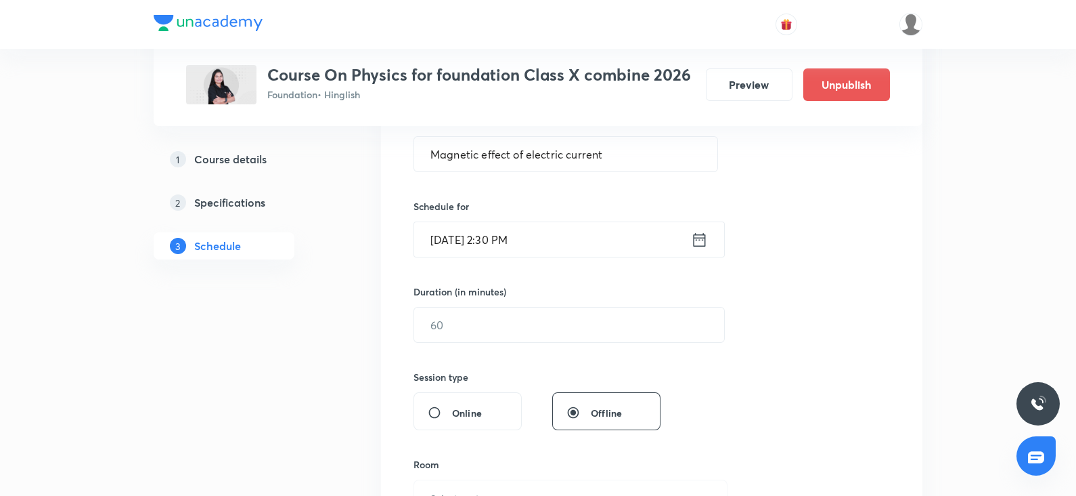
scroll to position [276, 0]
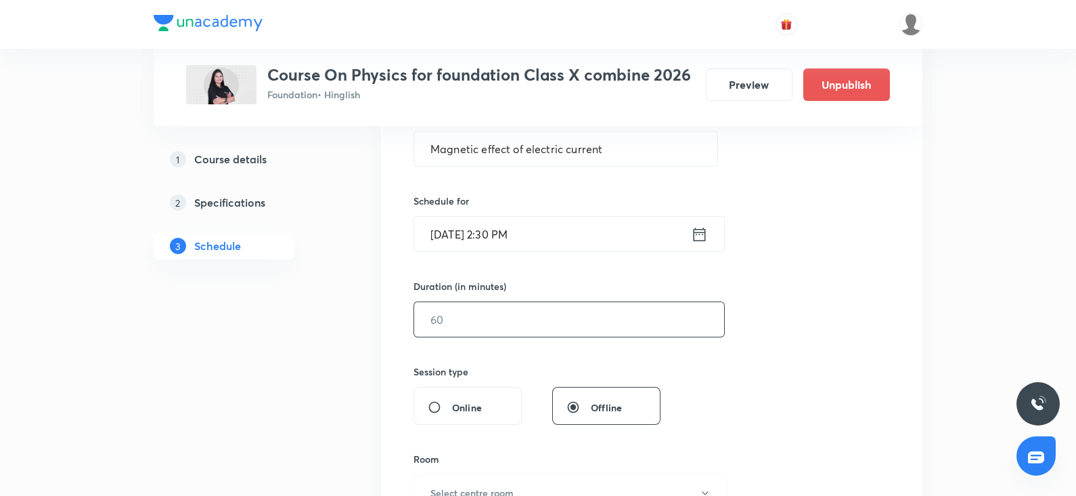
click at [486, 314] on input "text" at bounding box center [569, 319] width 310 height 35
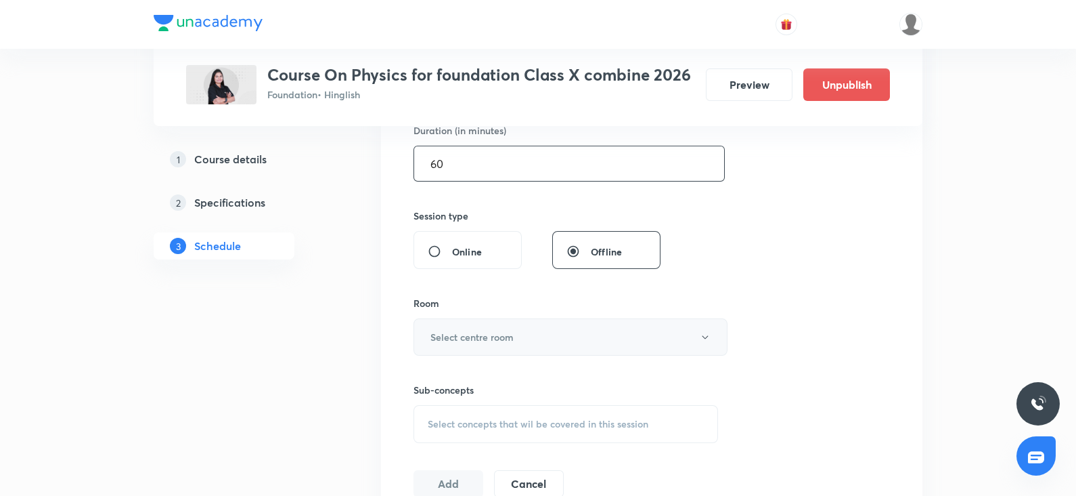
scroll to position [435, 0]
type input "60"
click at [464, 334] on h6 "Select centre room" at bounding box center [472, 333] width 83 height 14
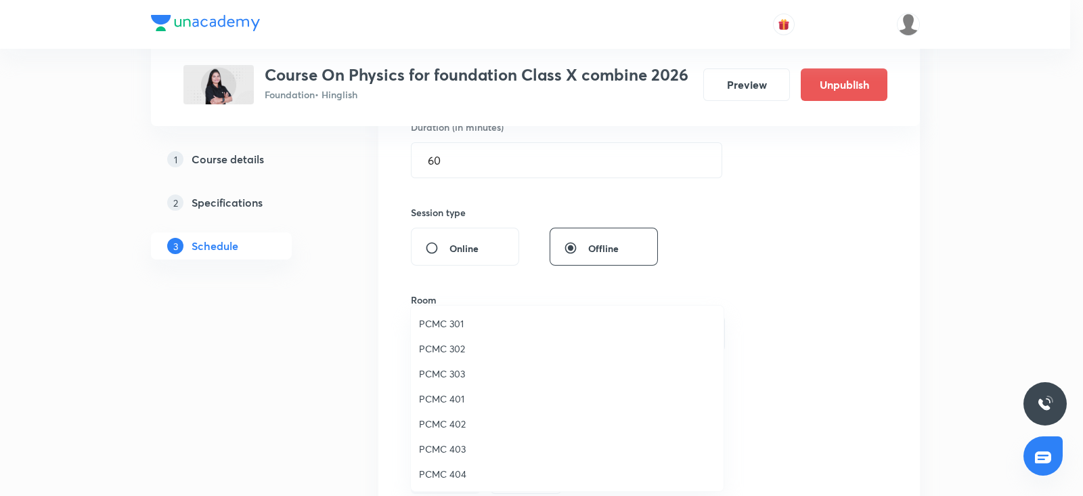
click at [458, 424] on span "PCMC 402" at bounding box center [567, 423] width 297 height 14
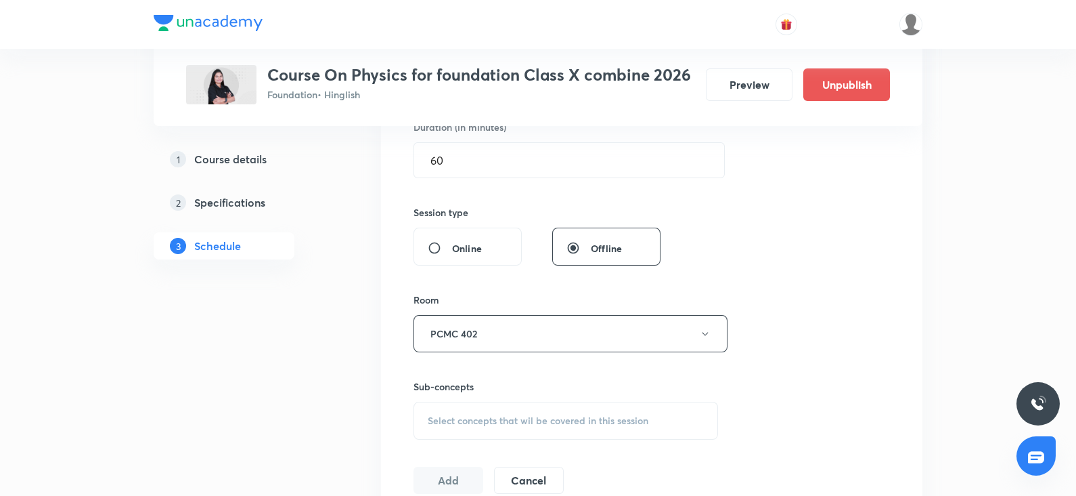
click at [474, 415] on span "Select concepts that wil be covered in this session" at bounding box center [538, 420] width 221 height 11
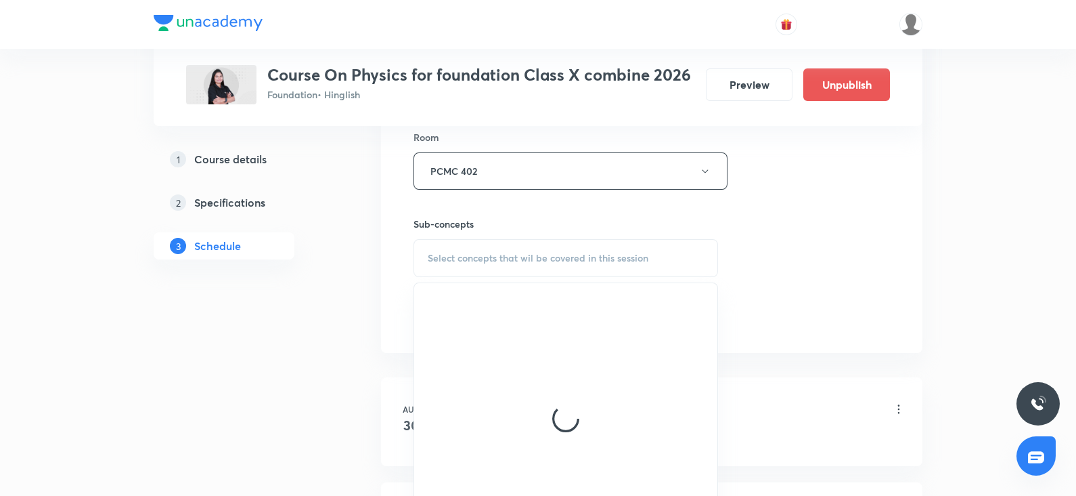
scroll to position [611, 0]
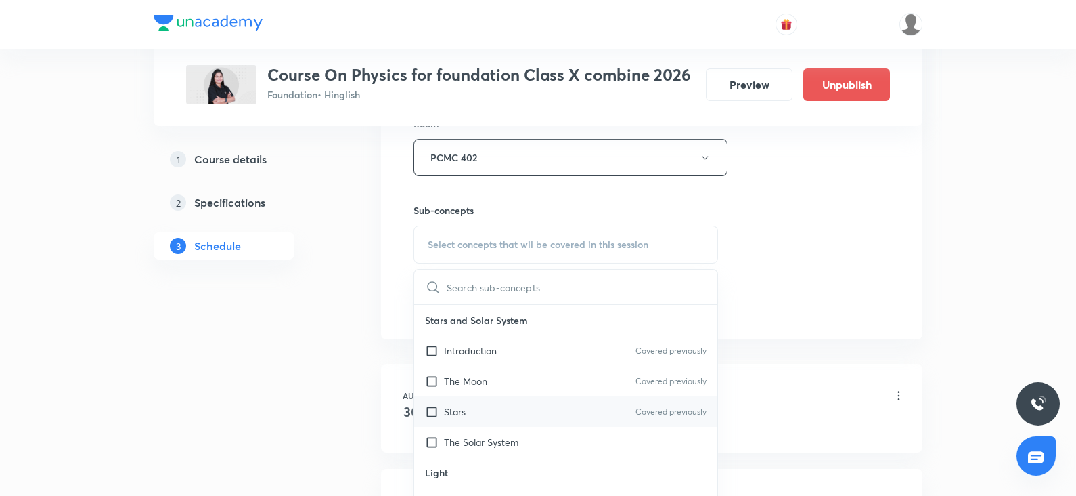
click at [473, 396] on div "Stars Covered previously" at bounding box center [565, 411] width 303 height 30
checkbox input "true"
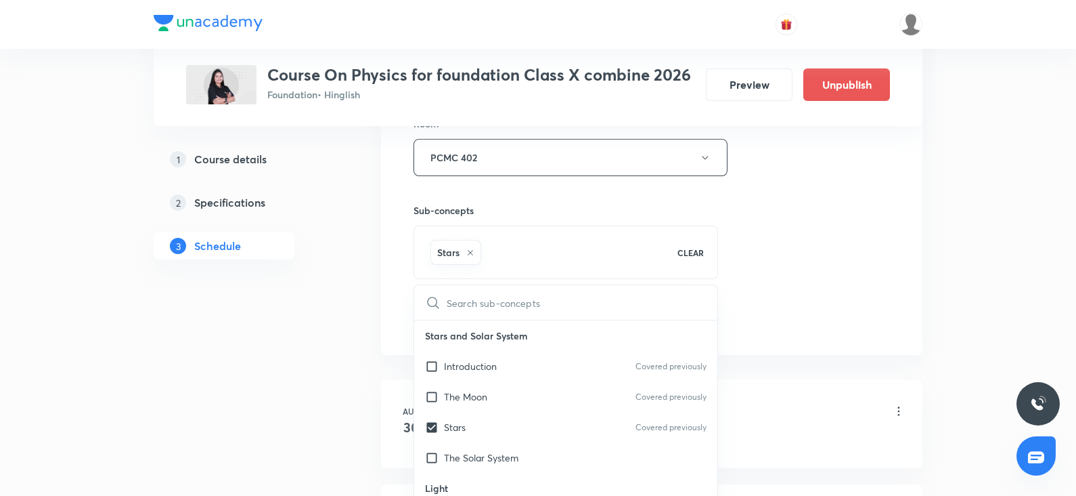
click at [818, 240] on div "Session 6 Live class Session title 35/99 Magnetic effect of electric current ​ …" at bounding box center [652, 7] width 477 height 651
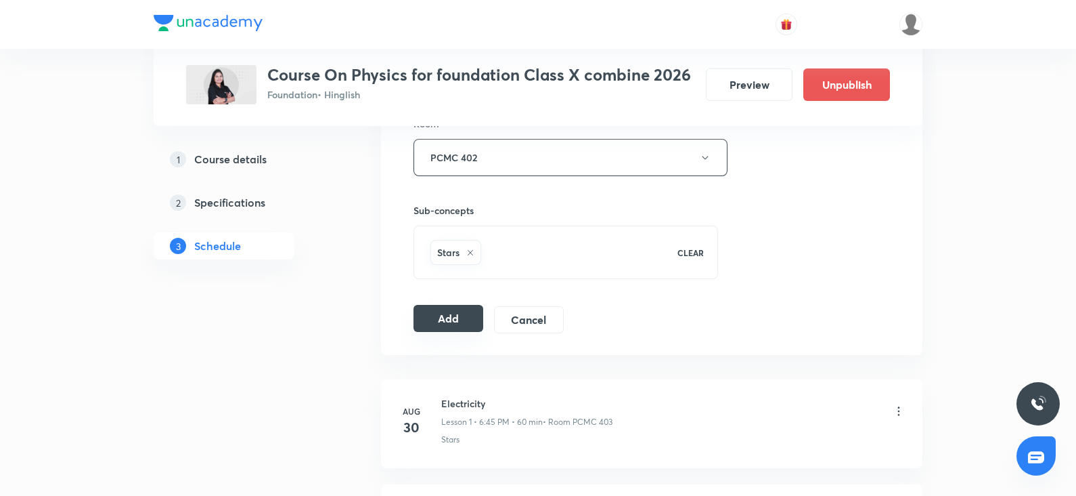
click at [448, 305] on button "Add" at bounding box center [449, 318] width 70 height 27
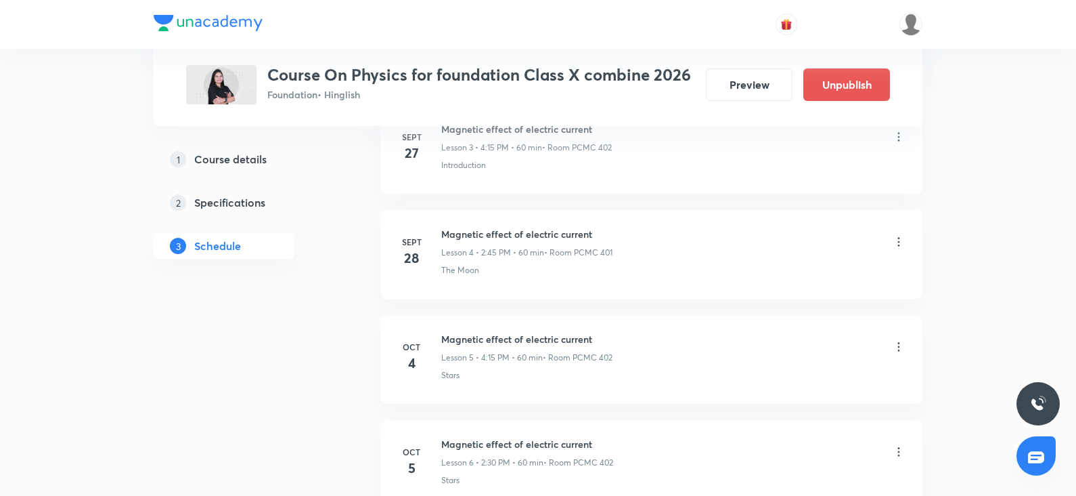
scroll to position [519, 0]
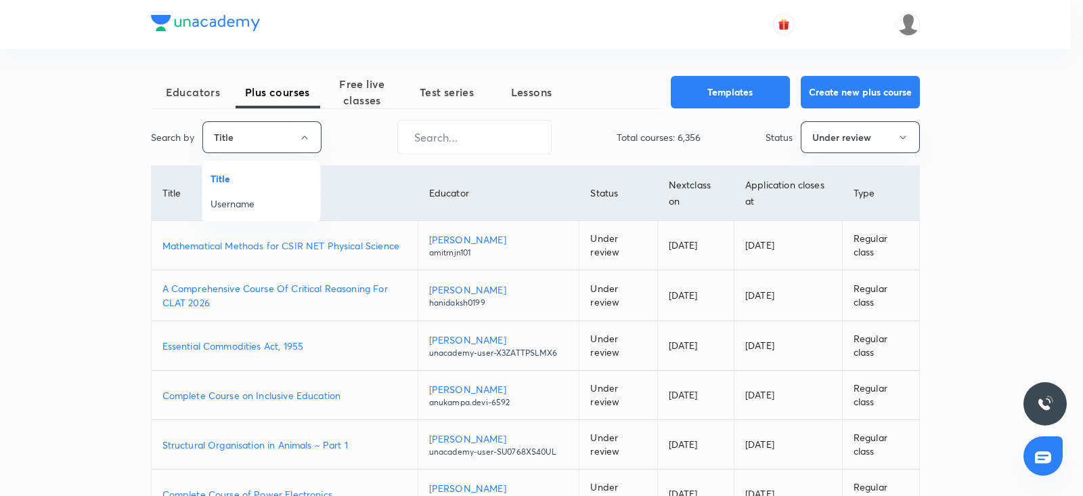
click at [254, 200] on span "Username" at bounding box center [262, 203] width 102 height 14
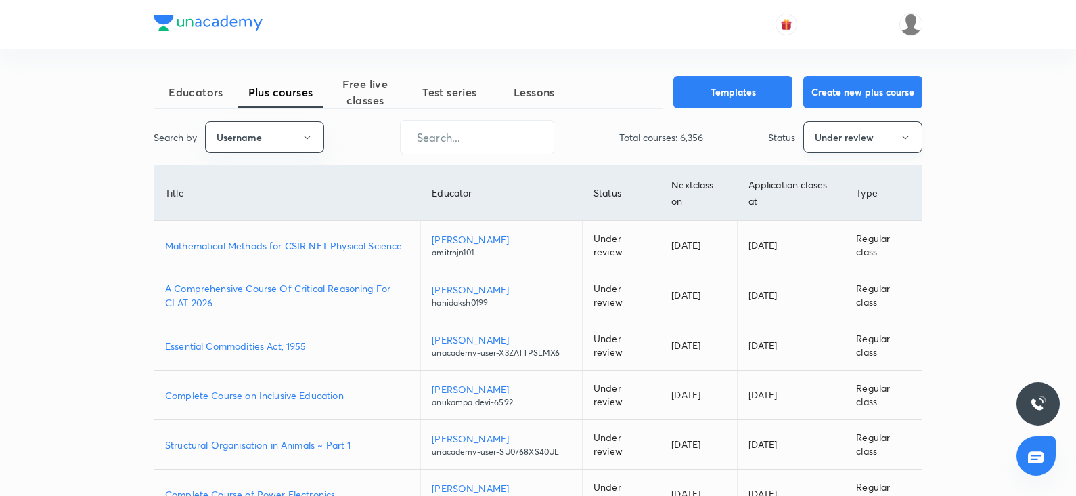
click at [849, 149] on button "Under review" at bounding box center [863, 137] width 119 height 32
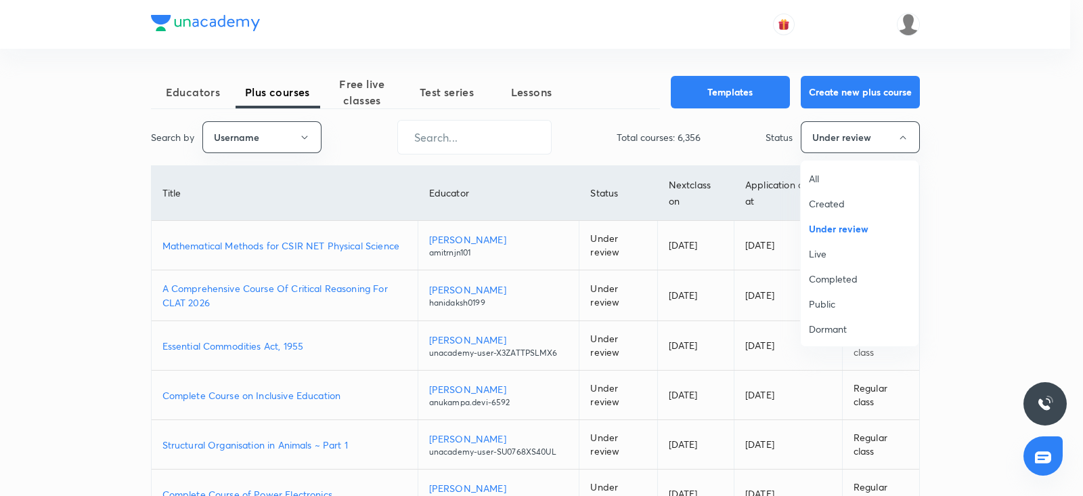
click at [818, 175] on span "All" at bounding box center [860, 178] width 102 height 14
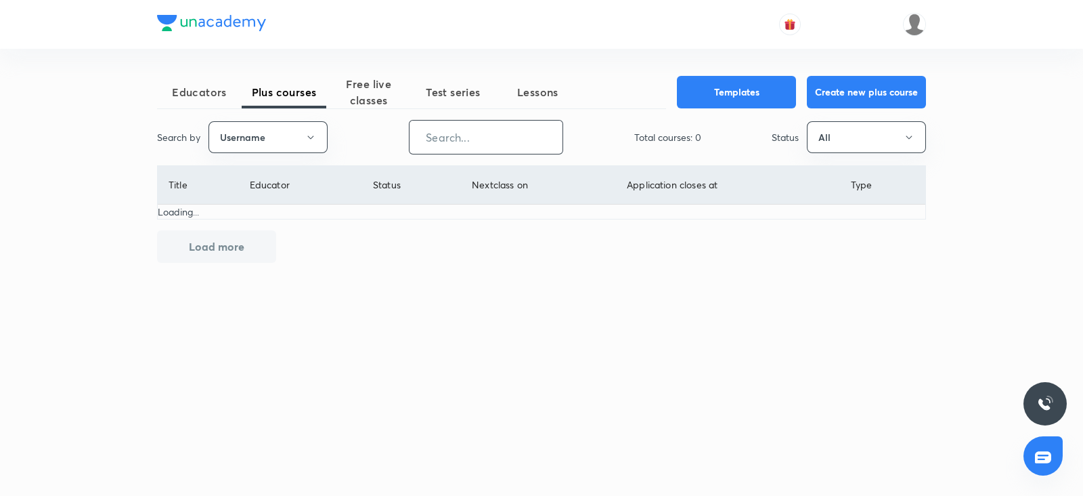
click at [457, 140] on input "text" at bounding box center [486, 137] width 153 height 35
paste input "KiranT-9128"
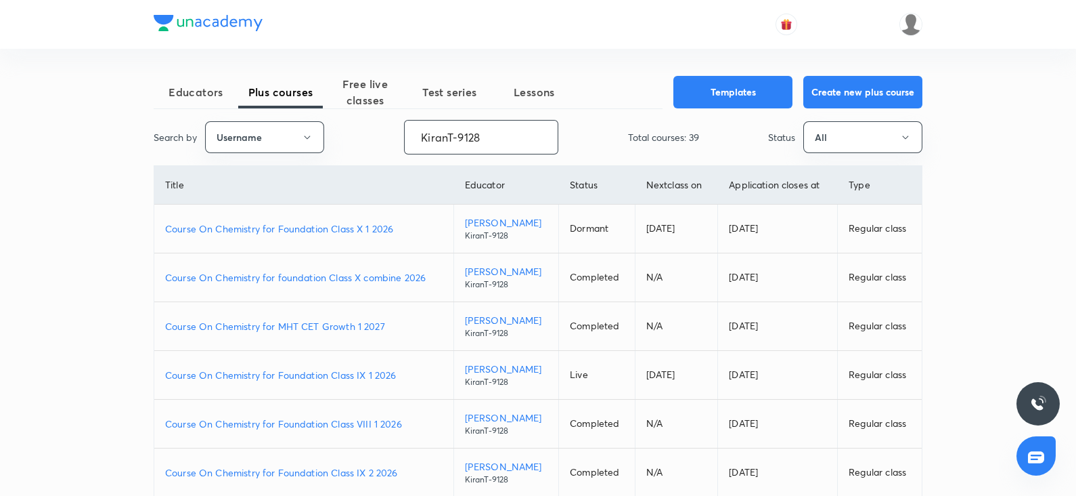
type input "KiranT-9128"
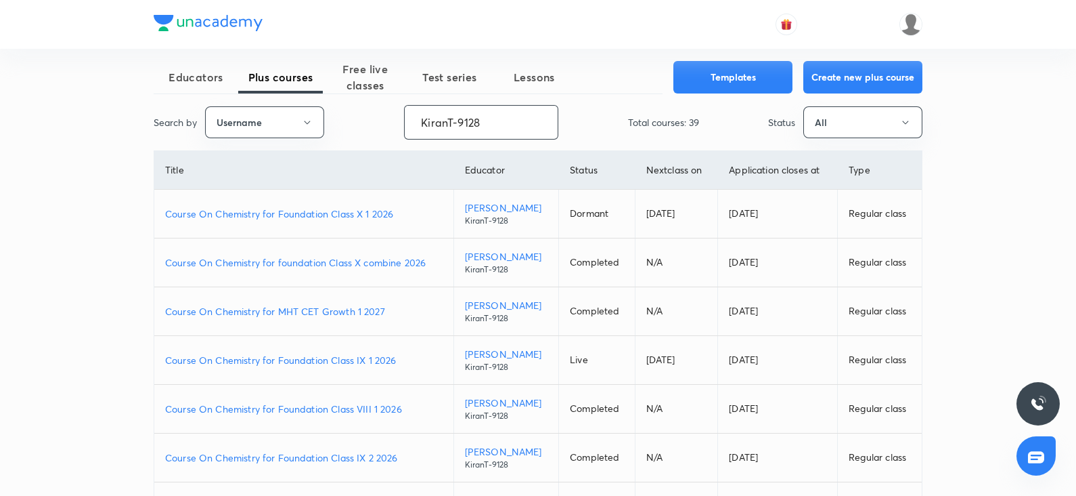
scroll to position [16, 0]
click at [359, 403] on p "Course On Chemistry for Foundation Class VIII 1 2026" at bounding box center [304, 407] width 278 height 14
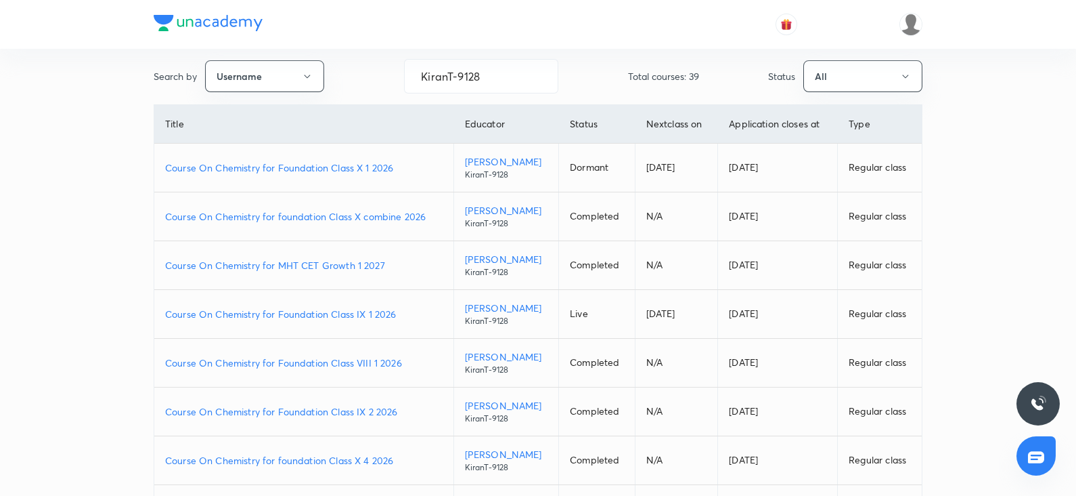
scroll to position [62, 0]
click at [349, 412] on p "Course On Chemistry for Foundation Class IX 2 2026" at bounding box center [304, 410] width 278 height 14
click at [349, 213] on p "Course On Chemistry for foundation Class X combine 2026" at bounding box center [304, 216] width 278 height 14
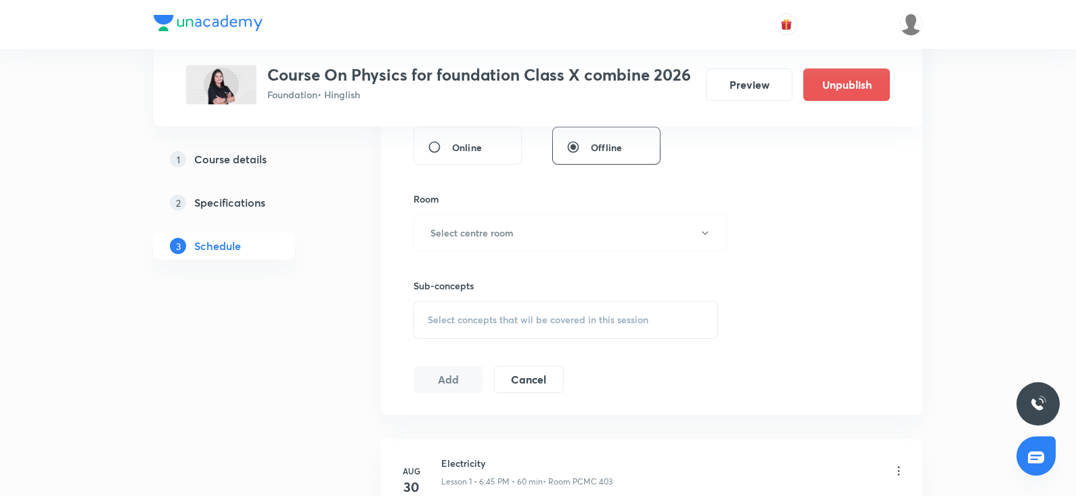
scroll to position [536, 0]
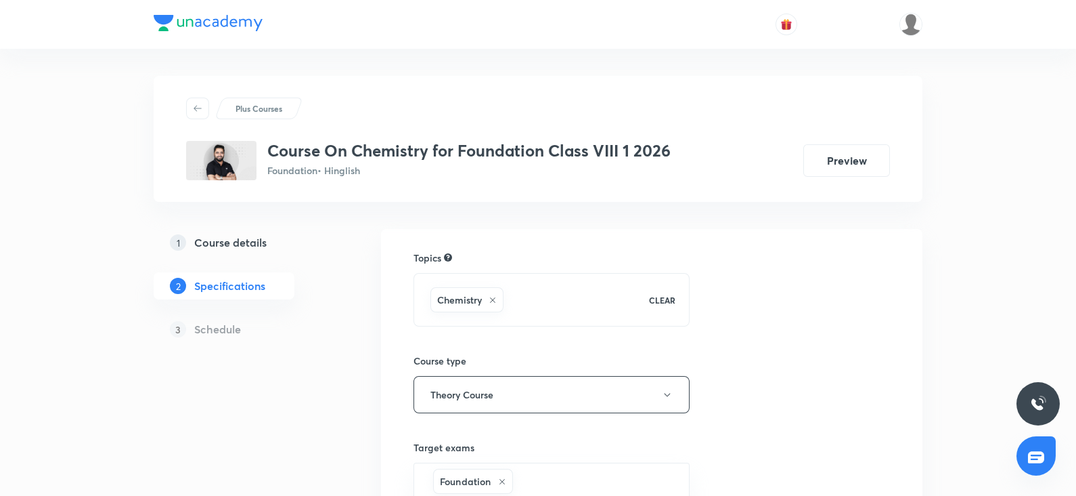
click at [264, 244] on h5 "Course details" at bounding box center [230, 242] width 72 height 16
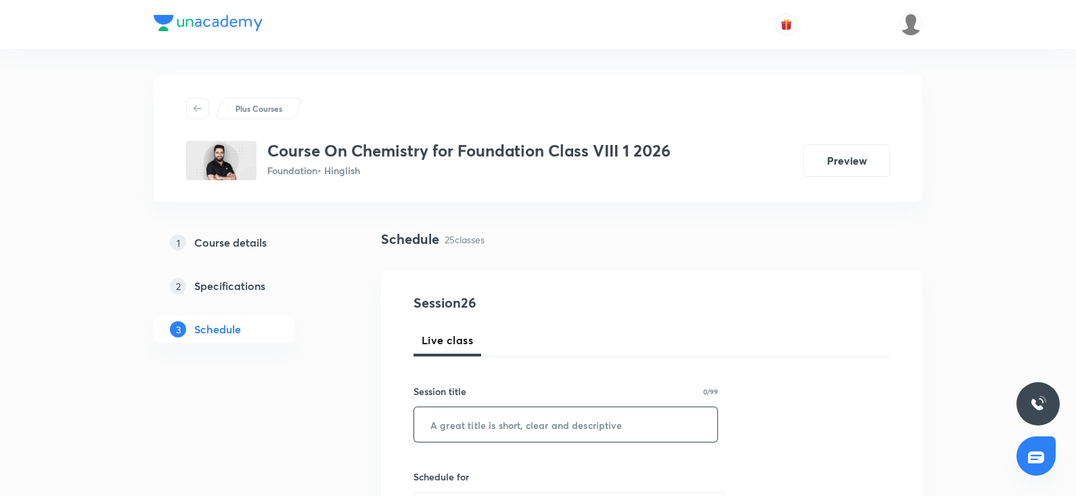
click at [450, 421] on input "text" at bounding box center [565, 424] width 303 height 35
paste input "Synthetic Fibres and Plastics."
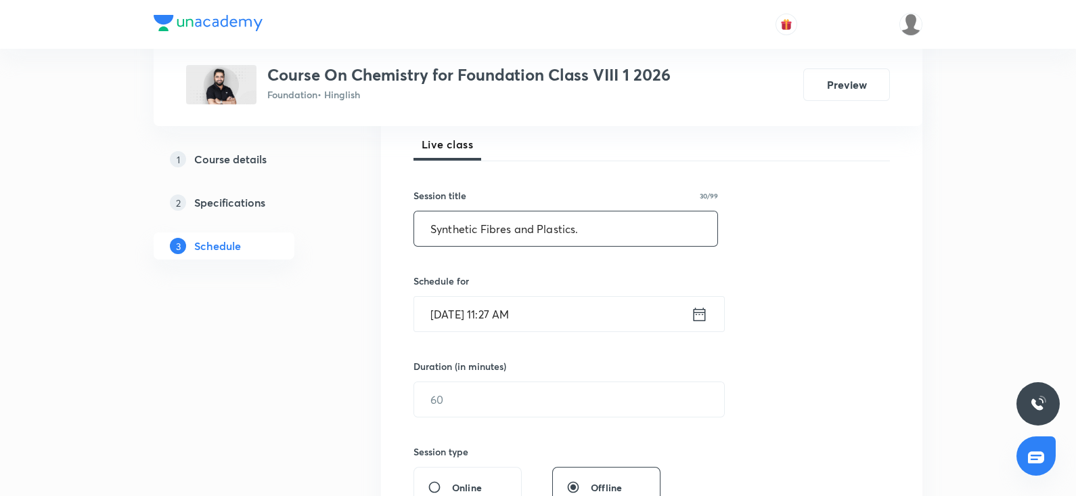
type input "Synthetic Fibres and Plastics."
click at [435, 395] on input "text" at bounding box center [569, 399] width 310 height 35
click at [500, 318] on input "[DATE] 11:27 AM" at bounding box center [552, 314] width 277 height 35
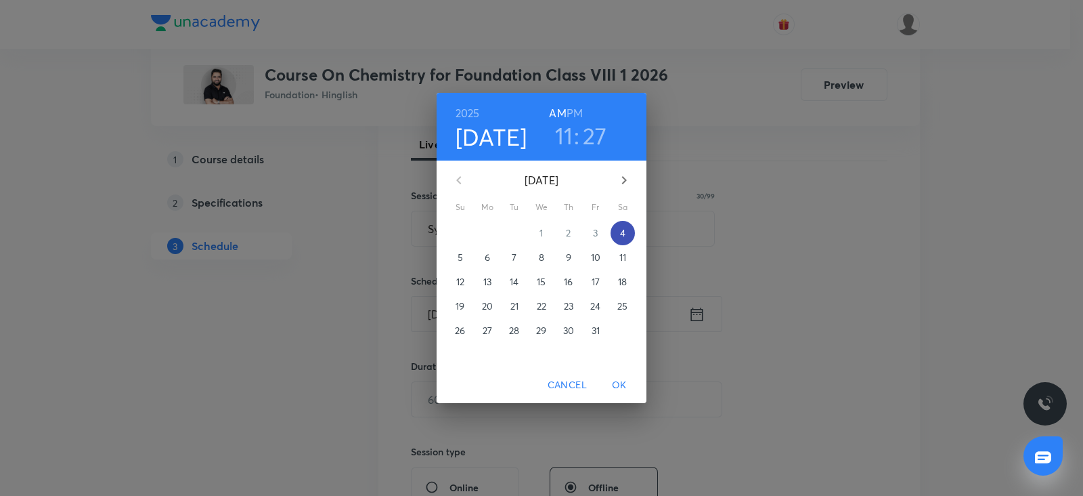
click at [626, 228] on span "4" at bounding box center [623, 233] width 24 height 14
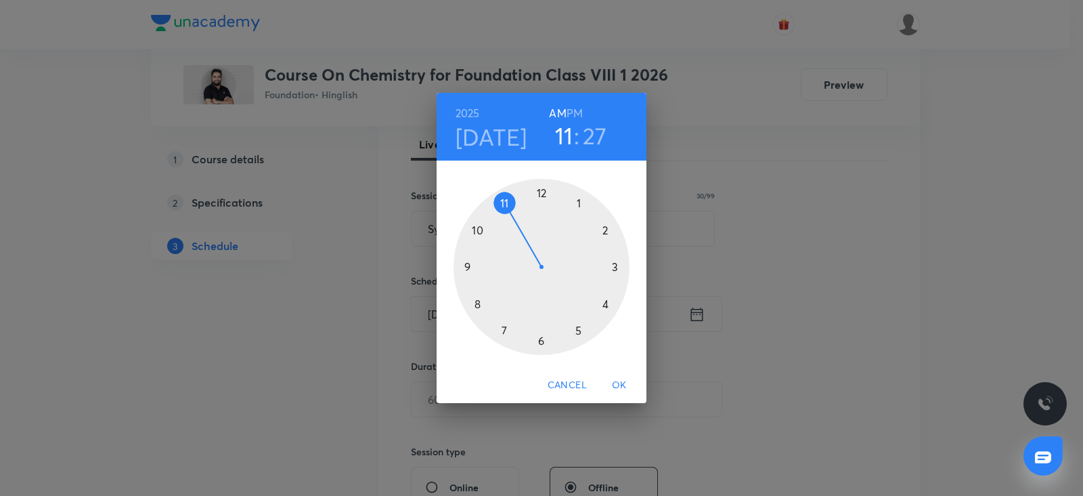
click at [540, 336] on div at bounding box center [542, 267] width 176 height 176
click at [580, 114] on h6 "PM" at bounding box center [575, 113] width 16 height 19
click at [469, 261] on div at bounding box center [542, 267] width 176 height 176
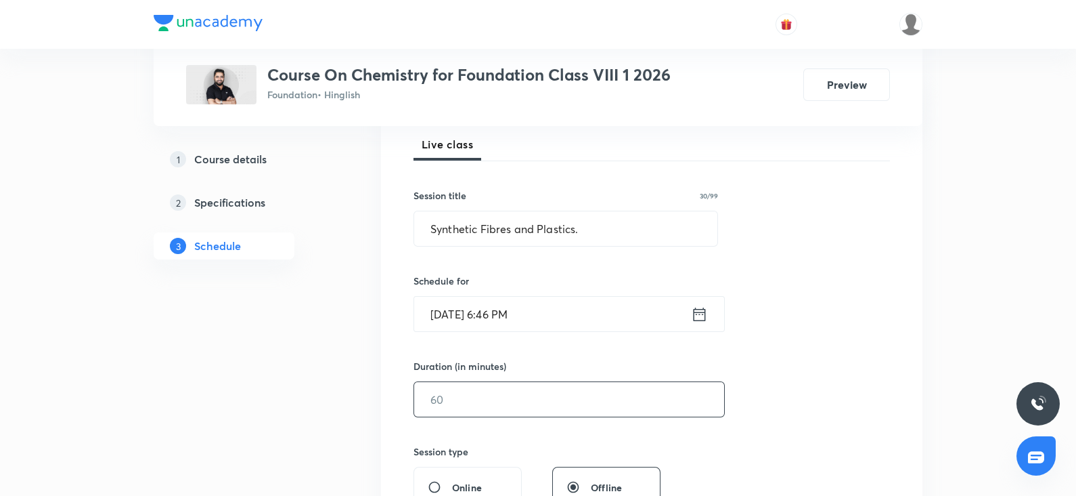
click at [515, 396] on input "text" at bounding box center [569, 399] width 310 height 35
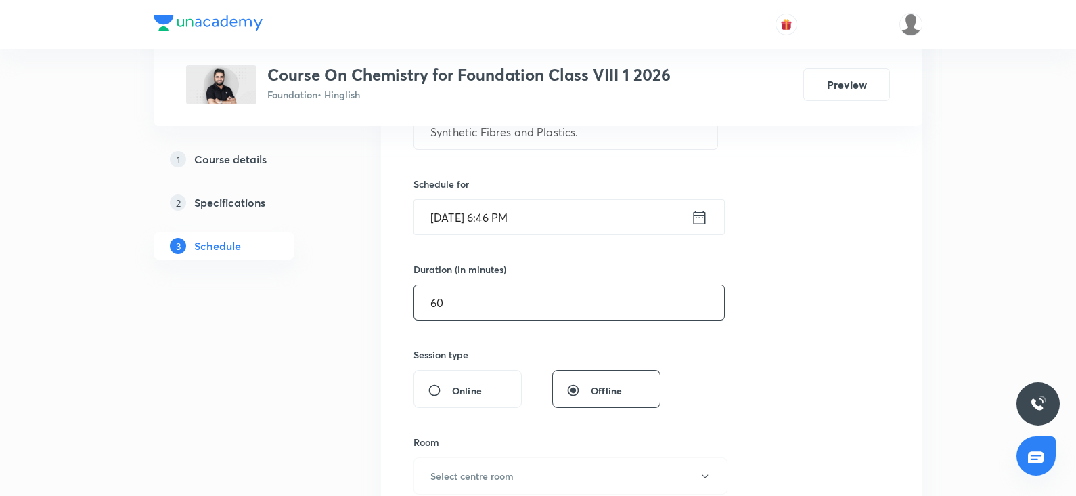
scroll to position [299, 0]
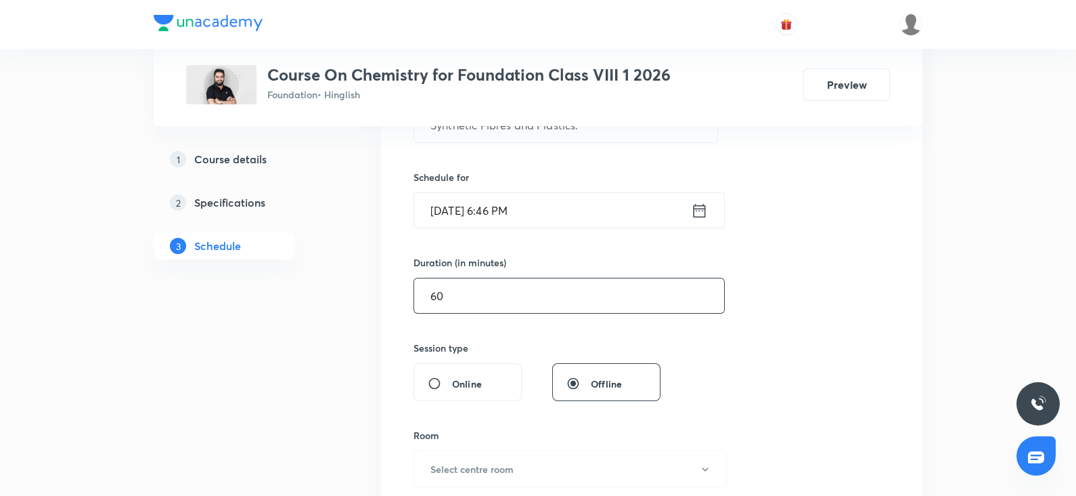
type input "60"
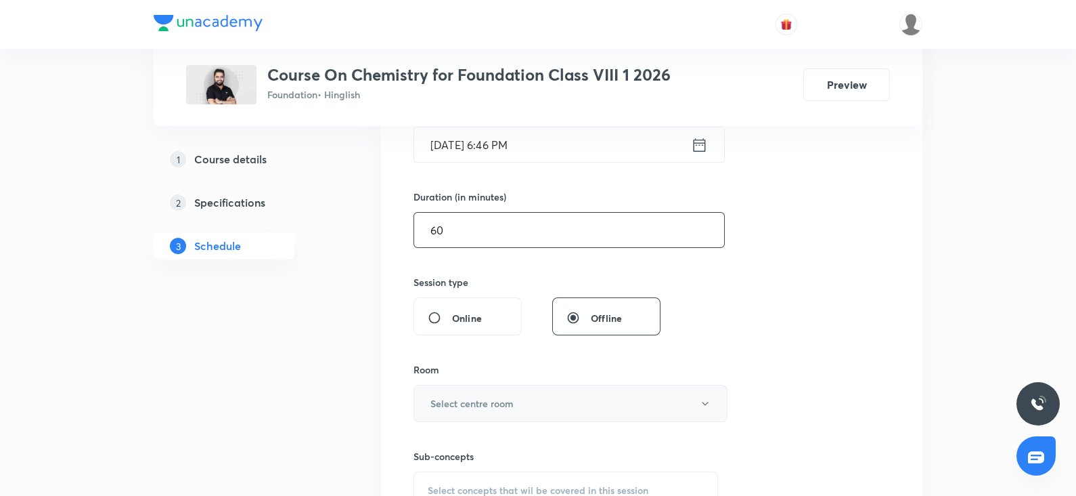
scroll to position [366, 0]
click at [465, 405] on h6 "Select centre room" at bounding box center [472, 402] width 83 height 14
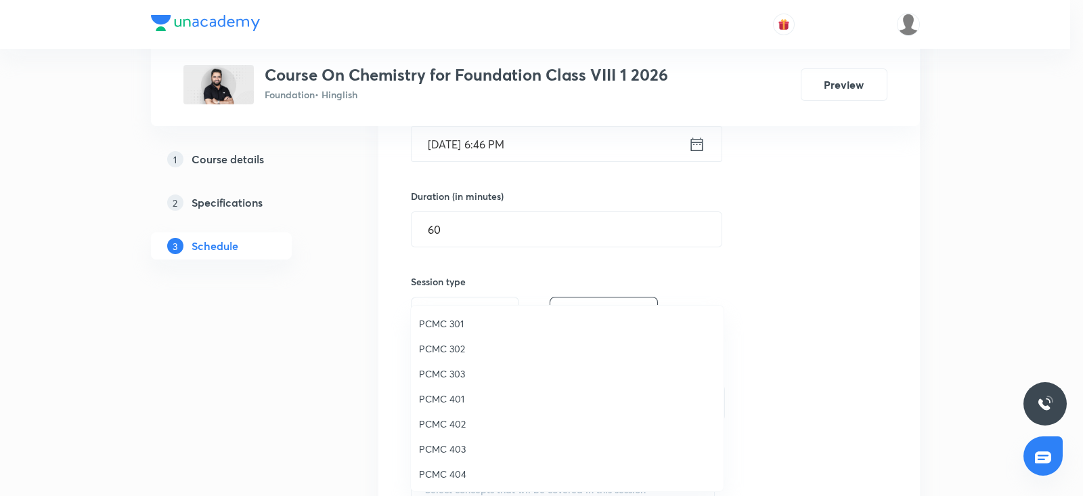
click at [443, 376] on span "PCMC 303" at bounding box center [567, 373] width 297 height 14
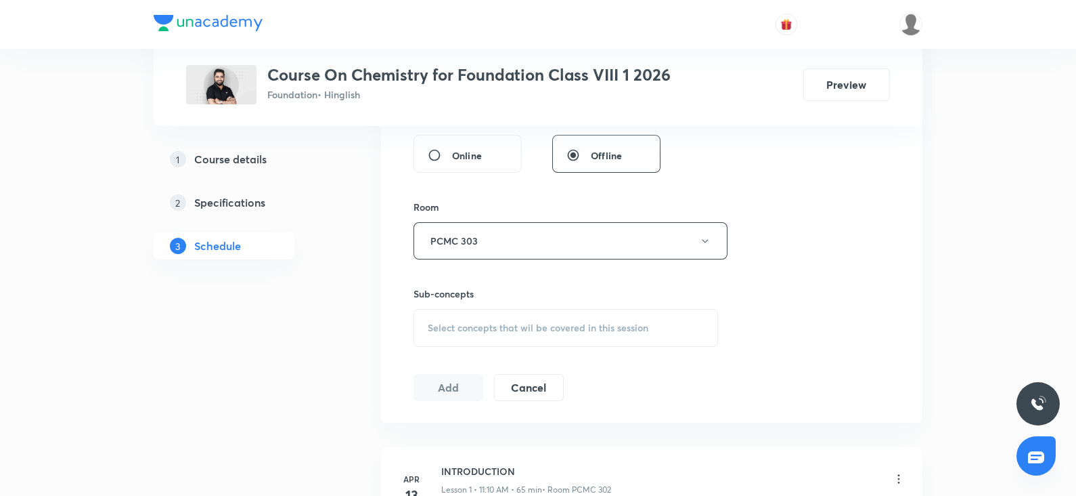
scroll to position [529, 0]
click at [443, 324] on span "Select concepts that wil be covered in this session" at bounding box center [538, 325] width 221 height 11
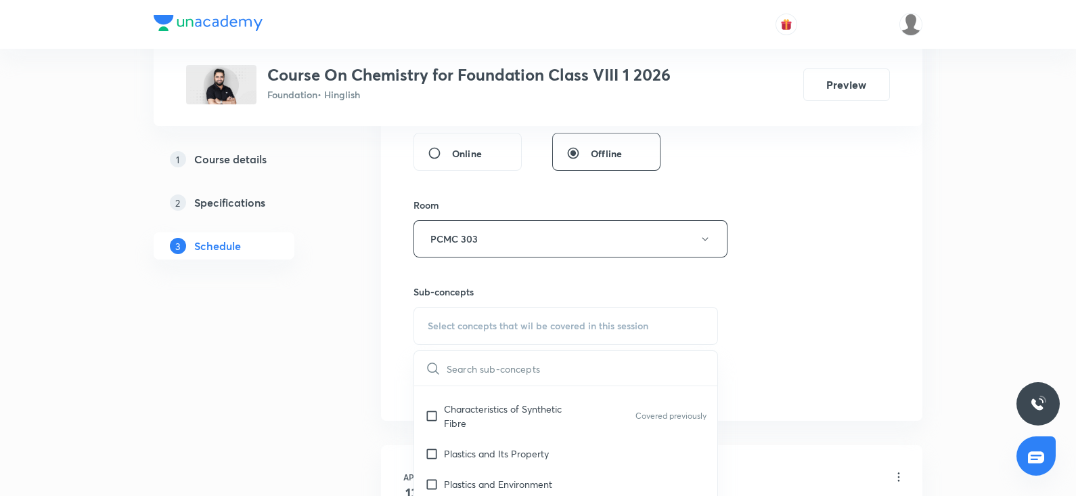
scroll to position [94, 0]
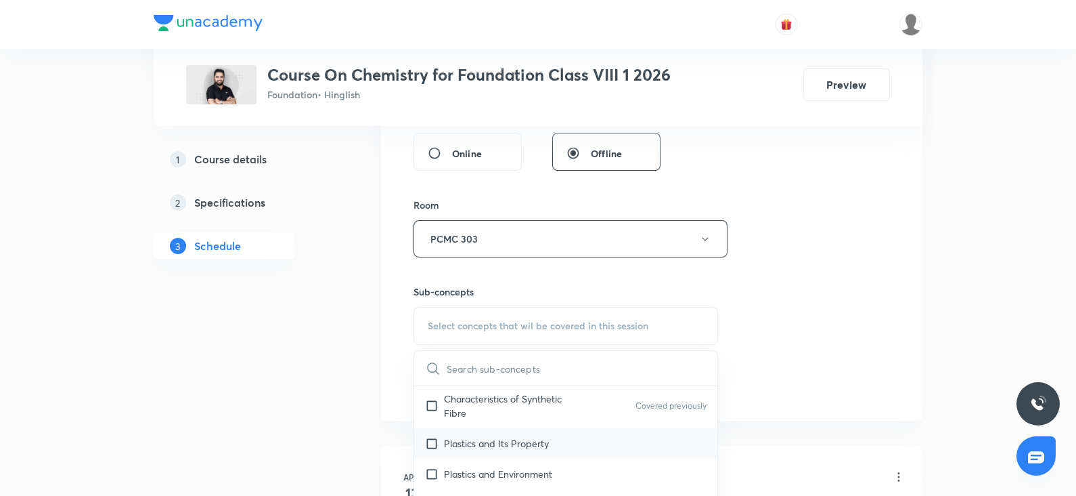
click at [475, 441] on p "Plastics and Its Property" at bounding box center [496, 443] width 105 height 14
checkbox input "true"
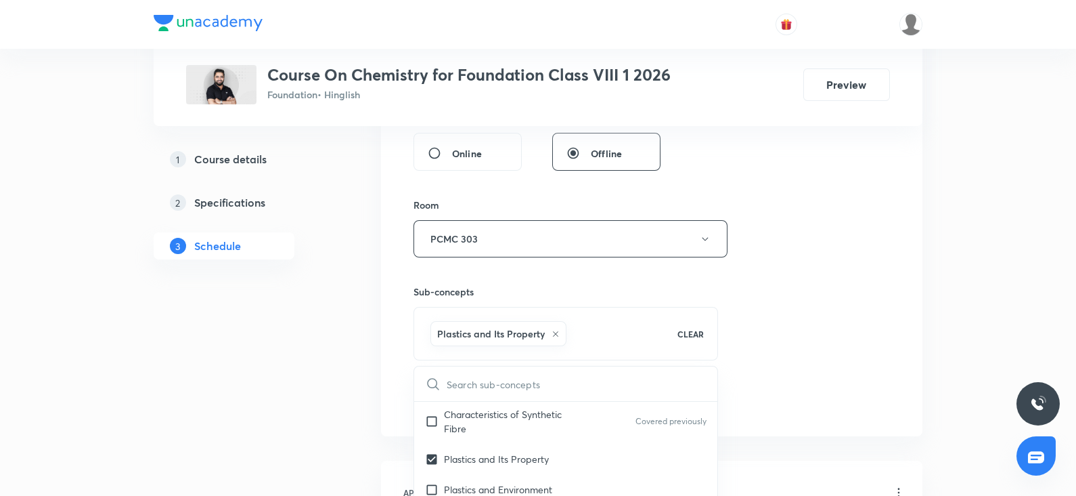
click at [814, 265] on div "Session 26 Live class Session title 30/99 Synthetic Fibres and Plastics. ​ Sche…" at bounding box center [652, 88] width 477 height 651
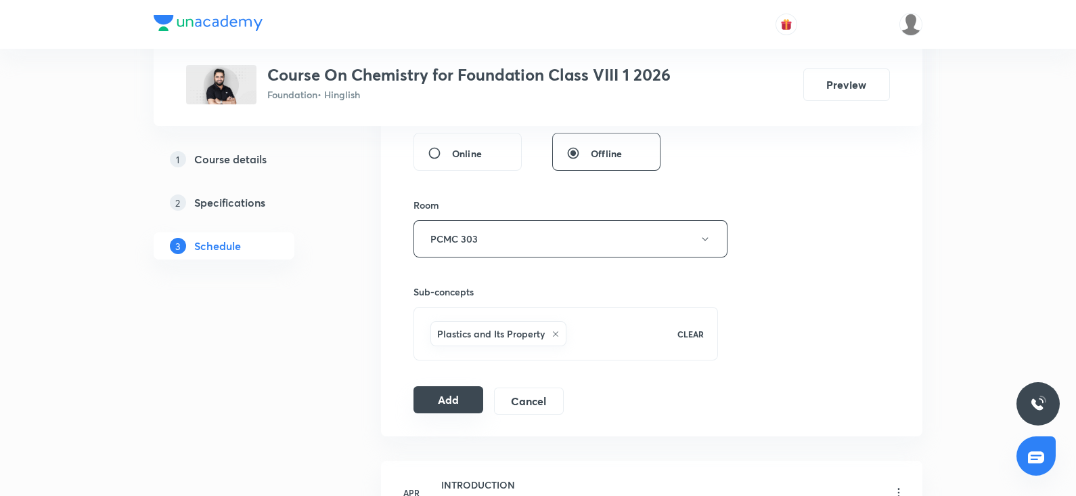
click at [450, 402] on button "Add" at bounding box center [449, 399] width 70 height 27
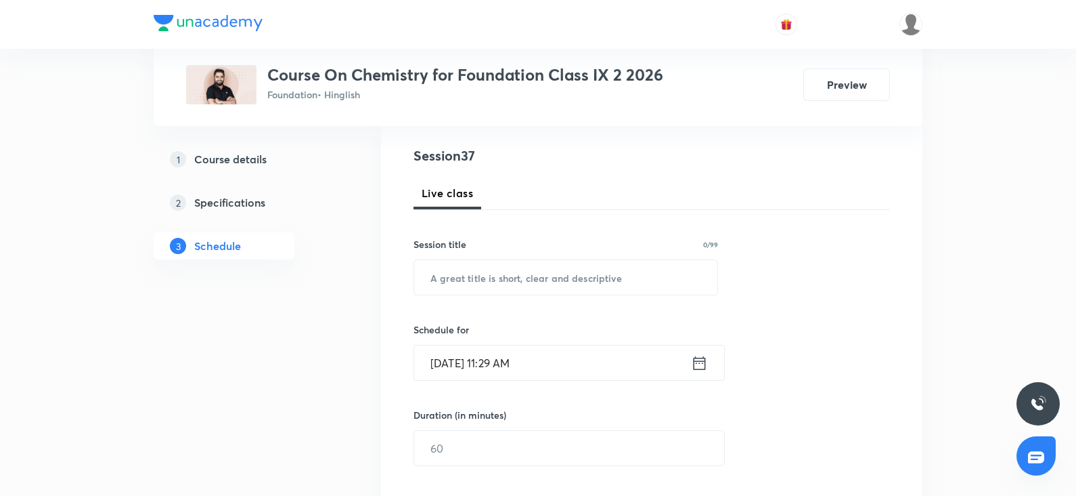
scroll to position [155, 0]
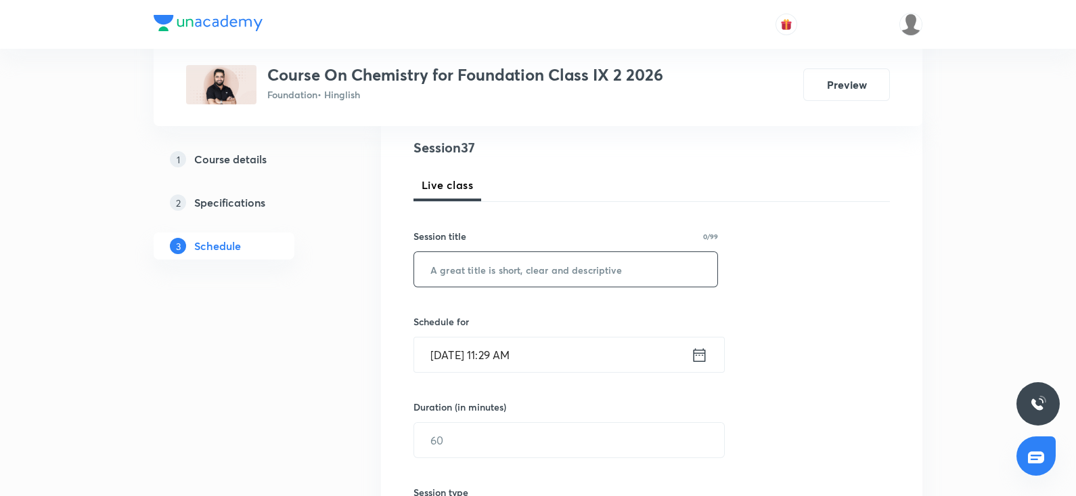
click at [477, 282] on input "text" at bounding box center [565, 269] width 303 height 35
paste input "Synthetic Fibres and Plastics."
type input "Synthetic Fibres and Plastics."
click at [479, 356] on input "[DATE] 11:29 AM" at bounding box center [552, 354] width 277 height 35
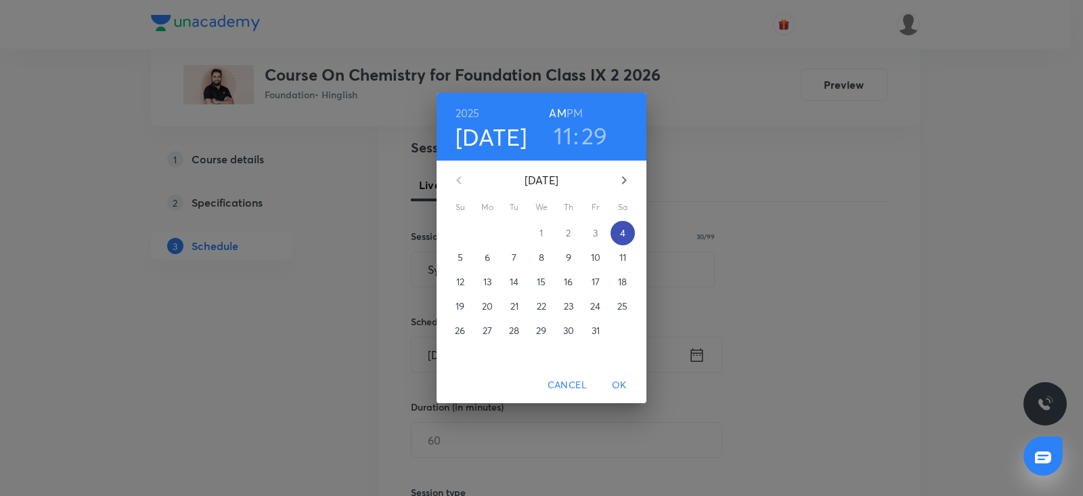
click at [615, 228] on span "4" at bounding box center [623, 233] width 24 height 14
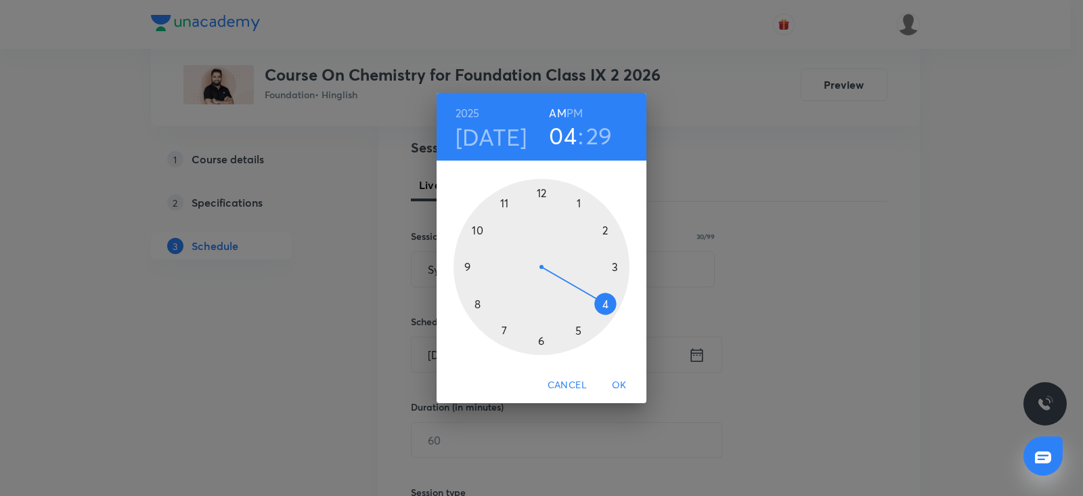
click at [605, 306] on div at bounding box center [542, 267] width 176 height 176
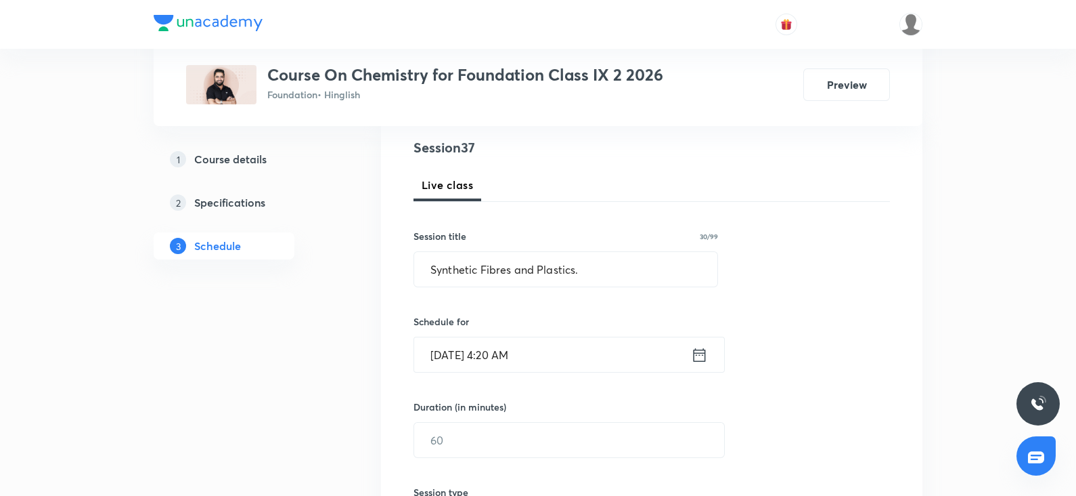
click at [505, 353] on input "[DATE] 4:20 AM" at bounding box center [552, 354] width 277 height 35
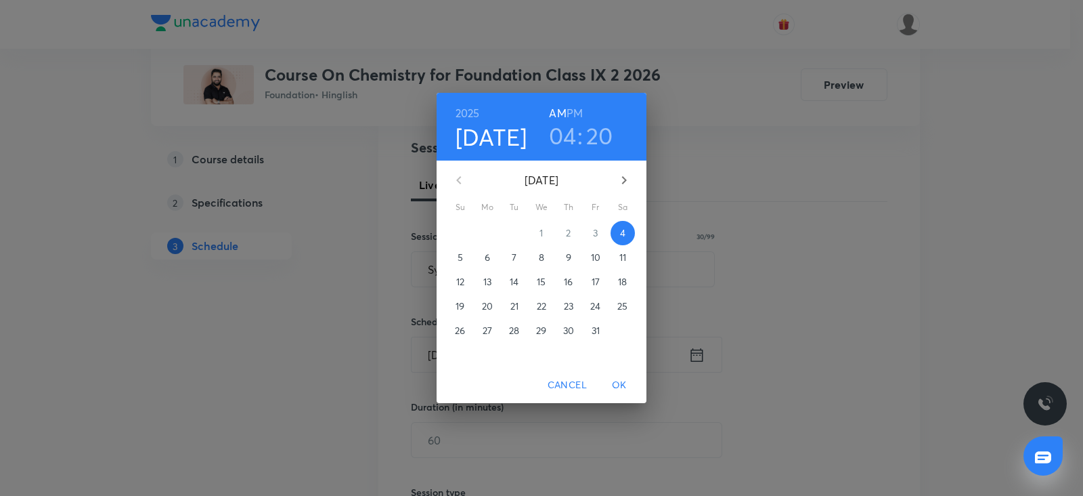
click at [569, 114] on h6 "PM" at bounding box center [575, 113] width 16 height 19
click at [542, 279] on p "15" at bounding box center [541, 282] width 9 height 14
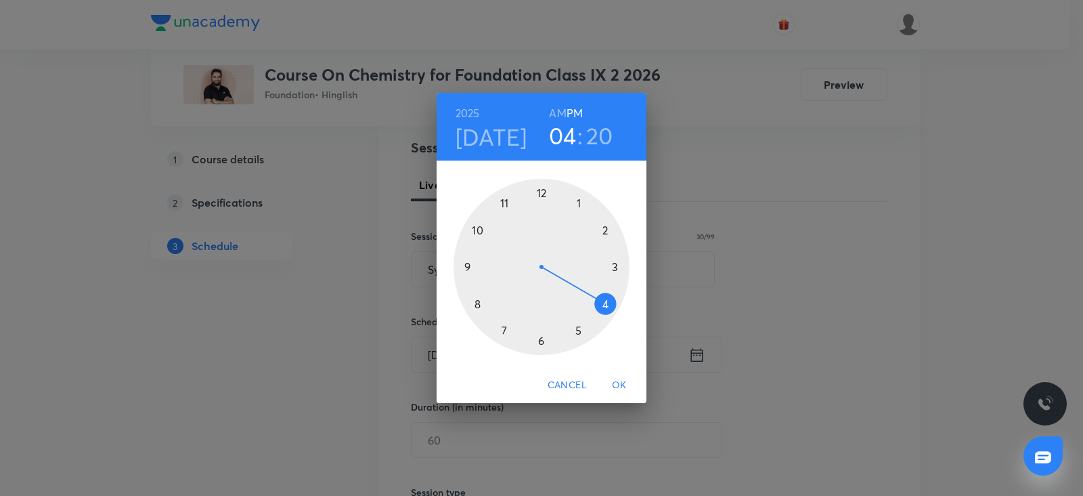
click at [510, 137] on h4 "[DATE]" at bounding box center [492, 137] width 72 height 28
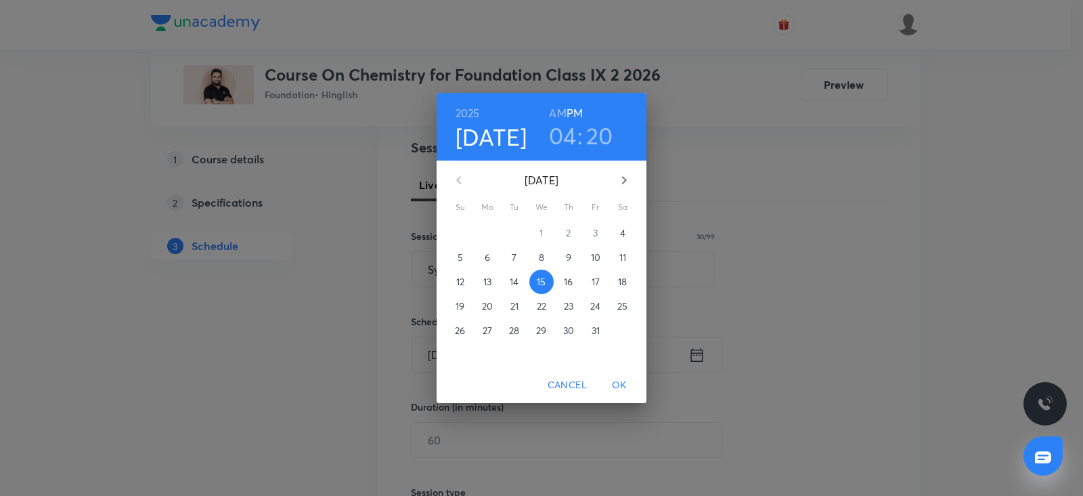
click at [621, 238] on p "4" at bounding box center [622, 233] width 5 height 14
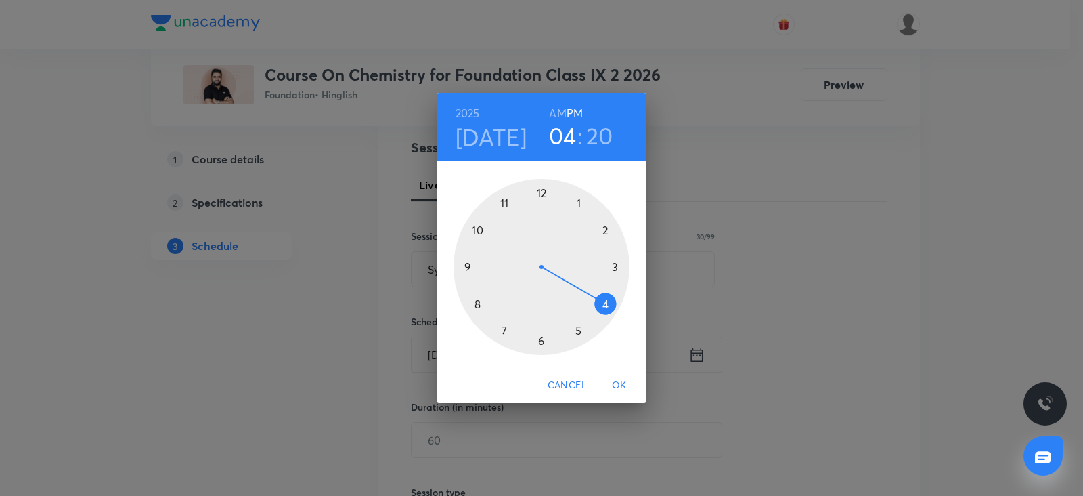
click at [606, 306] on div at bounding box center [542, 267] width 176 height 176
click at [616, 261] on div at bounding box center [542, 267] width 176 height 176
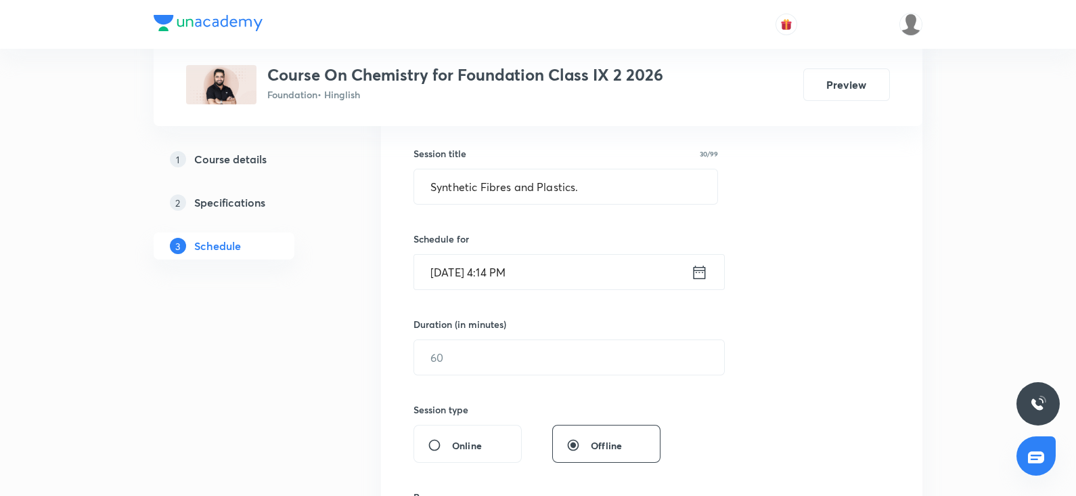
scroll to position [244, 0]
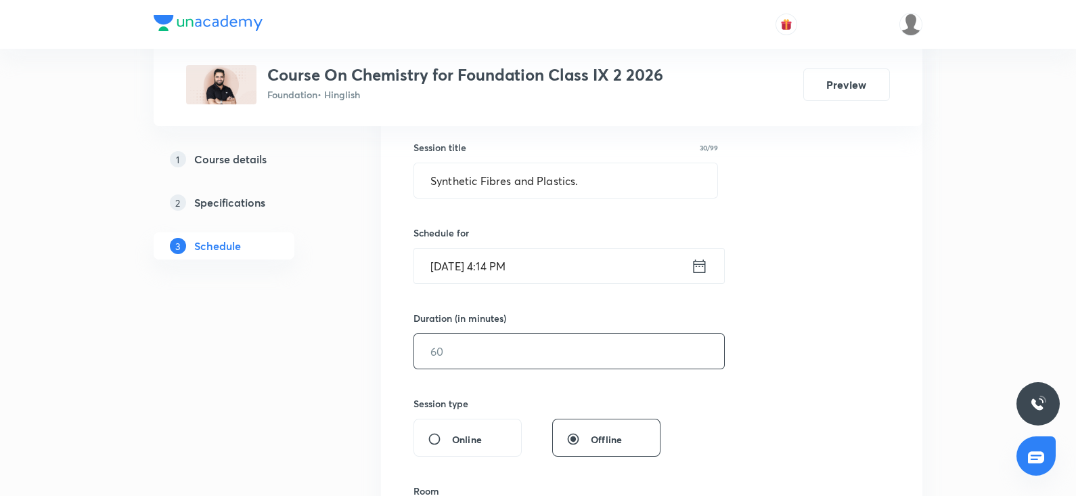
click at [457, 353] on input "text" at bounding box center [569, 351] width 310 height 35
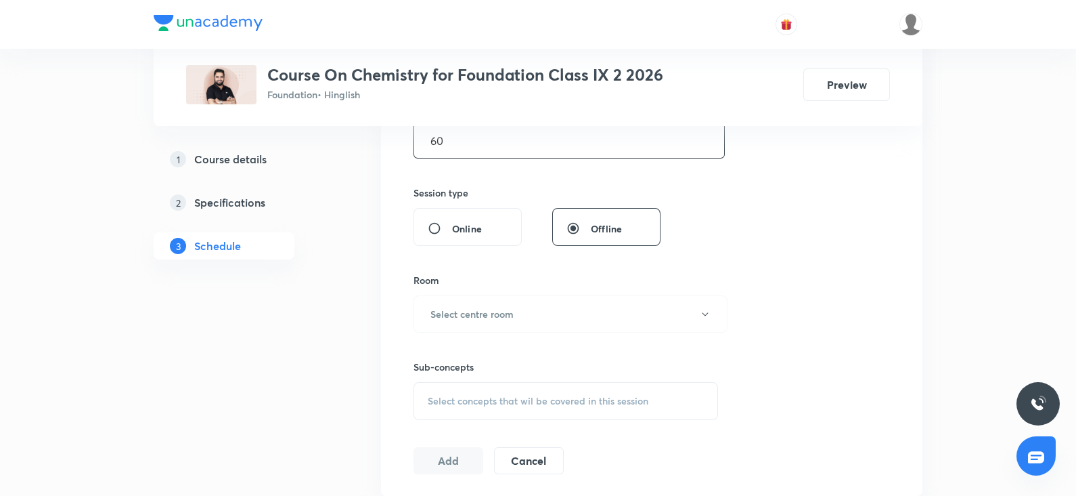
scroll to position [471, 0]
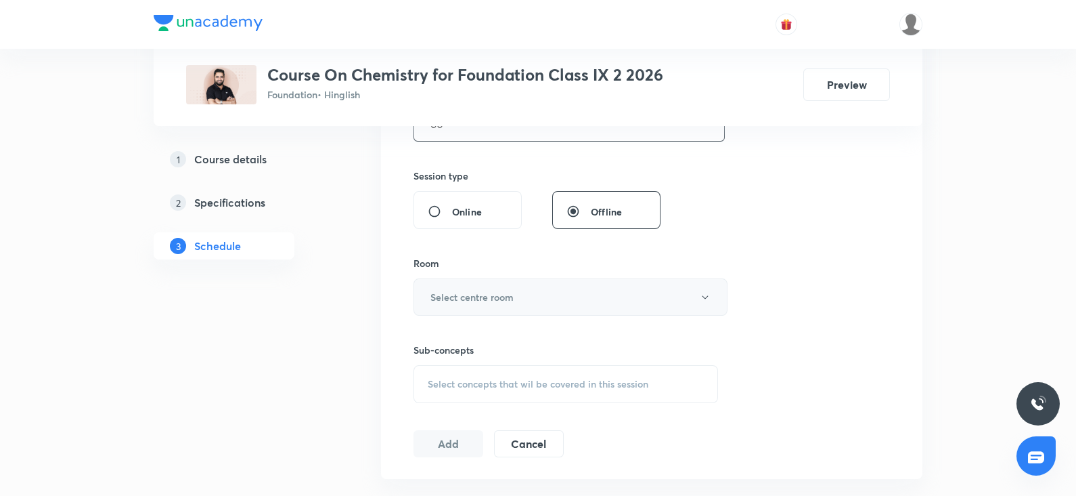
type input "60"
click at [460, 309] on button "Select centre room" at bounding box center [571, 296] width 314 height 37
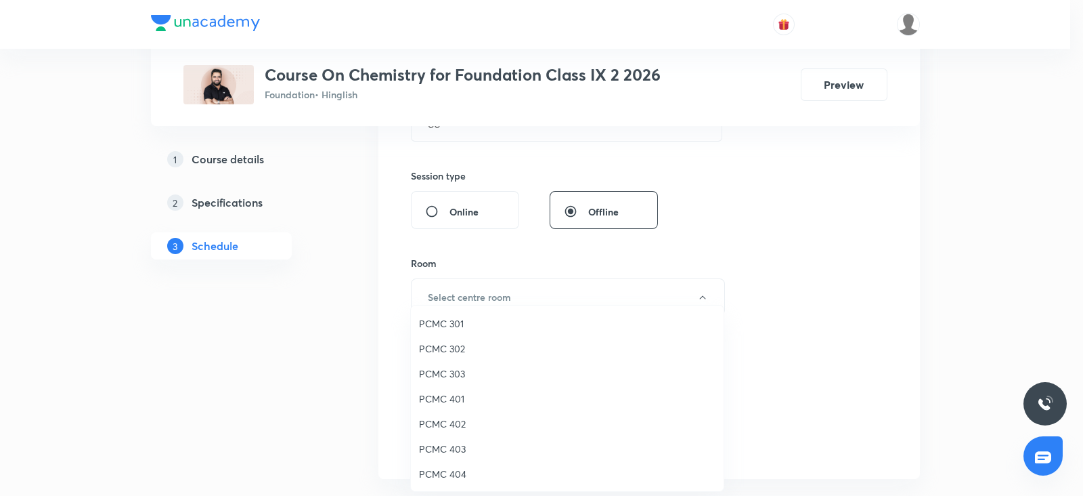
click at [449, 325] on span "PCMC 301" at bounding box center [567, 323] width 297 height 14
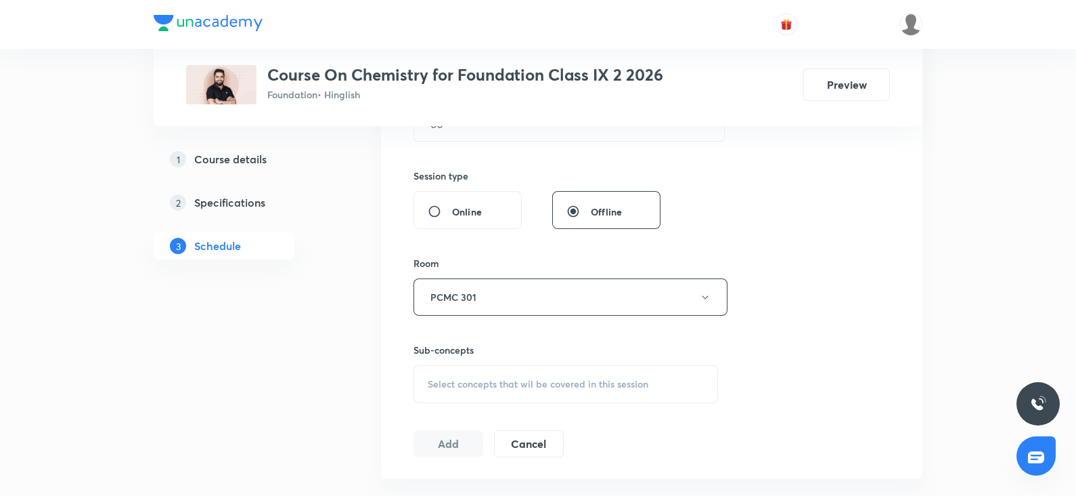
click at [486, 370] on div "Select concepts that wil be covered in this session" at bounding box center [566, 384] width 305 height 38
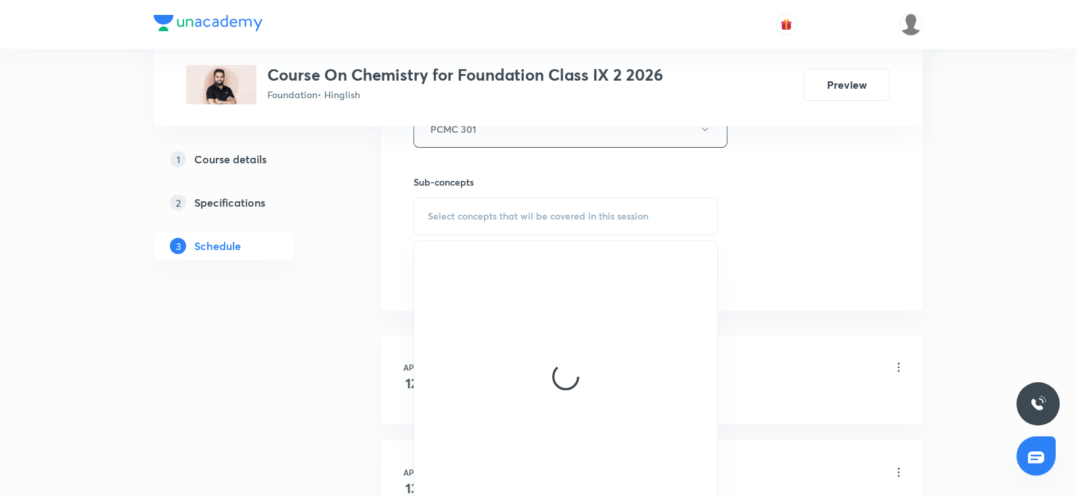
scroll to position [642, 0]
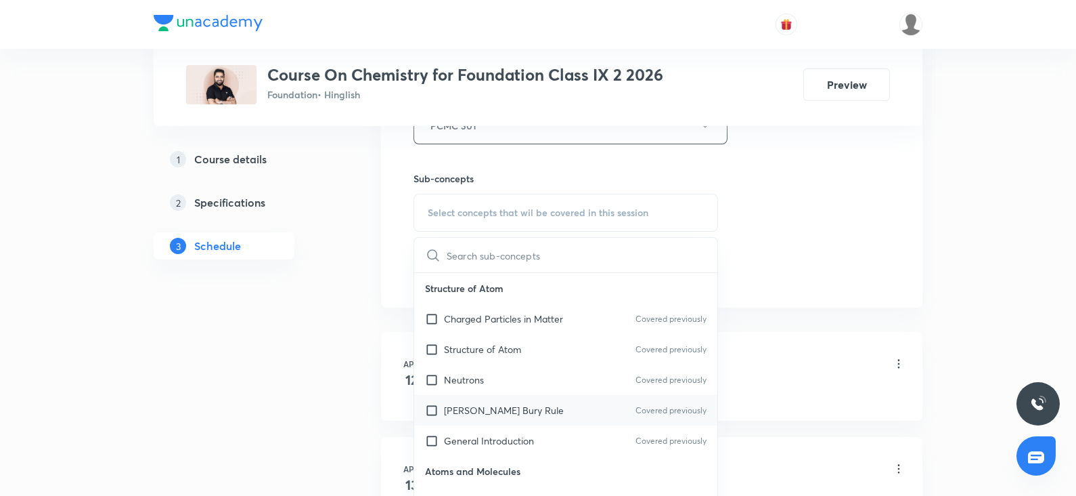
click at [471, 406] on p "Bohr Bury Rule" at bounding box center [504, 410] width 120 height 14
checkbox input "true"
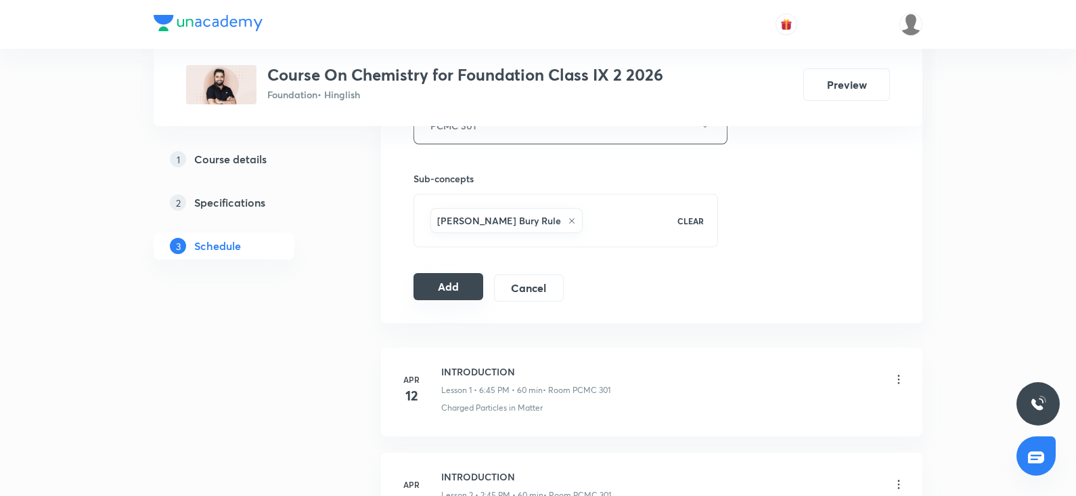
click at [458, 297] on div "Add Cancel" at bounding box center [494, 287] width 161 height 27
click at [451, 285] on button "Add" at bounding box center [449, 286] width 70 height 27
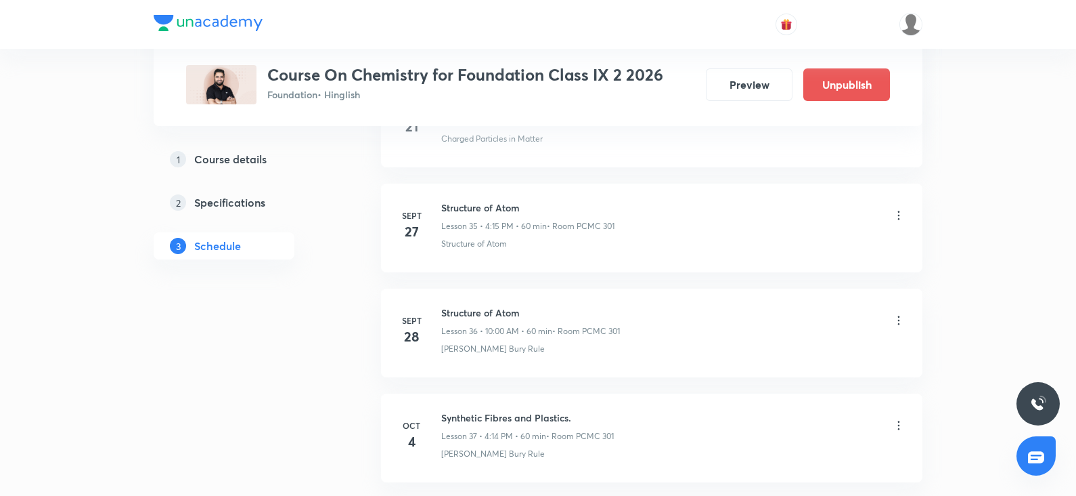
scroll to position [3841, 0]
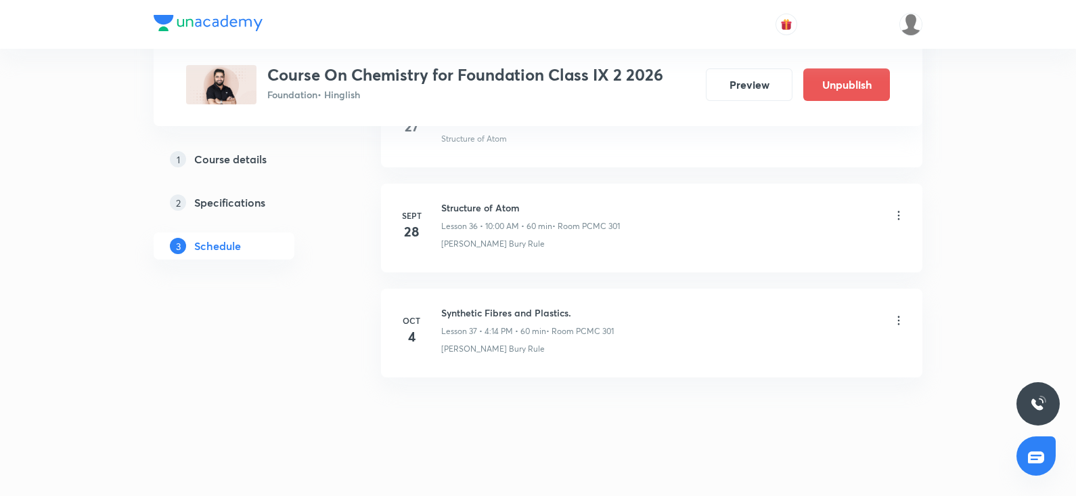
click at [902, 313] on icon at bounding box center [899, 320] width 14 height 14
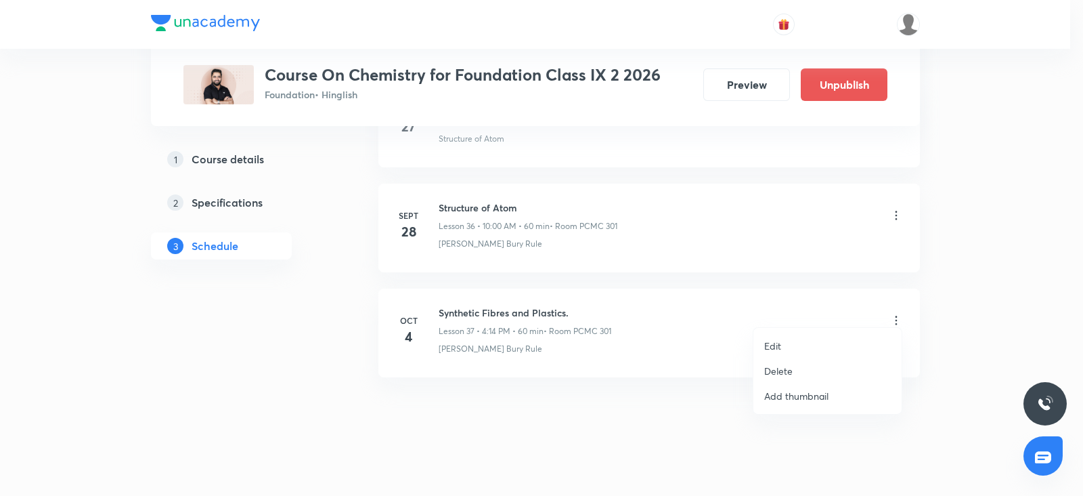
click at [802, 345] on li "Edit" at bounding box center [828, 345] width 148 height 25
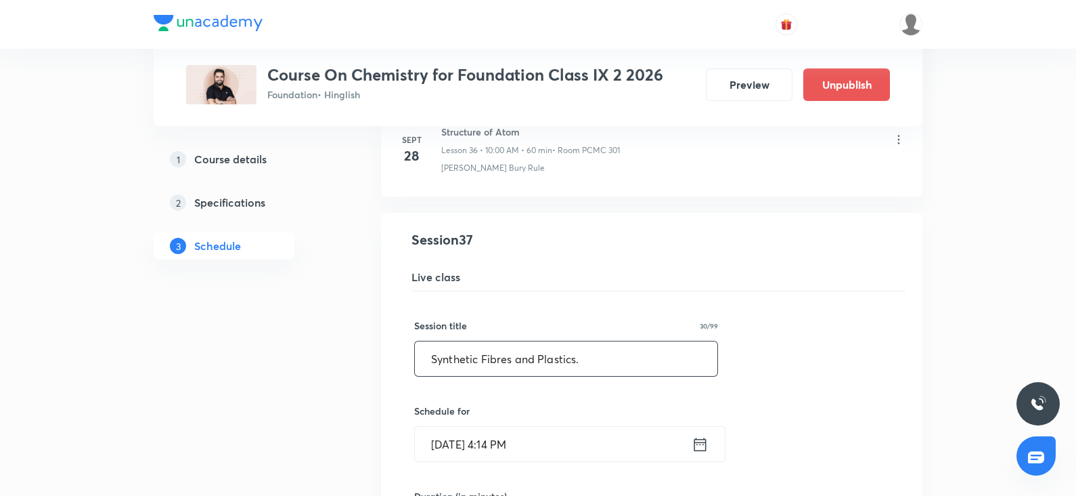
click at [611, 343] on input "Synthetic Fibres and Plastics." at bounding box center [566, 358] width 303 height 35
drag, startPoint x: 588, startPoint y: 349, endPoint x: 350, endPoint y: 347, distance: 237.6
paste input "tructure of Atom"
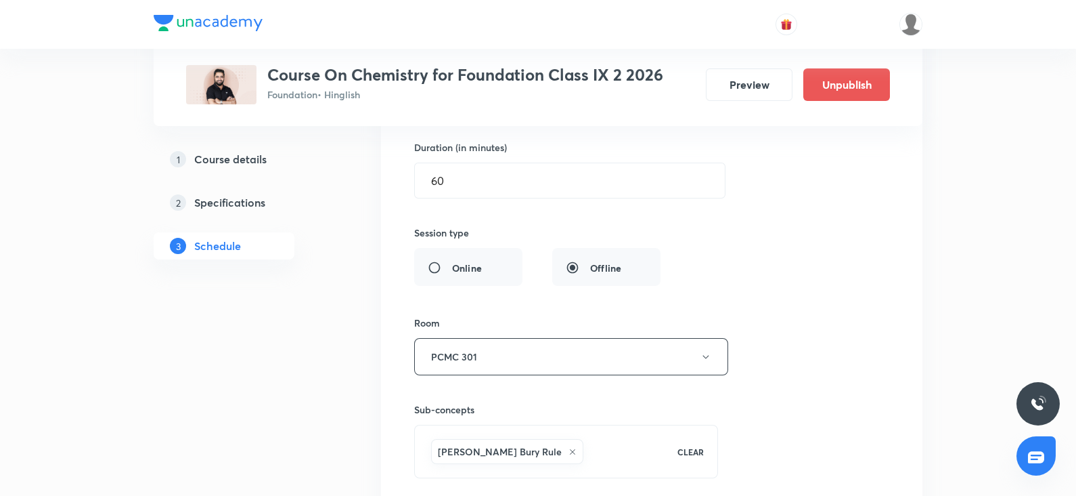
scroll to position [4360, 0]
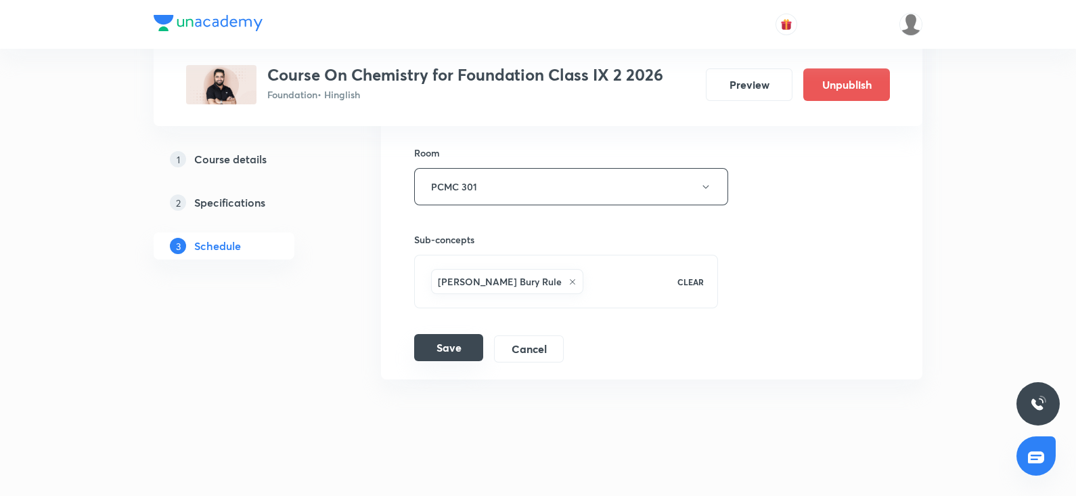
type input "Structure of Atom"
click at [469, 345] on button "Save" at bounding box center [448, 347] width 69 height 27
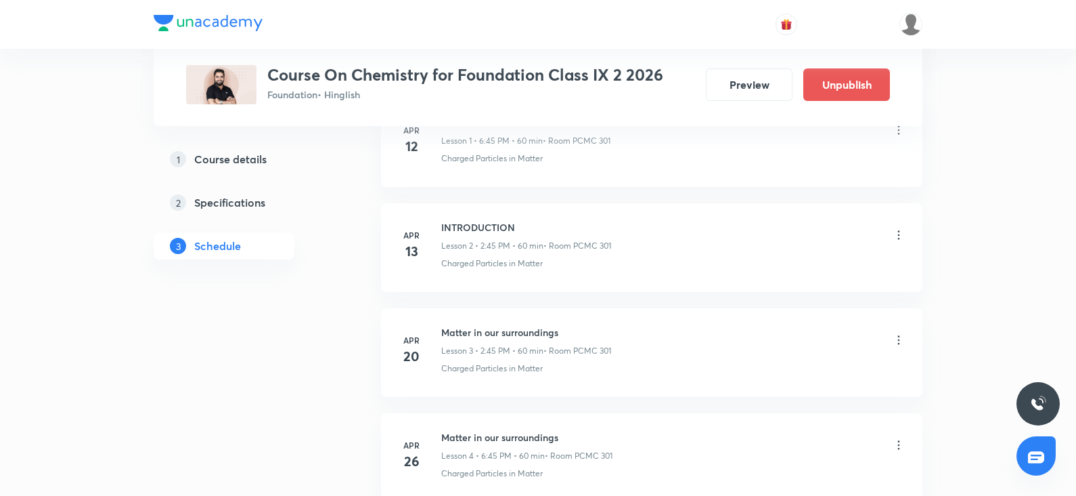
scroll to position [0, 0]
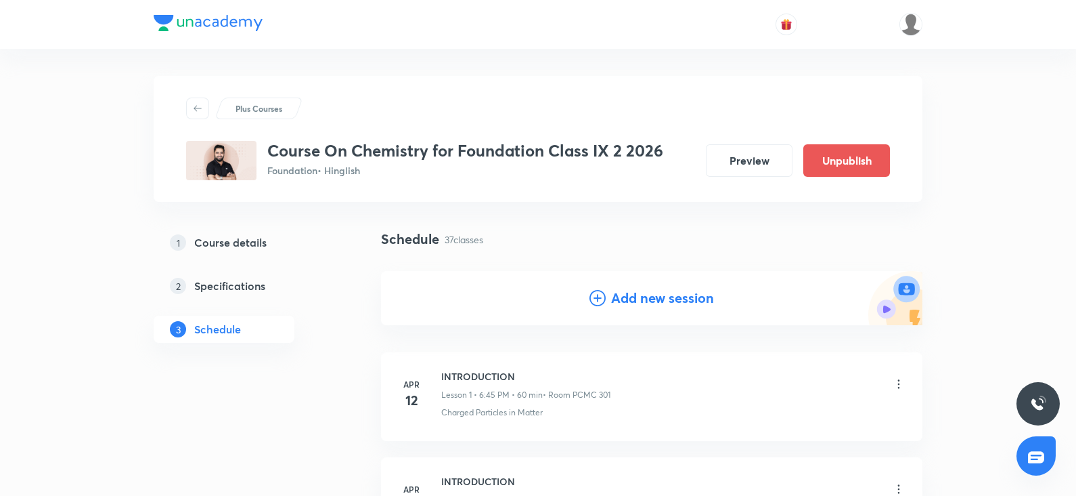
click at [606, 299] on div "Add new session" at bounding box center [652, 298] width 125 height 20
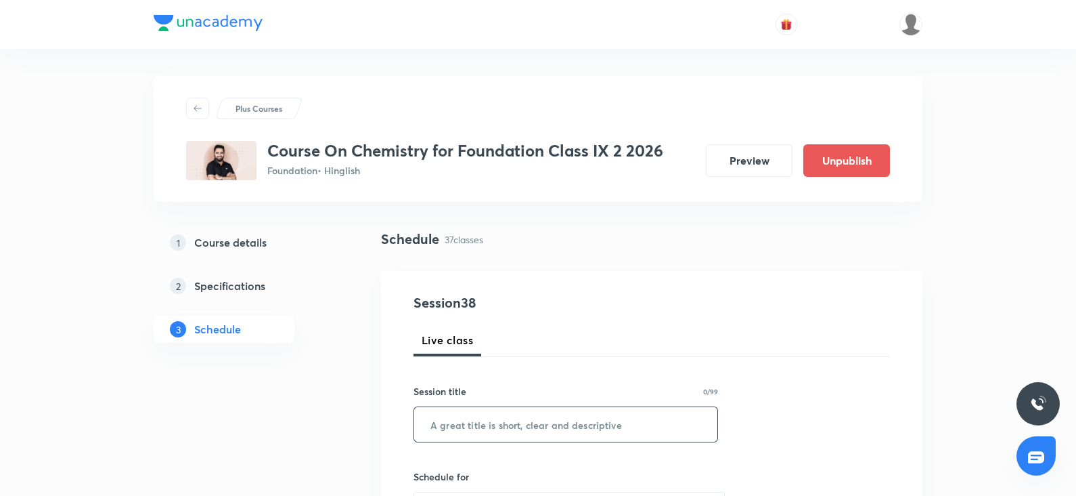
click at [458, 414] on input "text" at bounding box center [565, 424] width 303 height 35
paste input "Structure of Atom"
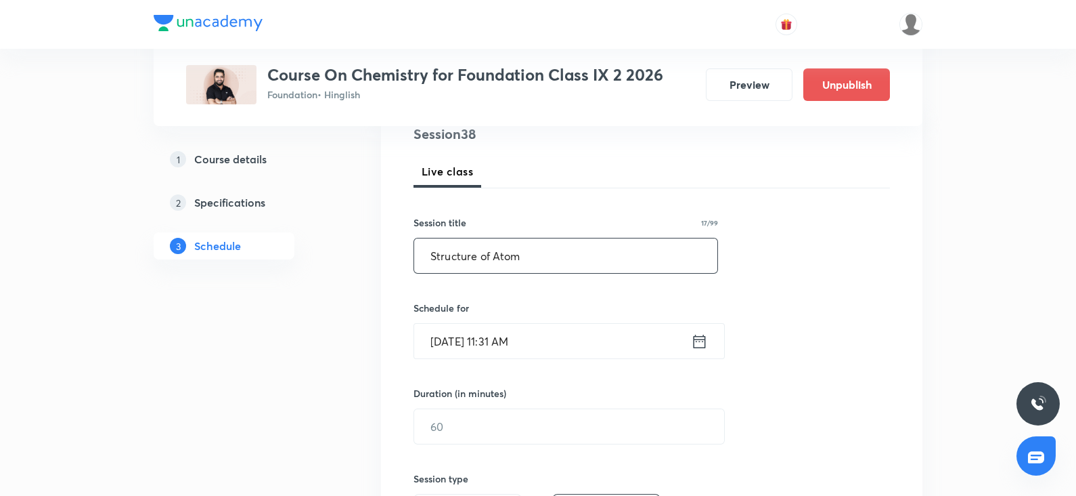
scroll to position [172, 0]
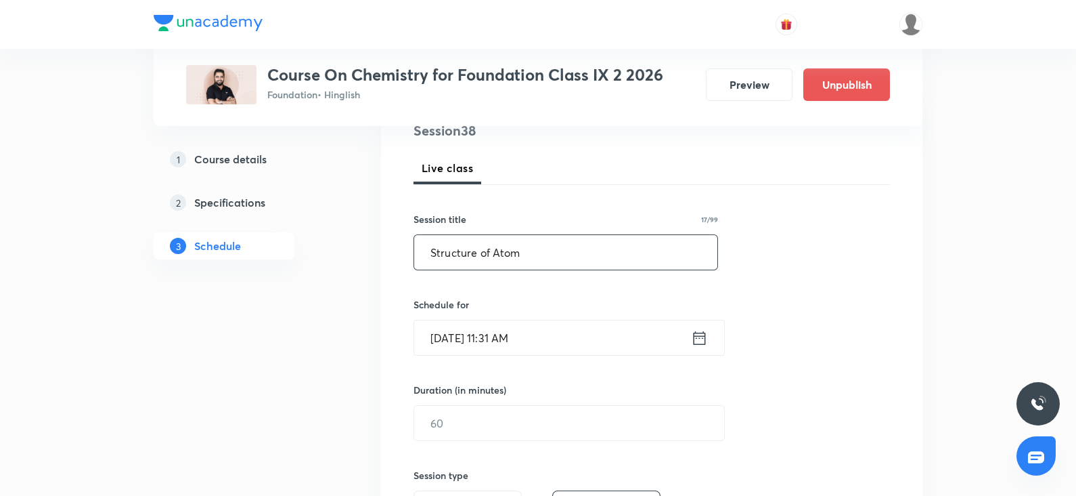
type input "Structure of Atom"
click at [456, 349] on input "Oct 4, 2025, 11:31 AM" at bounding box center [552, 337] width 277 height 35
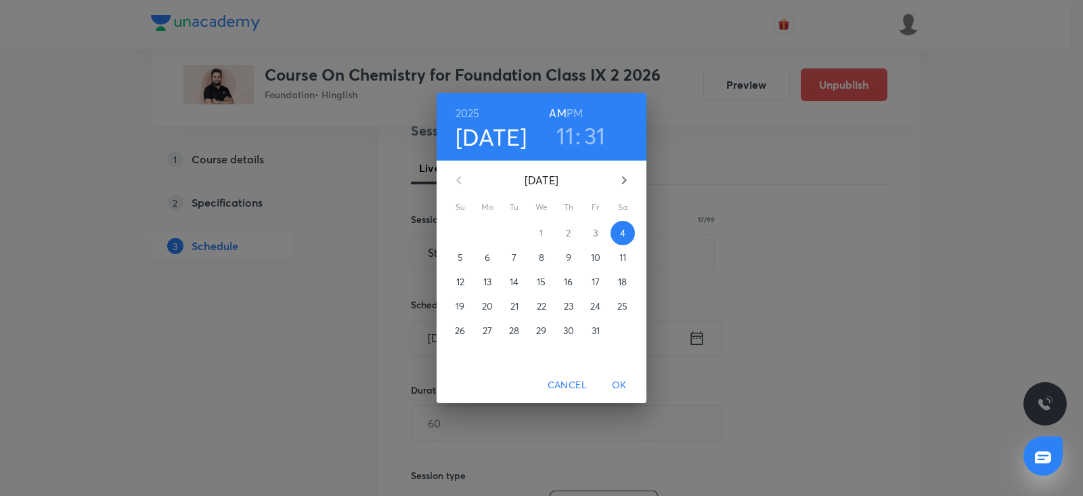
click at [468, 252] on span "5" at bounding box center [460, 257] width 24 height 14
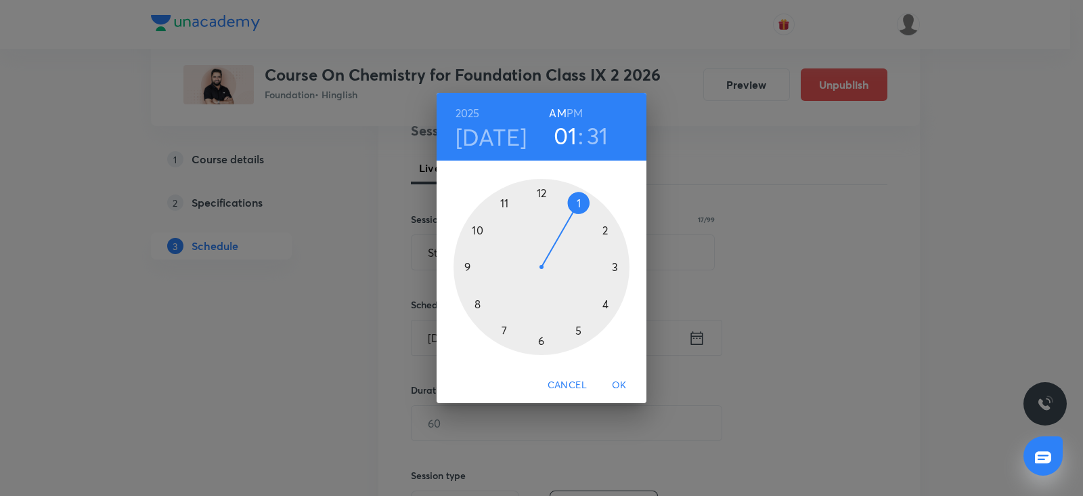
drag, startPoint x: 606, startPoint y: 232, endPoint x: 581, endPoint y: 110, distance: 125.1
click at [581, 110] on div "2025 Oct 5 01 : 31 AM PM 1 2 3 4 5 6 7 8 9 10 11 12" at bounding box center [542, 230] width 210 height 274
click at [581, 110] on h6 "PM" at bounding box center [575, 113] width 16 height 19
click at [603, 226] on div at bounding box center [542, 267] width 176 height 176
click at [542, 343] on div at bounding box center [542, 267] width 176 height 176
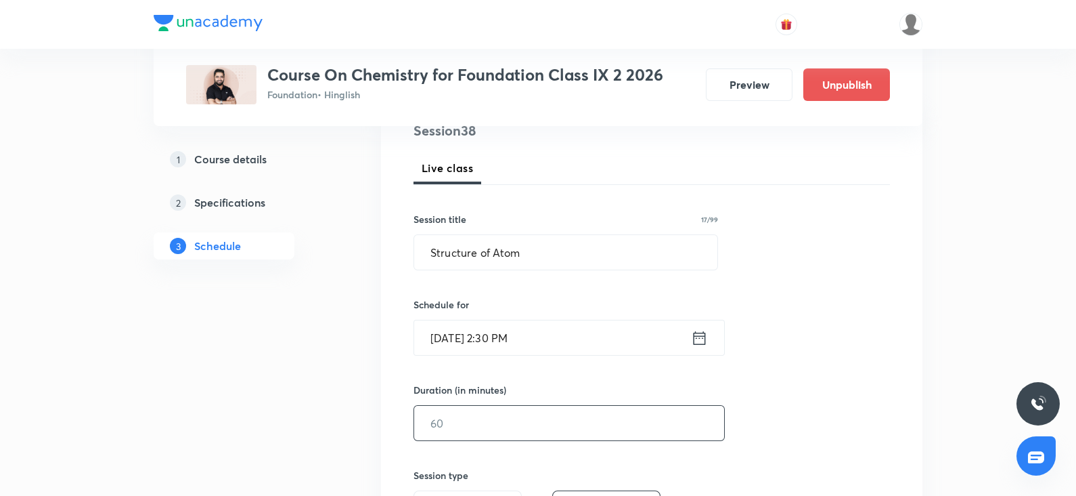
click at [457, 411] on input "text" at bounding box center [569, 423] width 310 height 35
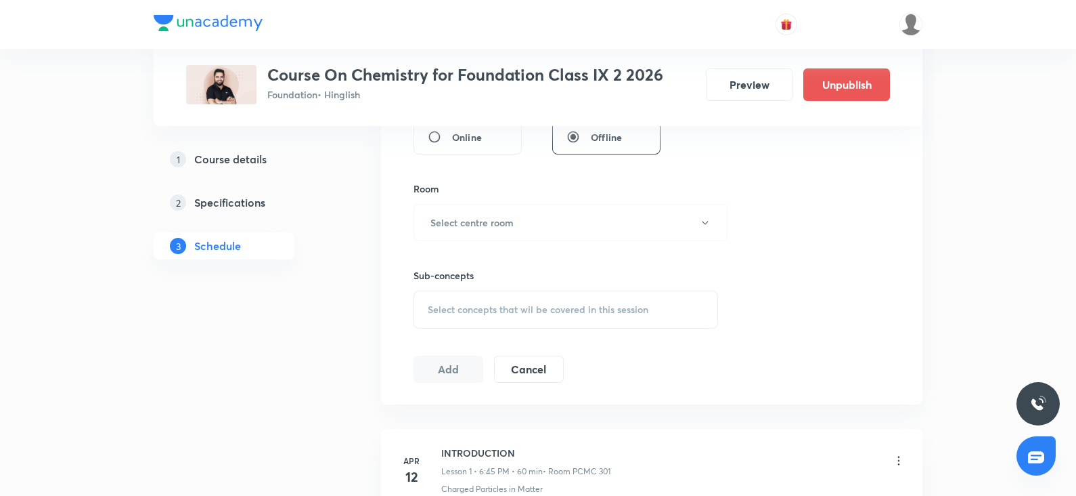
scroll to position [576, 0]
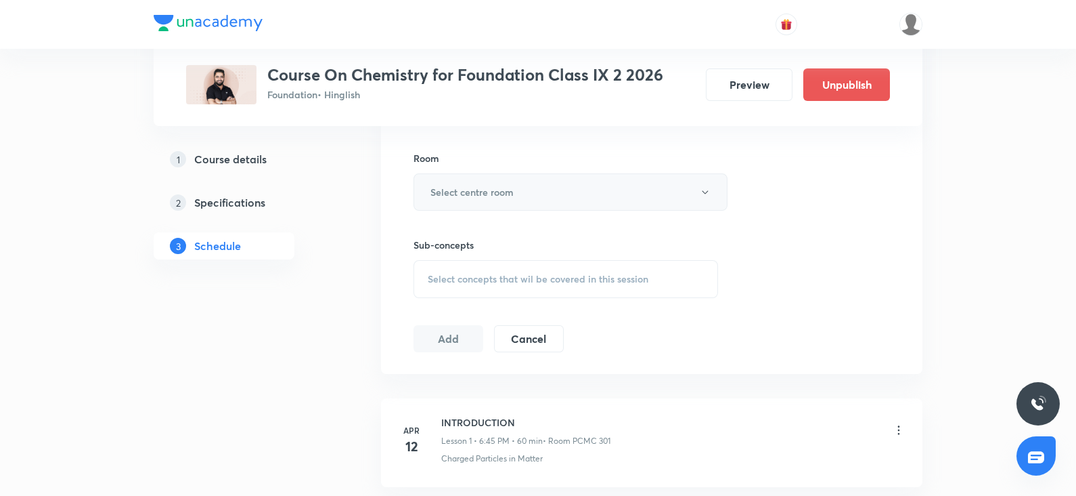
type input "60"
click at [460, 201] on button "Select centre room" at bounding box center [571, 191] width 314 height 37
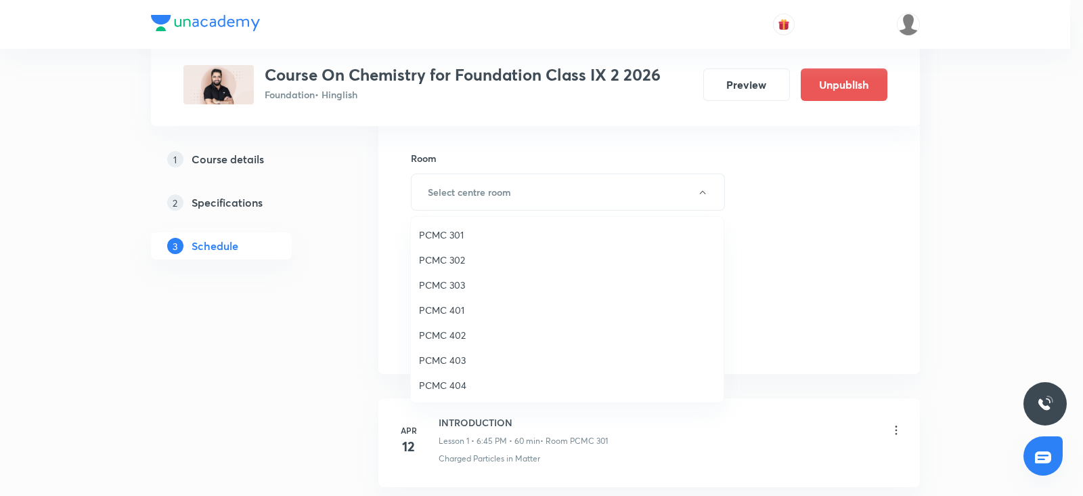
click at [455, 236] on span "PCMC 301" at bounding box center [567, 234] width 297 height 14
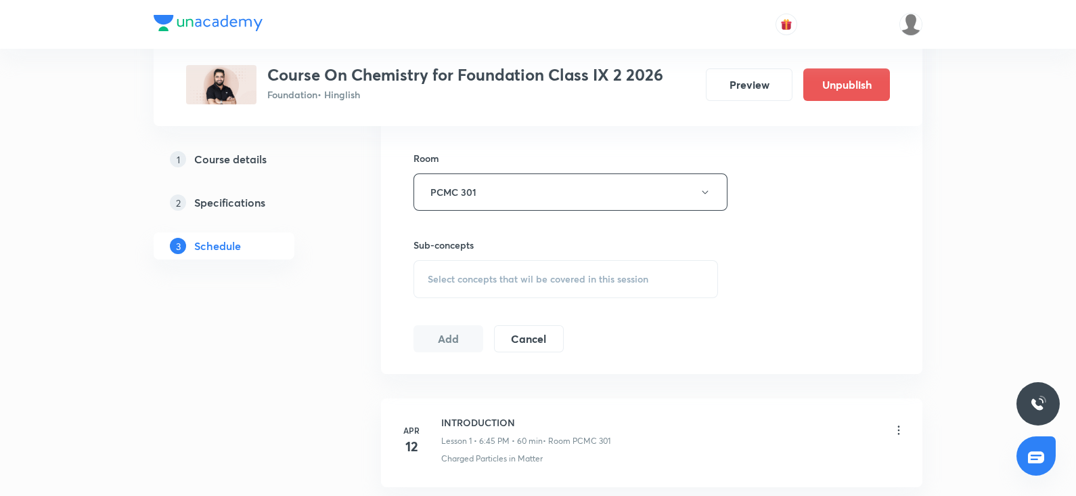
click at [474, 274] on span "Select concepts that wil be covered in this session" at bounding box center [538, 279] width 221 height 11
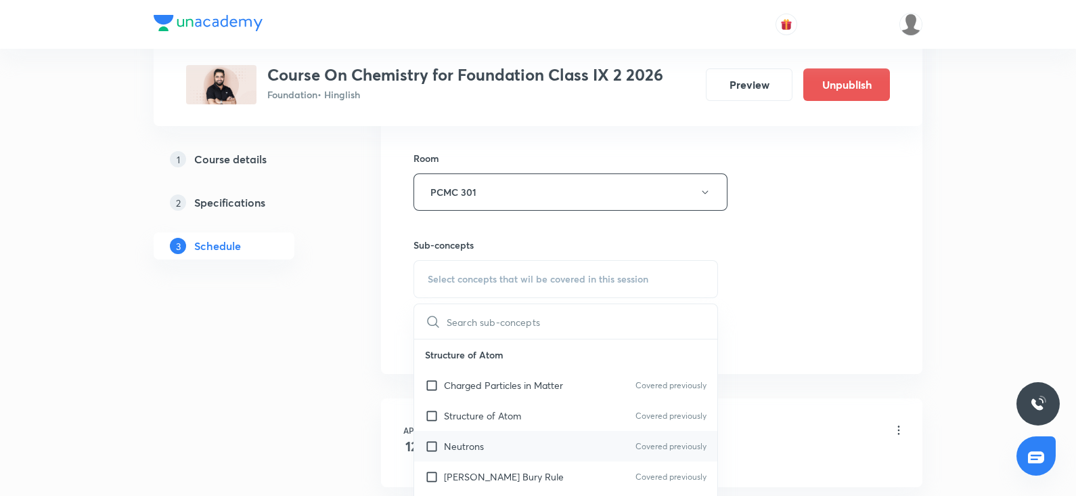
click at [464, 431] on div "Neutrons Covered previously" at bounding box center [565, 446] width 303 height 30
checkbox input "true"
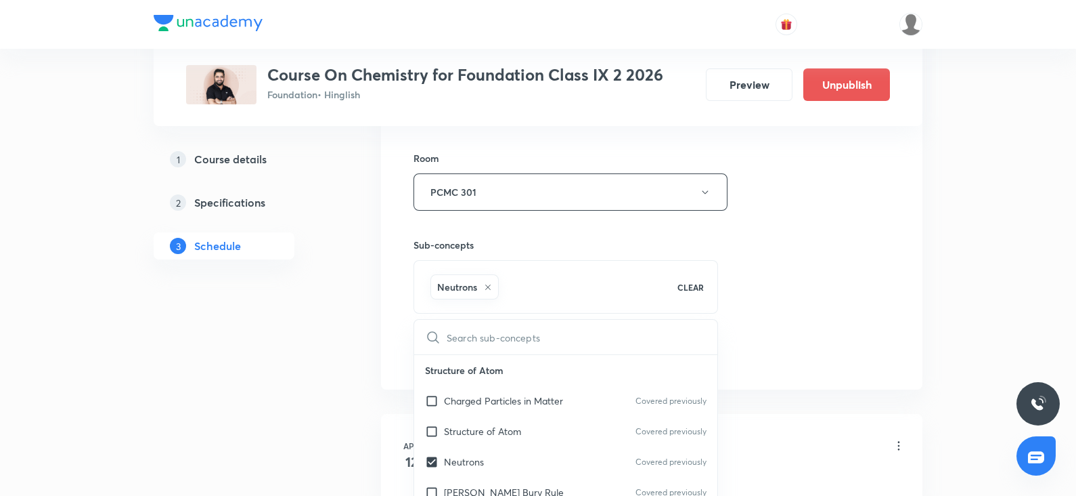
click at [717, 307] on div "Neutrons CLEAR" at bounding box center [566, 286] width 305 height 53
click at [782, 259] on div "Session 38 Live class Session title 17/99 Structure of Atom ​ Schedule for Oct …" at bounding box center [652, 41] width 477 height 651
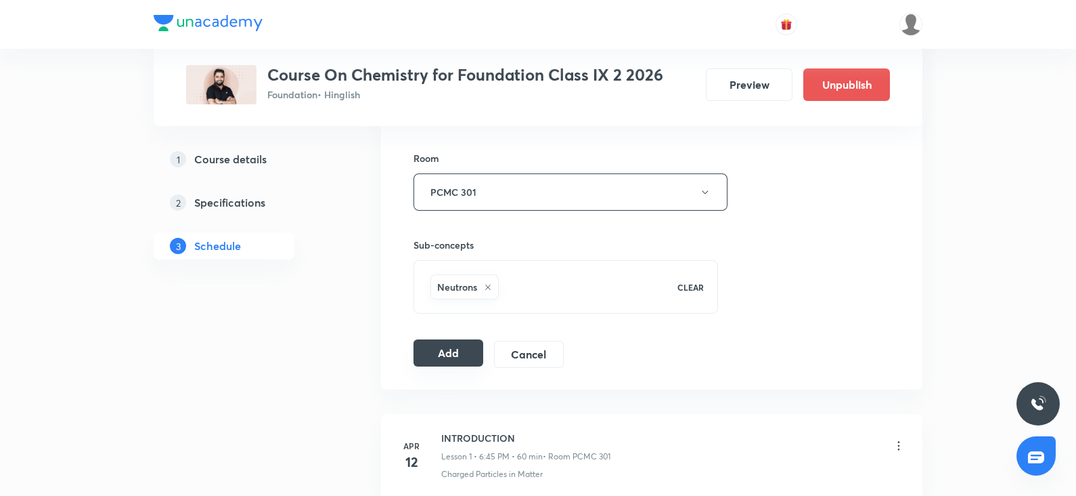
click at [447, 351] on button "Add" at bounding box center [449, 352] width 70 height 27
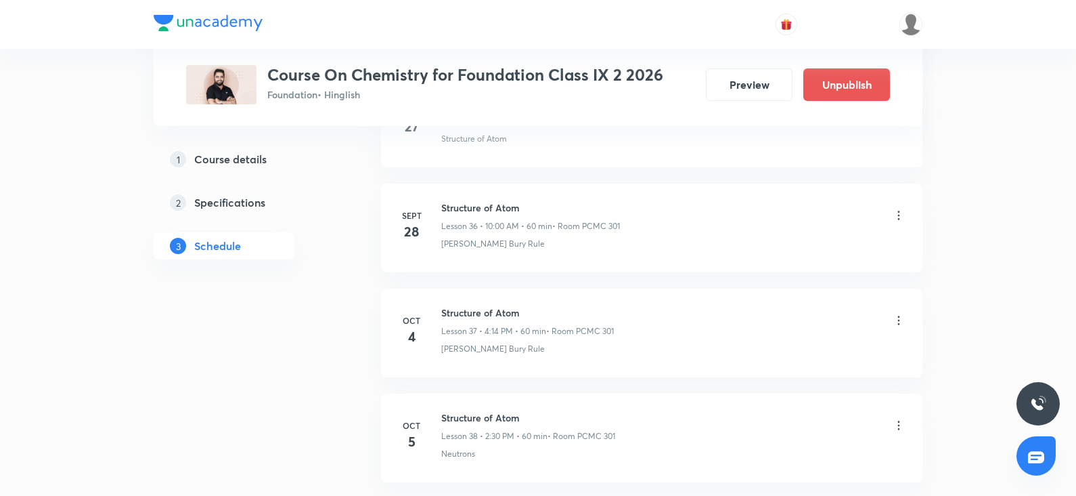
scroll to position [3913, 0]
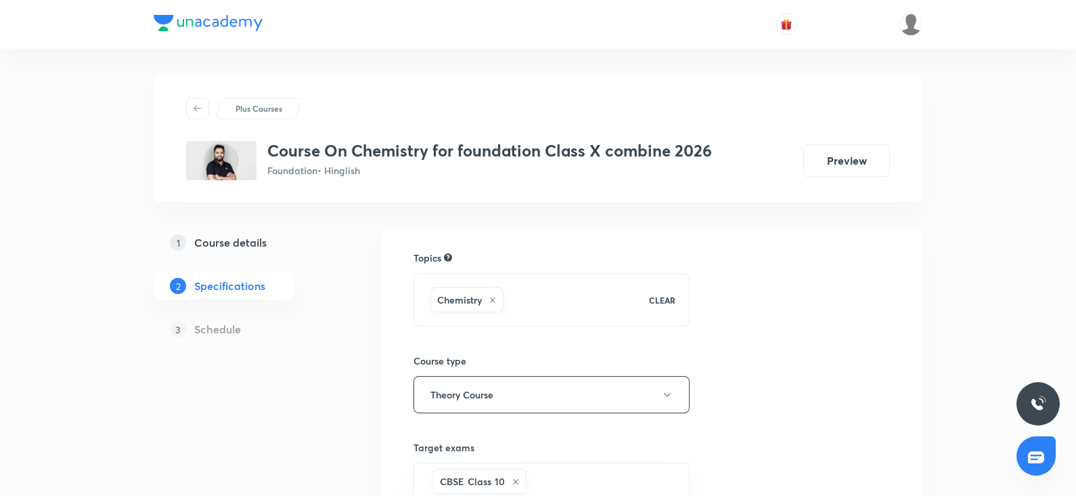
click at [238, 246] on h5 "Course details" at bounding box center [230, 242] width 72 height 16
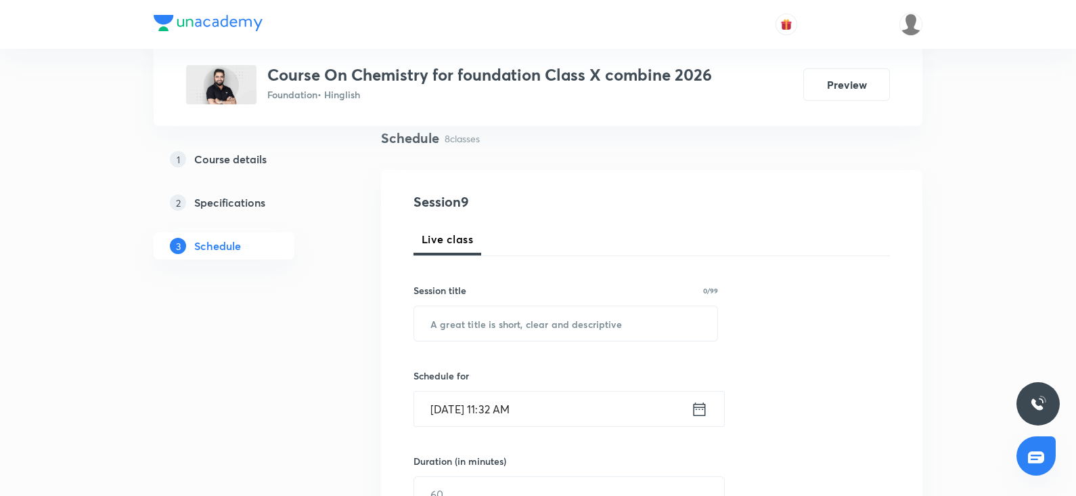
scroll to position [102, 0]
click at [450, 324] on input "text" at bounding box center [565, 322] width 303 height 35
paste input "⁠Carbon and its Compounds"
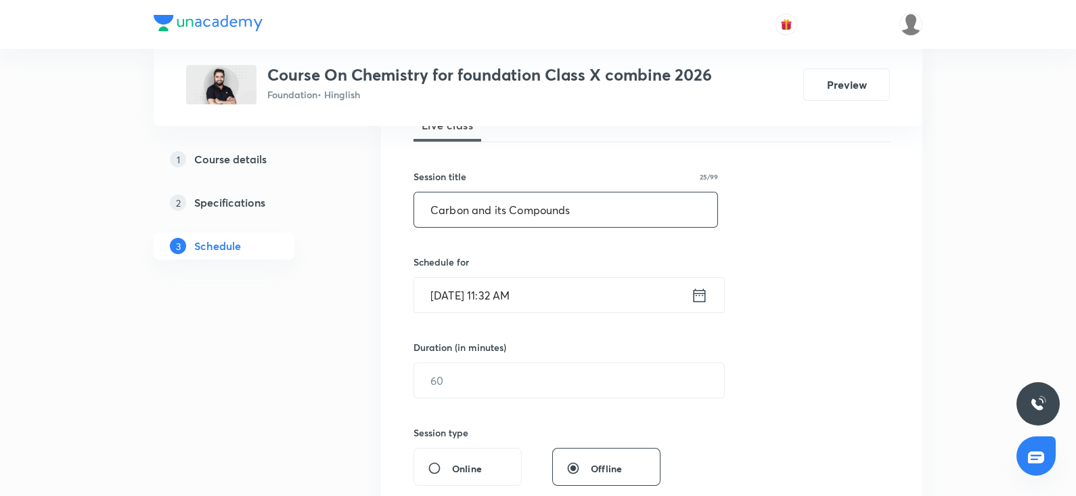
scroll to position [219, 0]
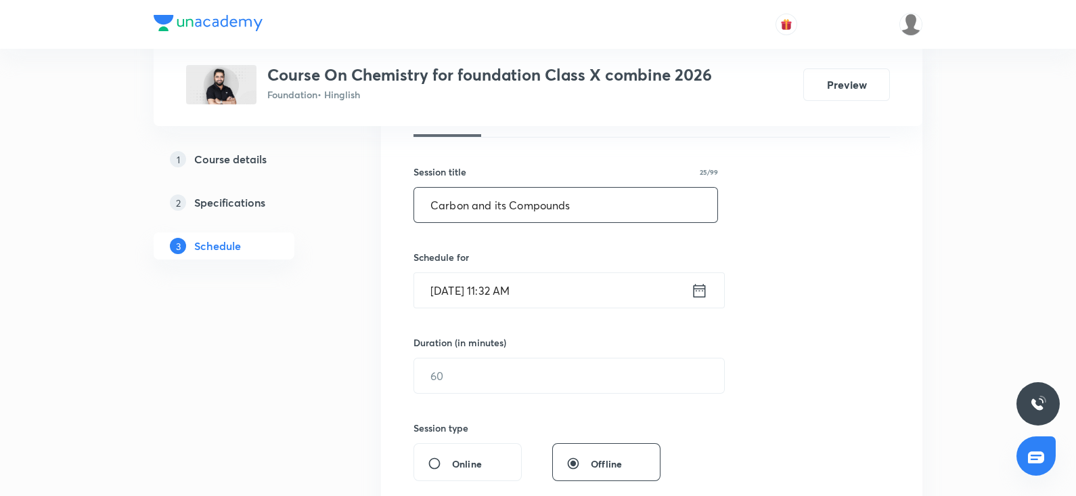
type input "⁠Carbon and its Compounds"
click at [473, 292] on input "[DATE] 11:32 AM" at bounding box center [552, 290] width 277 height 35
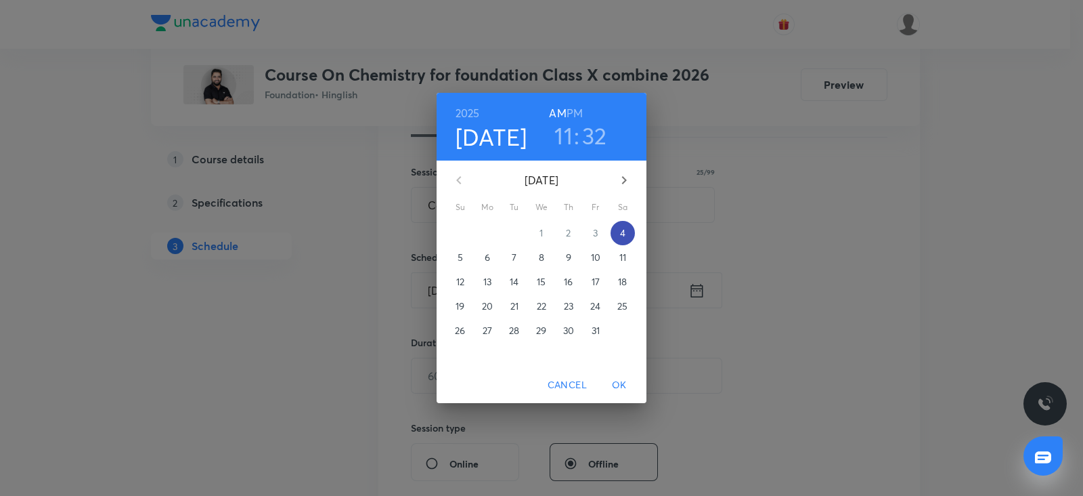
click at [623, 231] on p "4" at bounding box center [622, 233] width 5 height 14
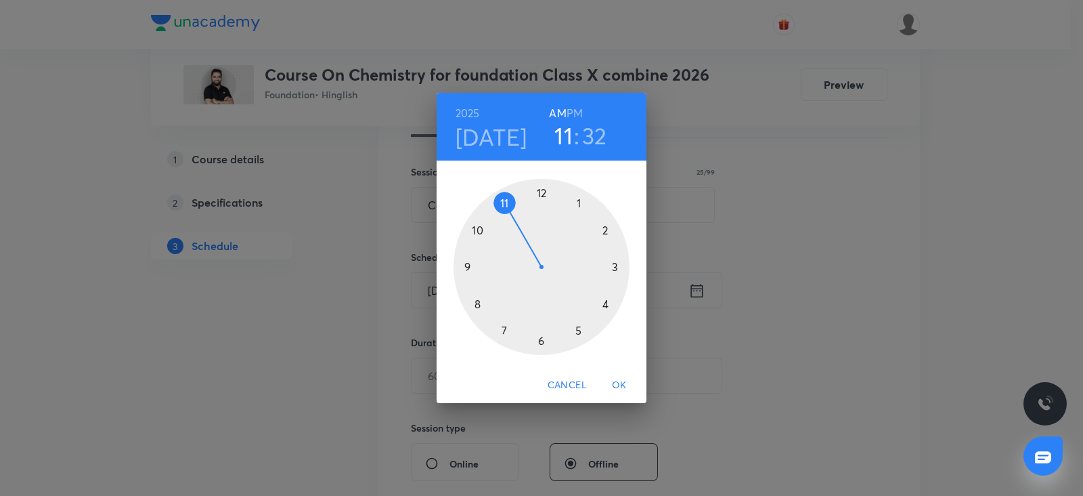
click at [575, 333] on div at bounding box center [542, 267] width 176 height 176
click at [577, 110] on h6 "PM" at bounding box center [575, 113] width 16 height 19
click at [540, 336] on div at bounding box center [542, 267] width 176 height 176
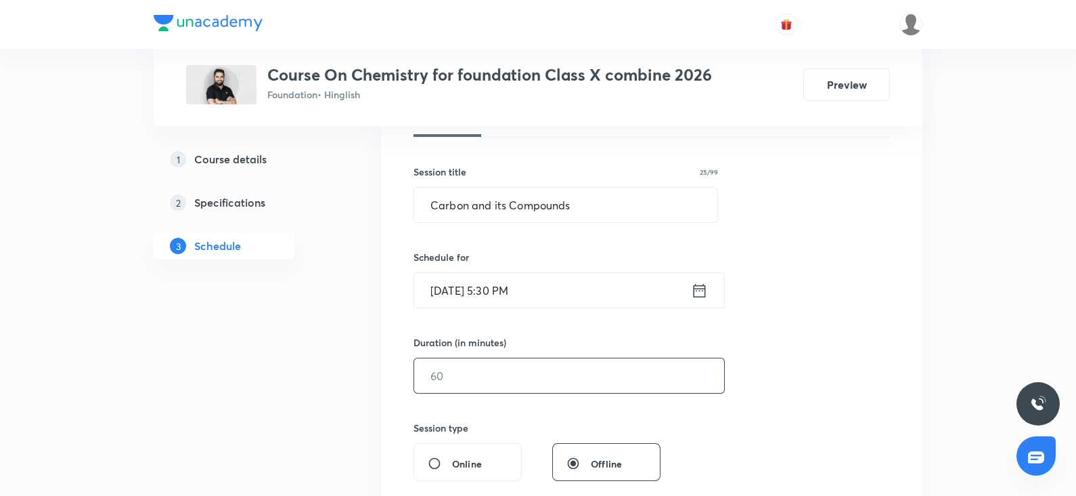
click at [456, 372] on input "text" at bounding box center [569, 375] width 310 height 35
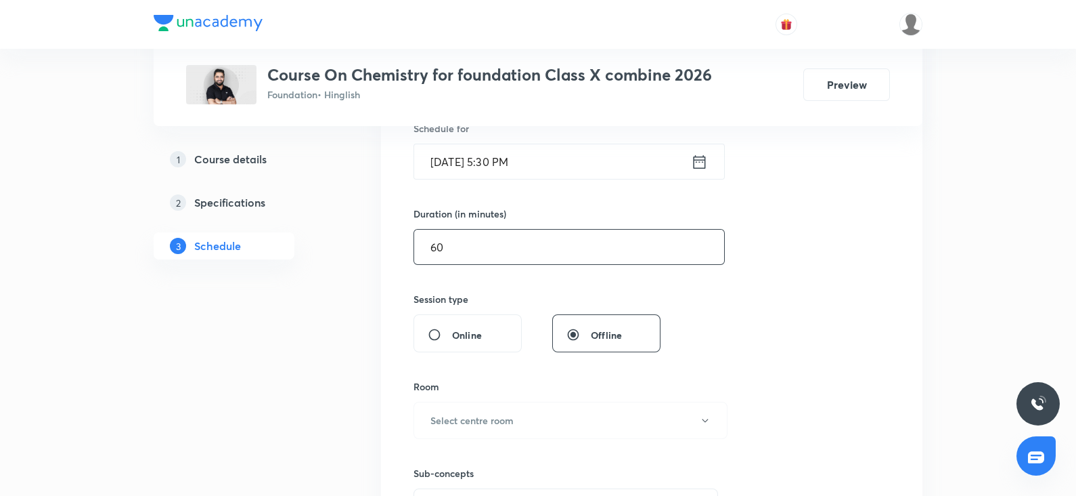
scroll to position [353, 0]
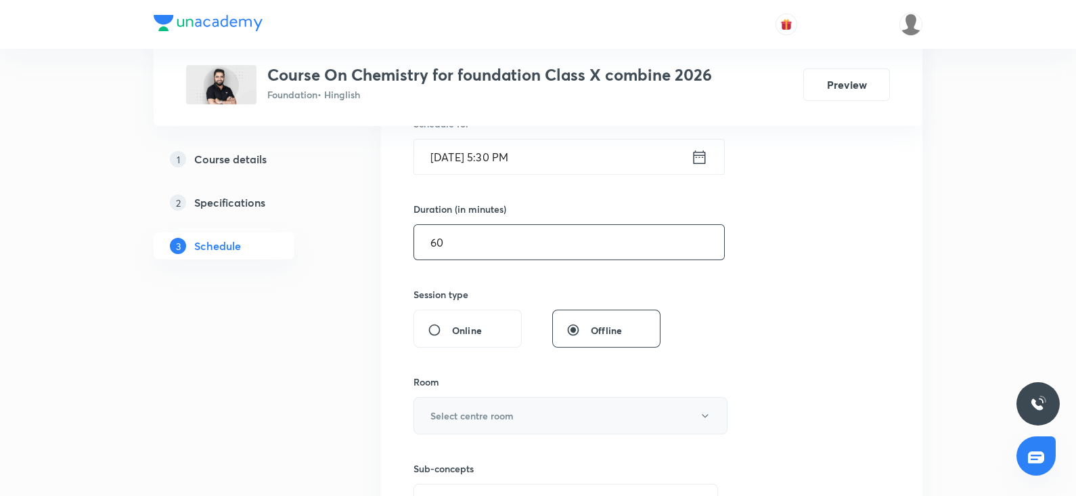
type input "60"
click at [442, 400] on button "Select centre room" at bounding box center [571, 415] width 314 height 37
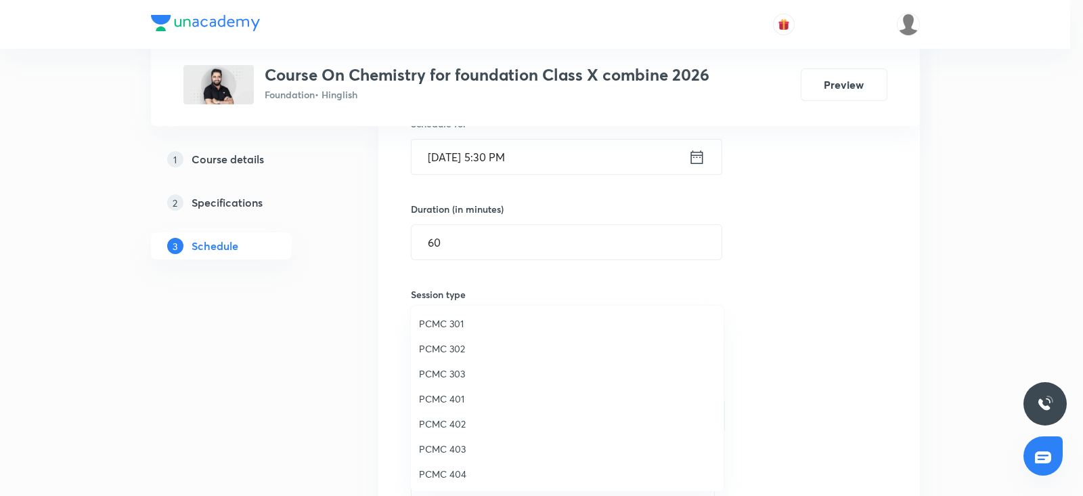
click at [447, 422] on span "PCMC 402" at bounding box center [567, 423] width 297 height 14
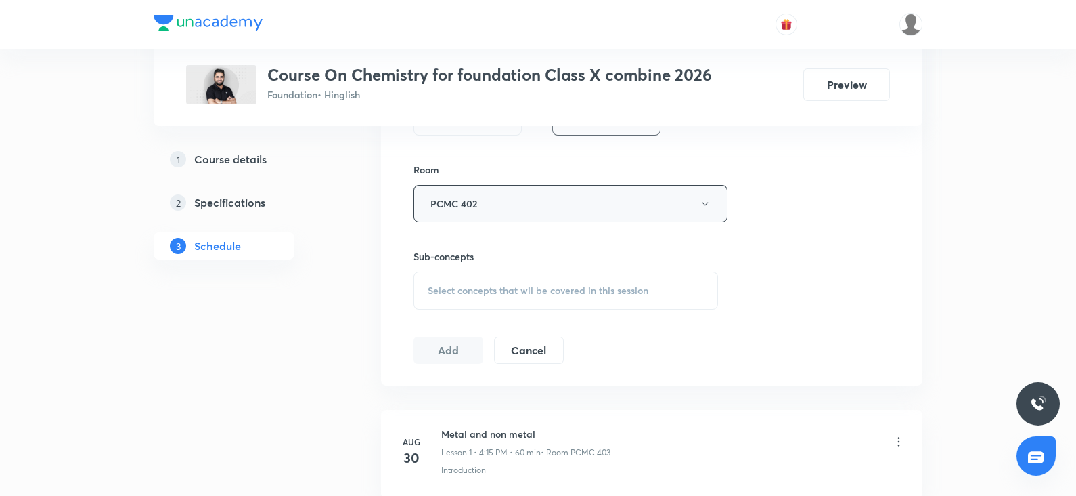
scroll to position [569, 0]
click at [473, 276] on div "Select concepts that wil be covered in this session" at bounding box center [566, 286] width 305 height 38
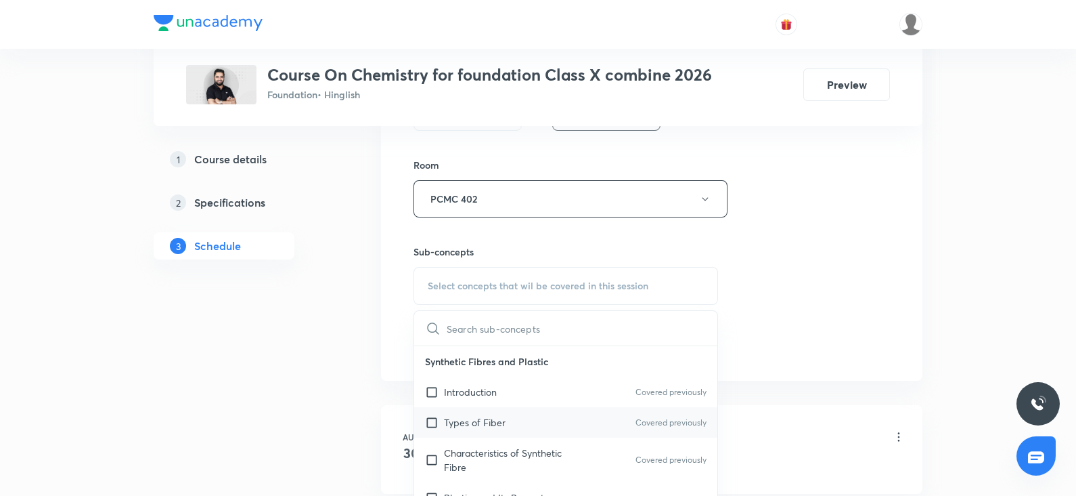
click at [484, 424] on p "Types of Fiber" at bounding box center [475, 422] width 62 height 14
checkbox input "true"
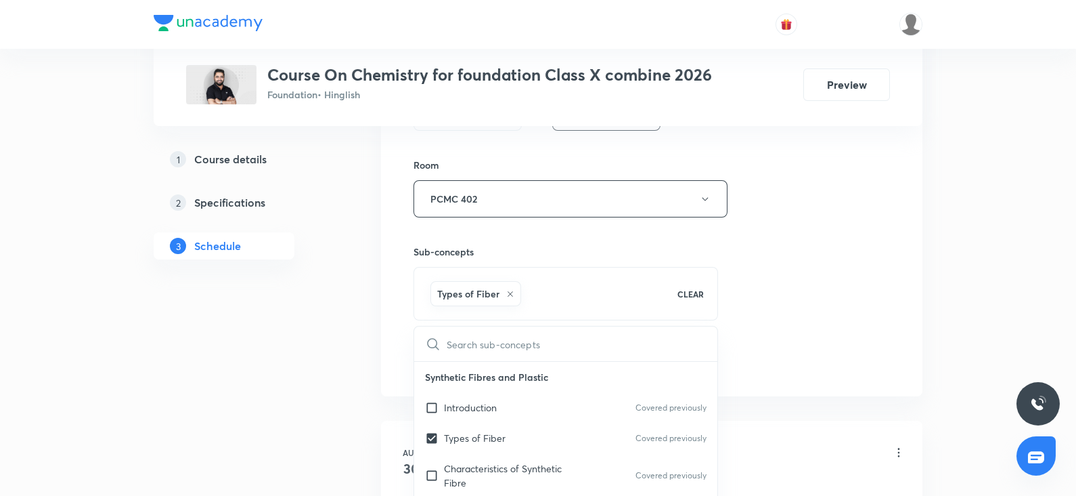
click at [914, 223] on div "Session 9 Live class Session title 25/99 ⁠Carbon and its Compounds ​ Schedule f…" at bounding box center [652, 48] width 542 height 695
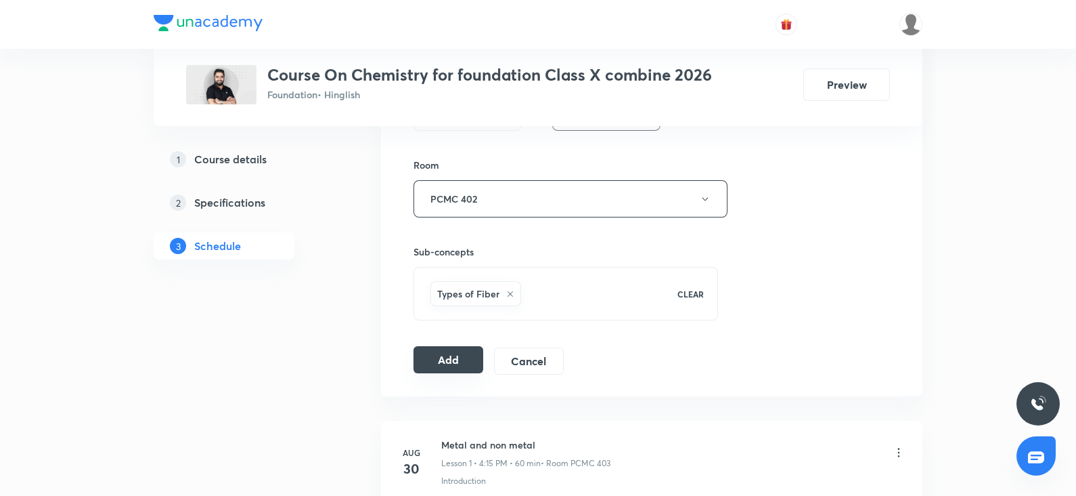
click at [454, 360] on button "Add" at bounding box center [449, 359] width 70 height 27
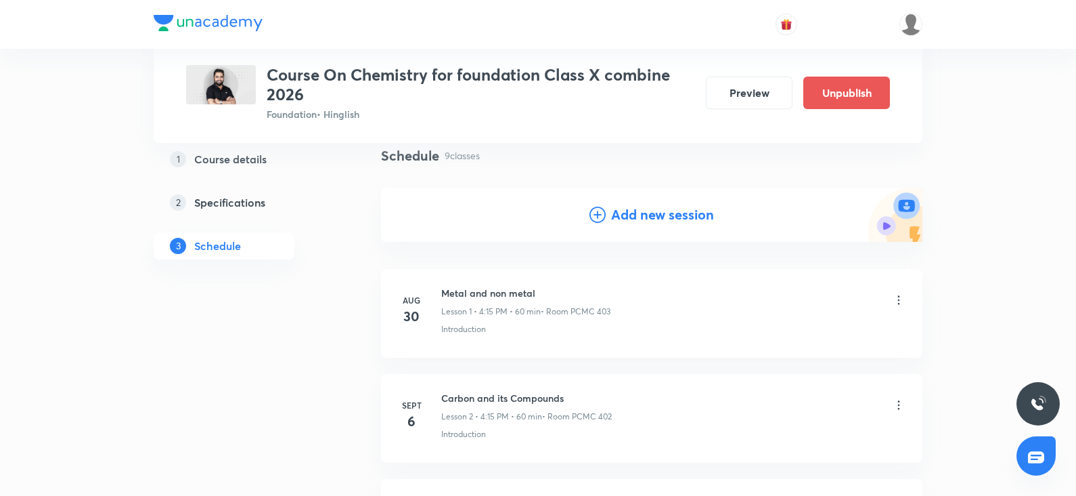
scroll to position [0, 0]
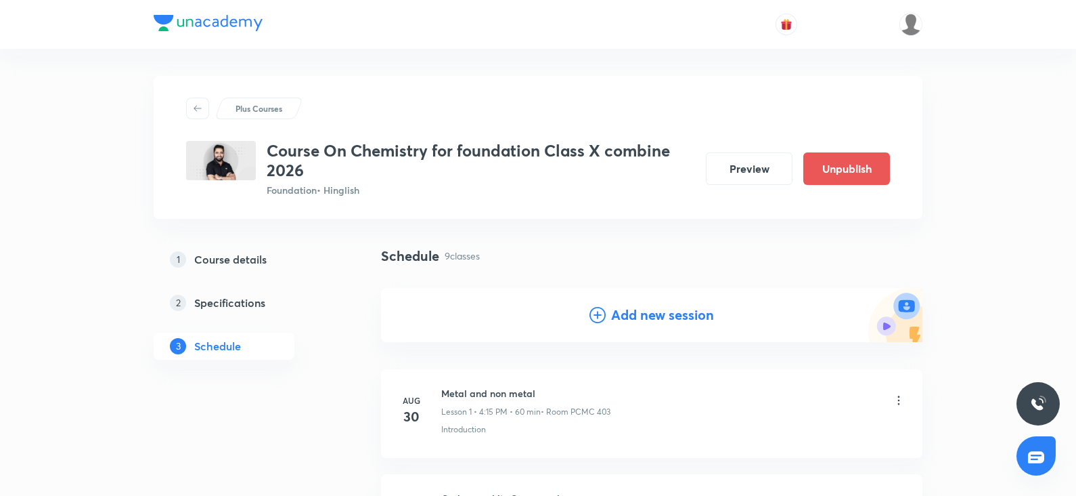
click at [600, 320] on icon at bounding box center [598, 315] width 16 height 16
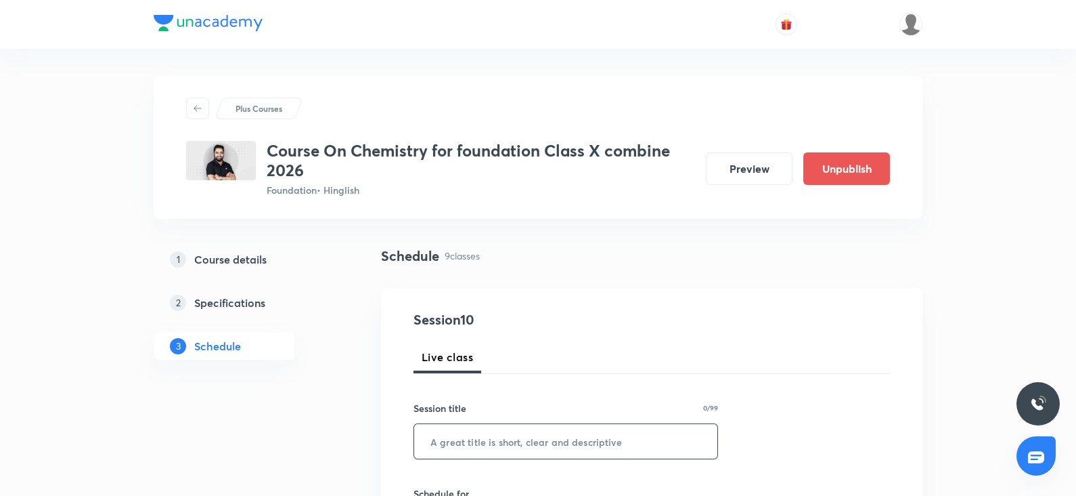
click at [457, 441] on input "text" at bounding box center [565, 441] width 303 height 35
paste input "⁠Carbon and its Compounds"
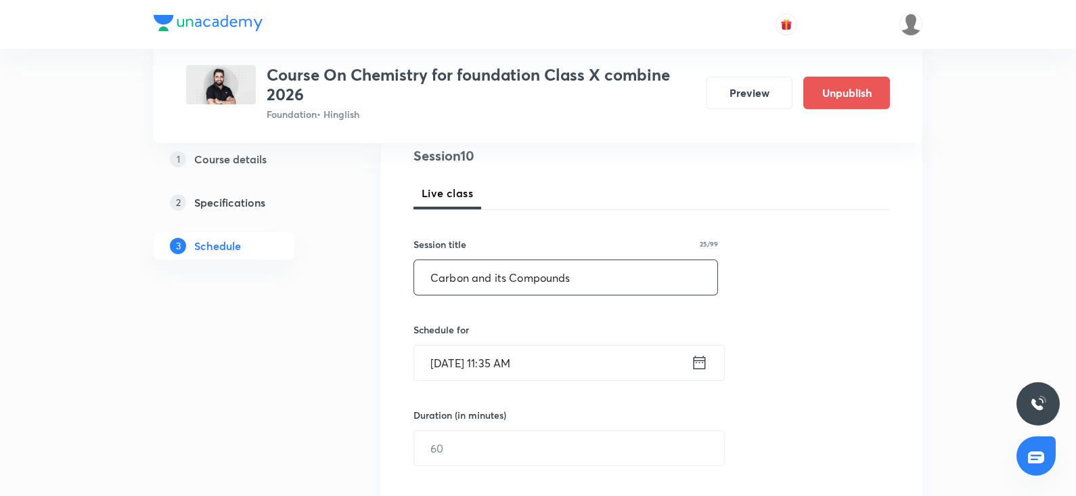
scroll to position [174, 0]
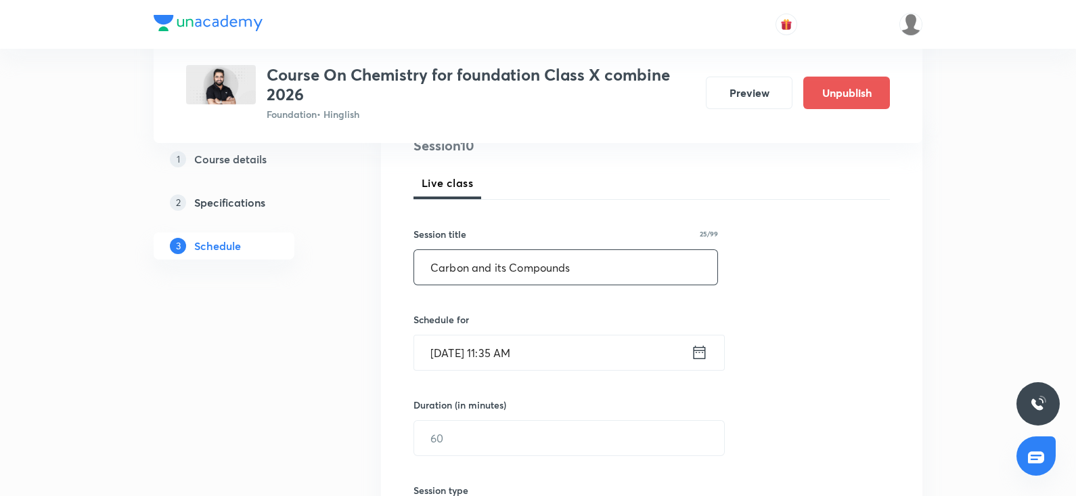
type input "⁠Carbon and its Compounds"
click at [452, 368] on input "Oct 4, 2025, 11:35 AM" at bounding box center [552, 352] width 277 height 35
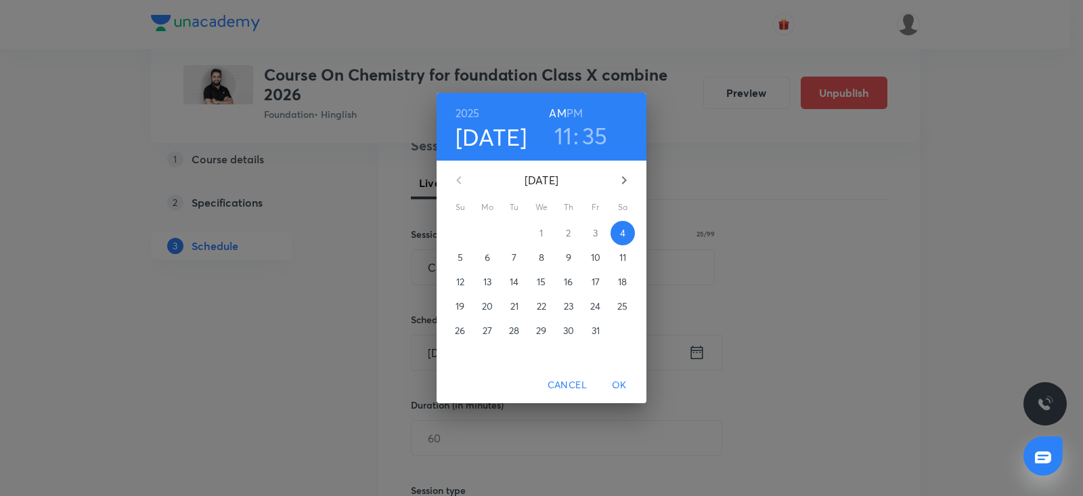
click at [462, 253] on p "5" at bounding box center [460, 257] width 5 height 14
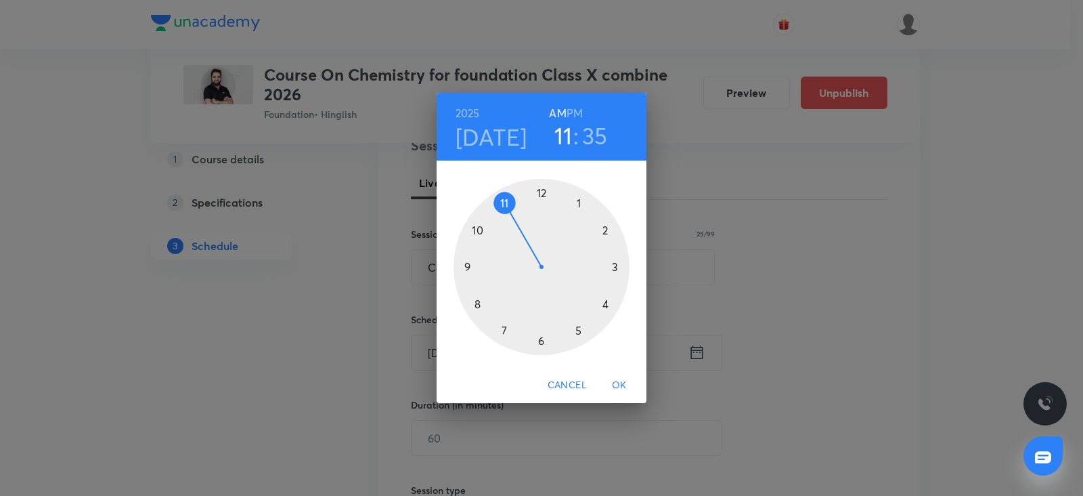
click at [580, 200] on div at bounding box center [542, 267] width 176 height 176
click at [575, 112] on h6 "PM" at bounding box center [575, 113] width 16 height 19
click at [614, 269] on div at bounding box center [542, 267] width 176 height 176
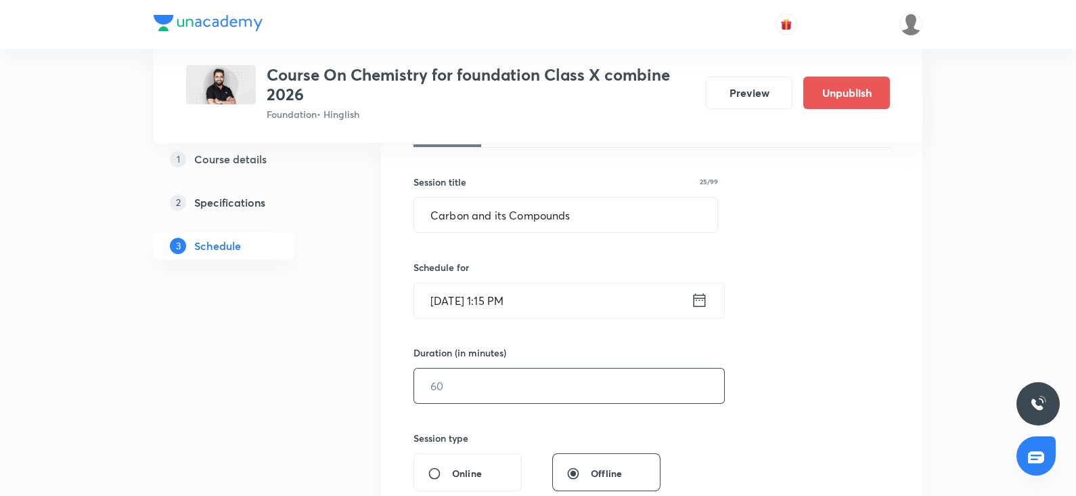
scroll to position [227, 0]
click at [468, 368] on input "text" at bounding box center [569, 385] width 310 height 35
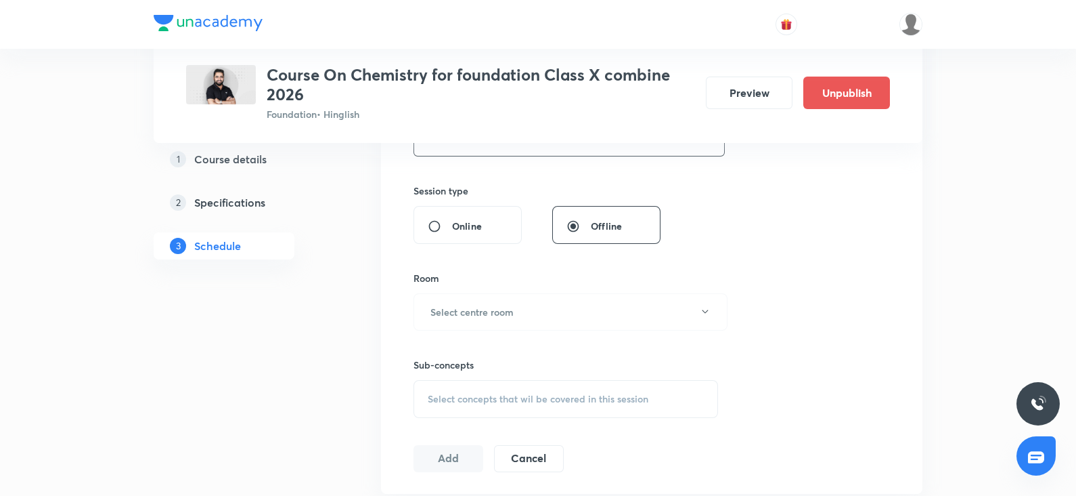
scroll to position [475, 0]
type input "60"
click at [463, 298] on button "Select centre room" at bounding box center [571, 310] width 314 height 37
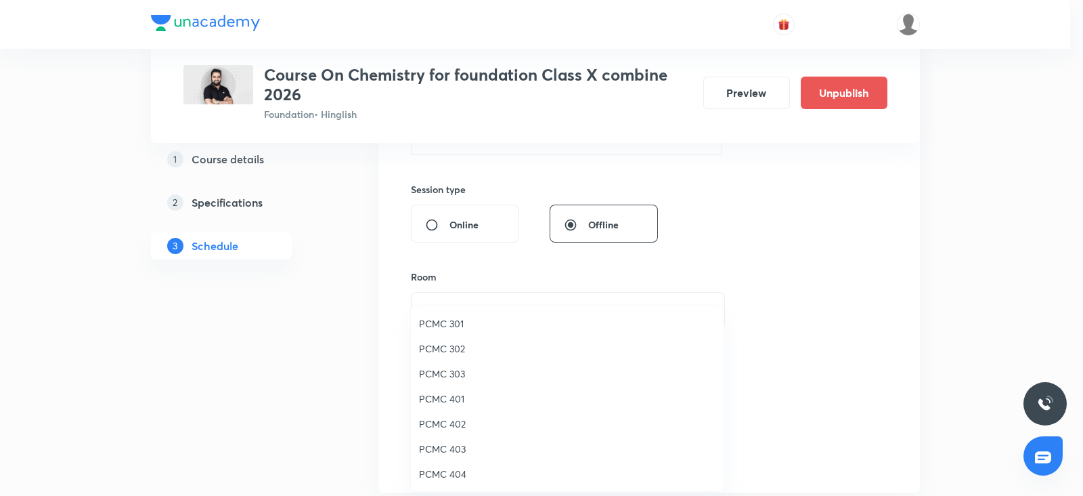
click at [450, 430] on span "PCMC 402" at bounding box center [567, 423] width 297 height 14
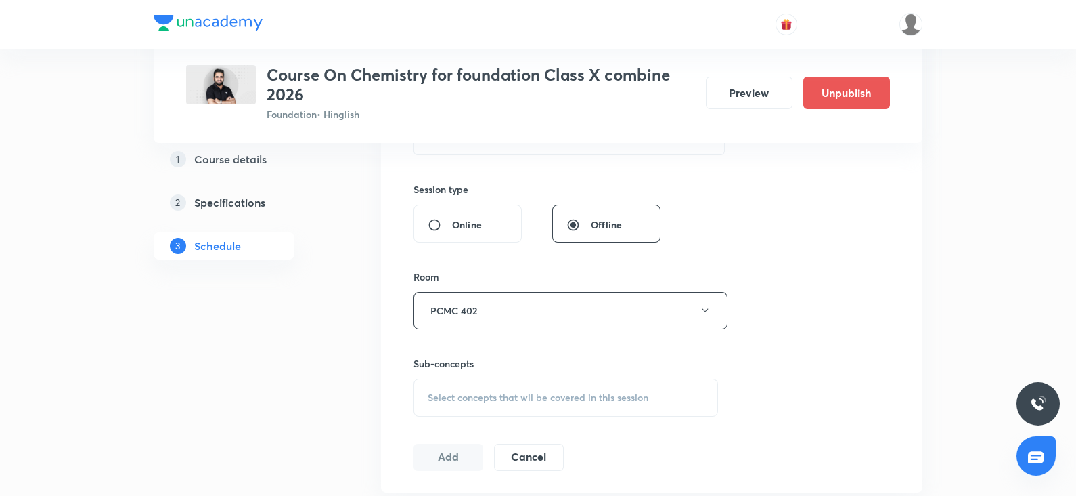
click at [475, 387] on div "Select concepts that wil be covered in this session" at bounding box center [566, 397] width 305 height 38
click at [507, 463] on p "Plastics and Environment" at bounding box center [498, 462] width 108 height 14
checkbox input "true"
click at [763, 294] on div "Session 10 Live class Session title 25/99 ⁠Carbon and its Compounds ​ Schedule …" at bounding box center [652, 160] width 477 height 651
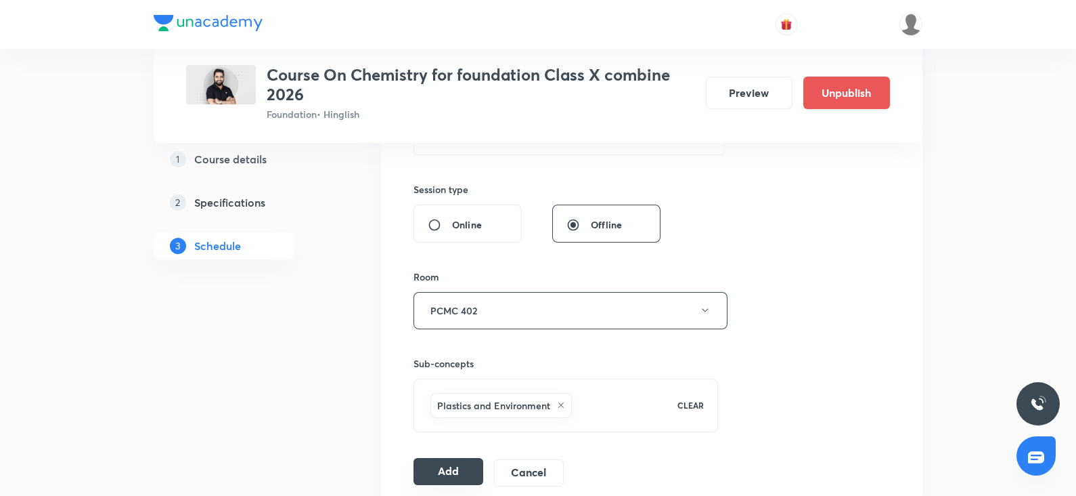
click at [443, 462] on button "Add" at bounding box center [449, 471] width 70 height 27
